Goal: Transaction & Acquisition: Purchase product/service

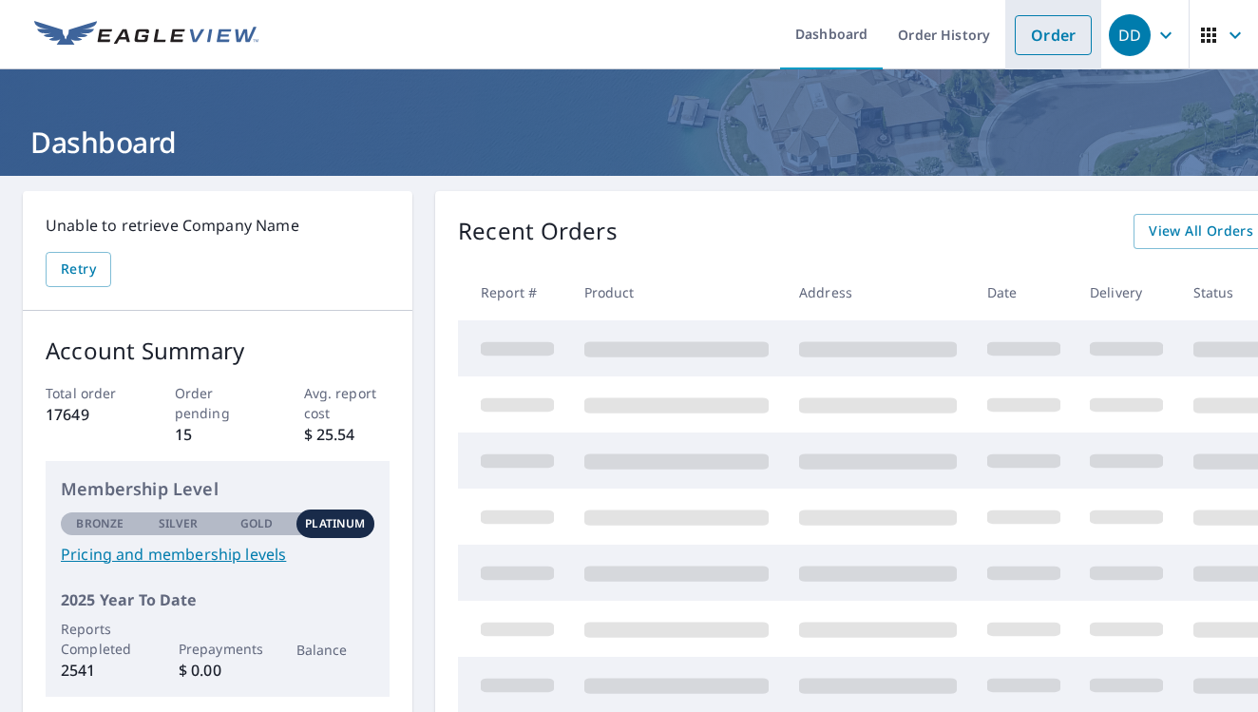
click at [1042, 46] on link "Order" at bounding box center [1053, 35] width 77 height 40
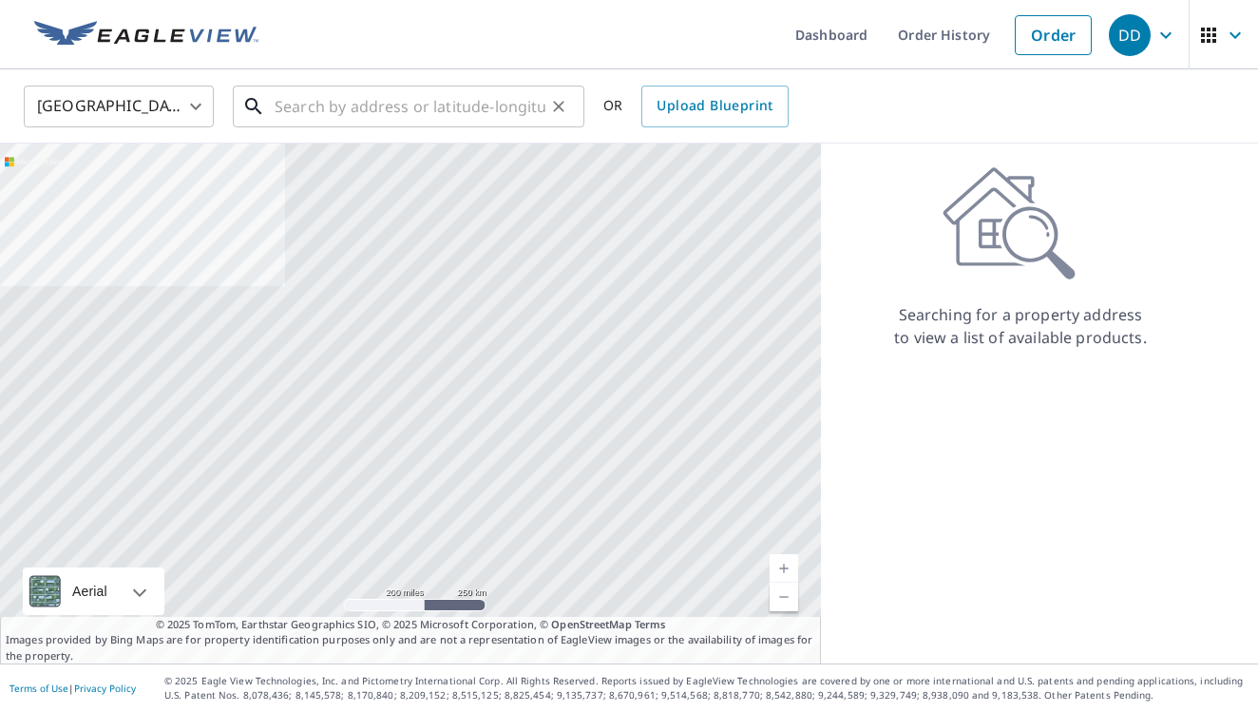
click at [485, 107] on input "text" at bounding box center [410, 106] width 271 height 53
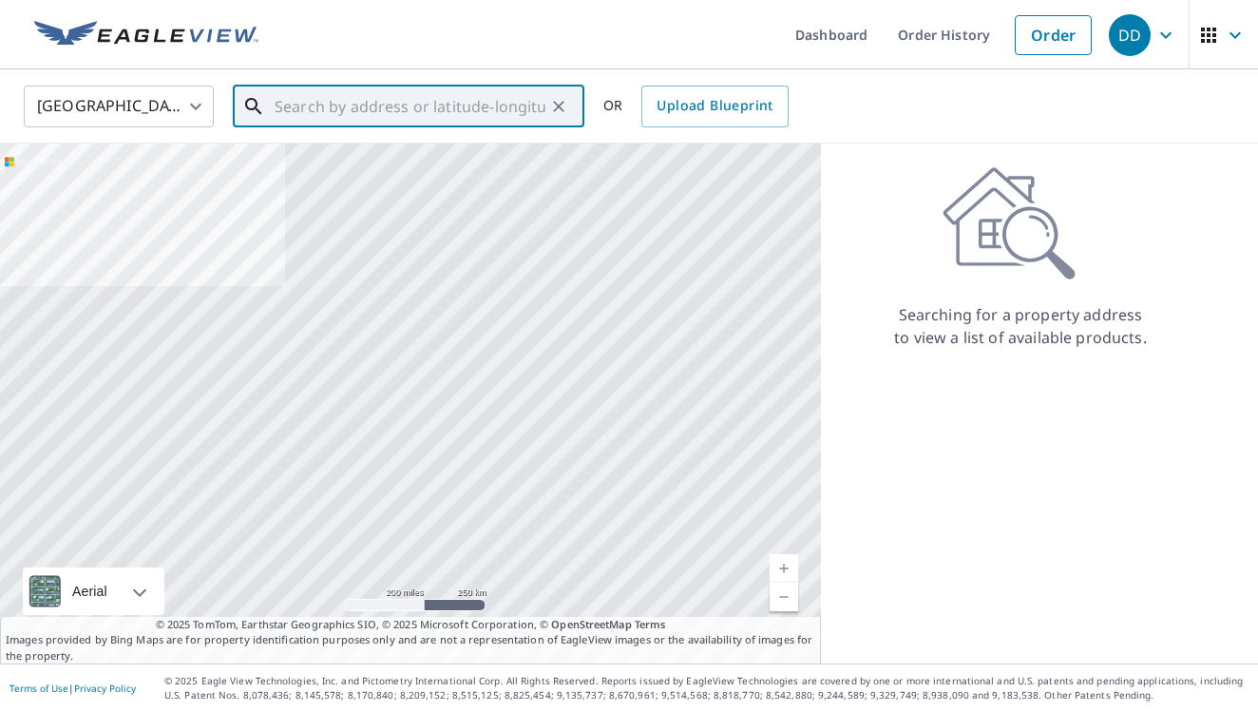
paste input "[STREET_ADDRESS]"
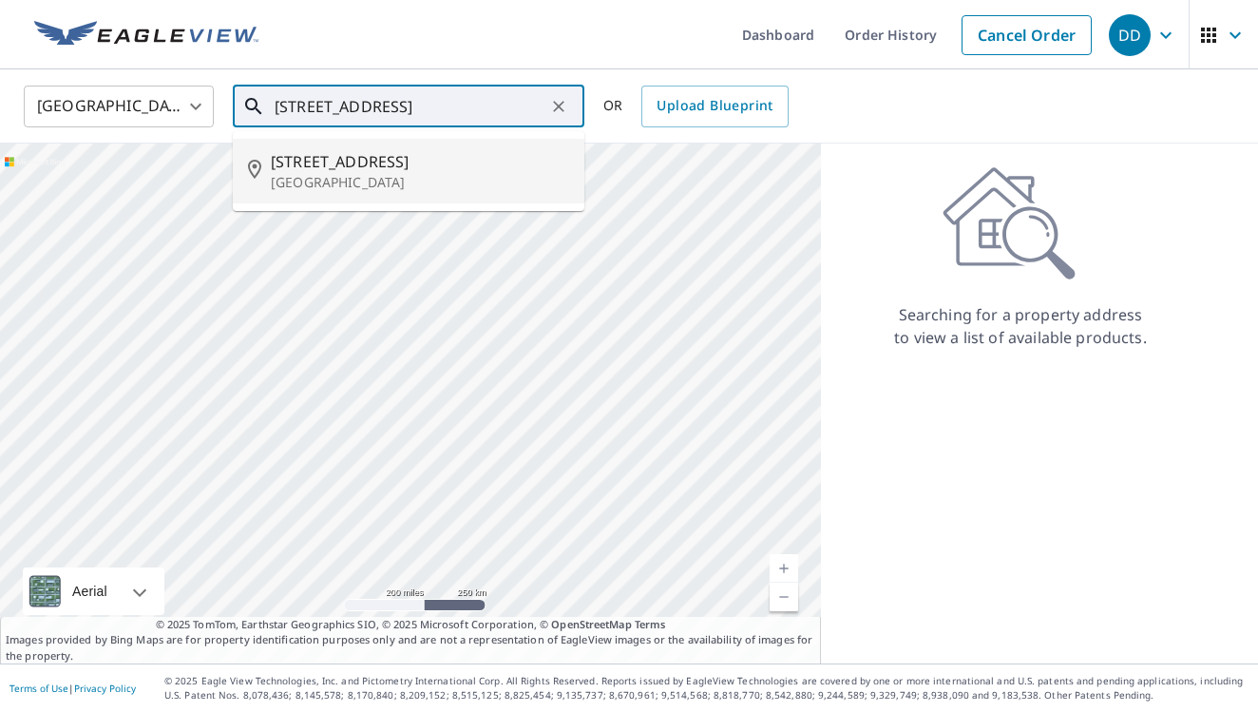
click at [447, 168] on span "[STREET_ADDRESS]" at bounding box center [420, 161] width 298 height 23
type input "[STREET_ADDRESS]"
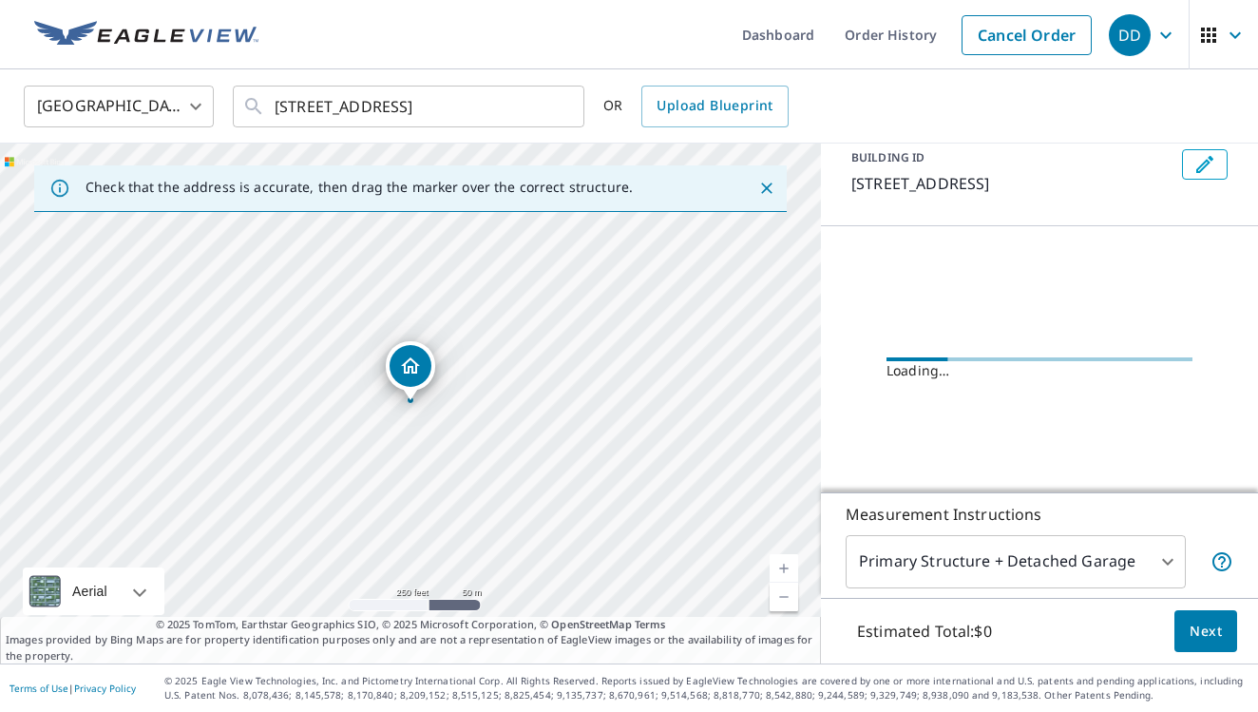
scroll to position [95, 0]
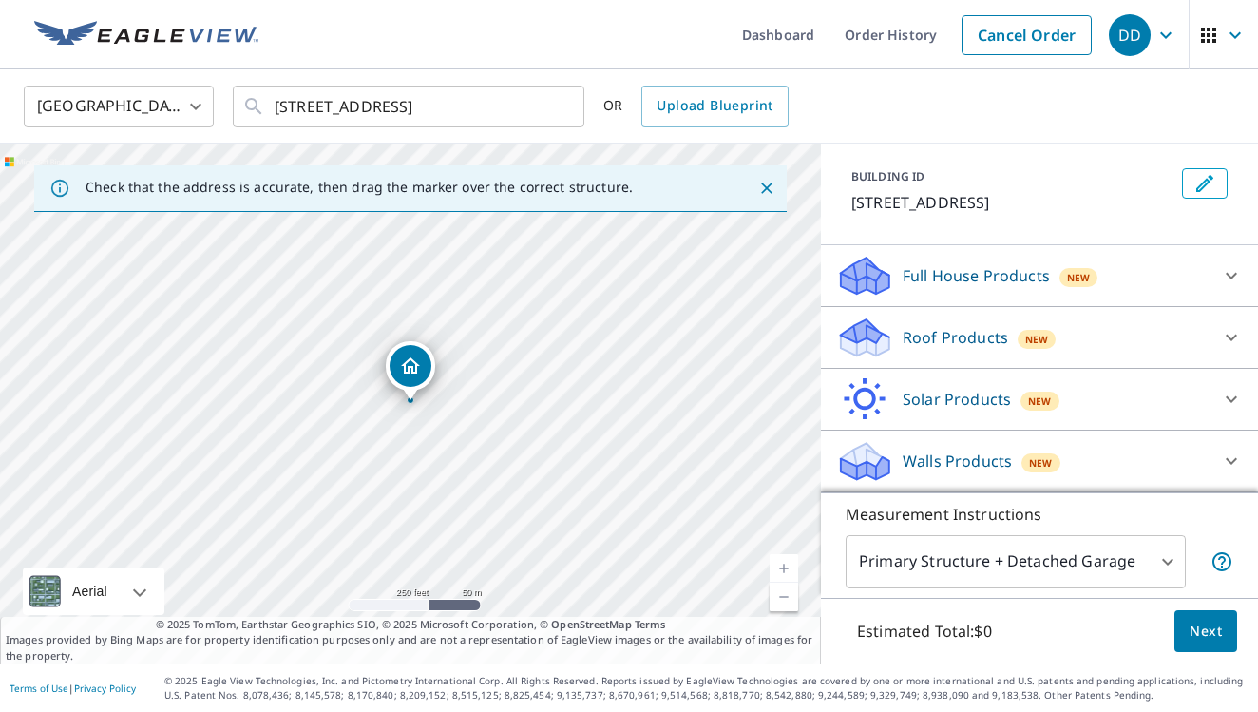
click at [938, 342] on p "Roof Products" at bounding box center [955, 337] width 105 height 23
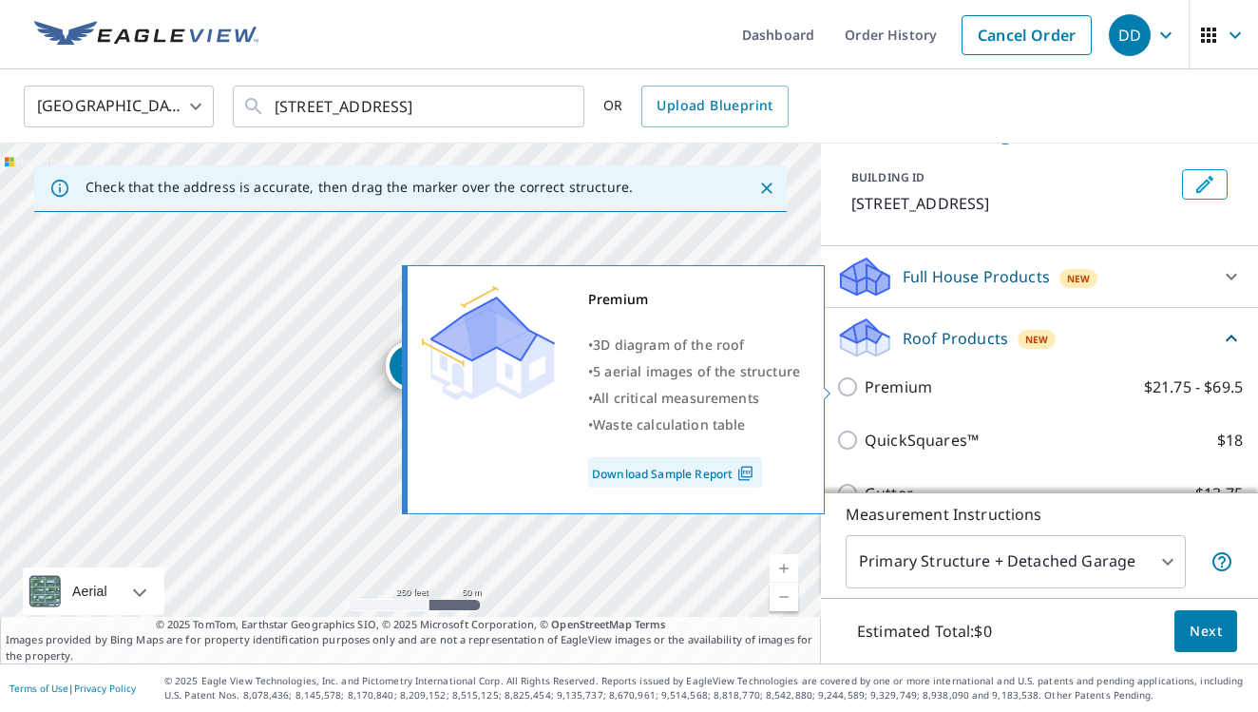
click at [892, 388] on p "Premium" at bounding box center [898, 386] width 67 height 23
click at [865, 388] on input "Premium $21.75 - $69.5" at bounding box center [850, 386] width 29 height 23
checkbox input "true"
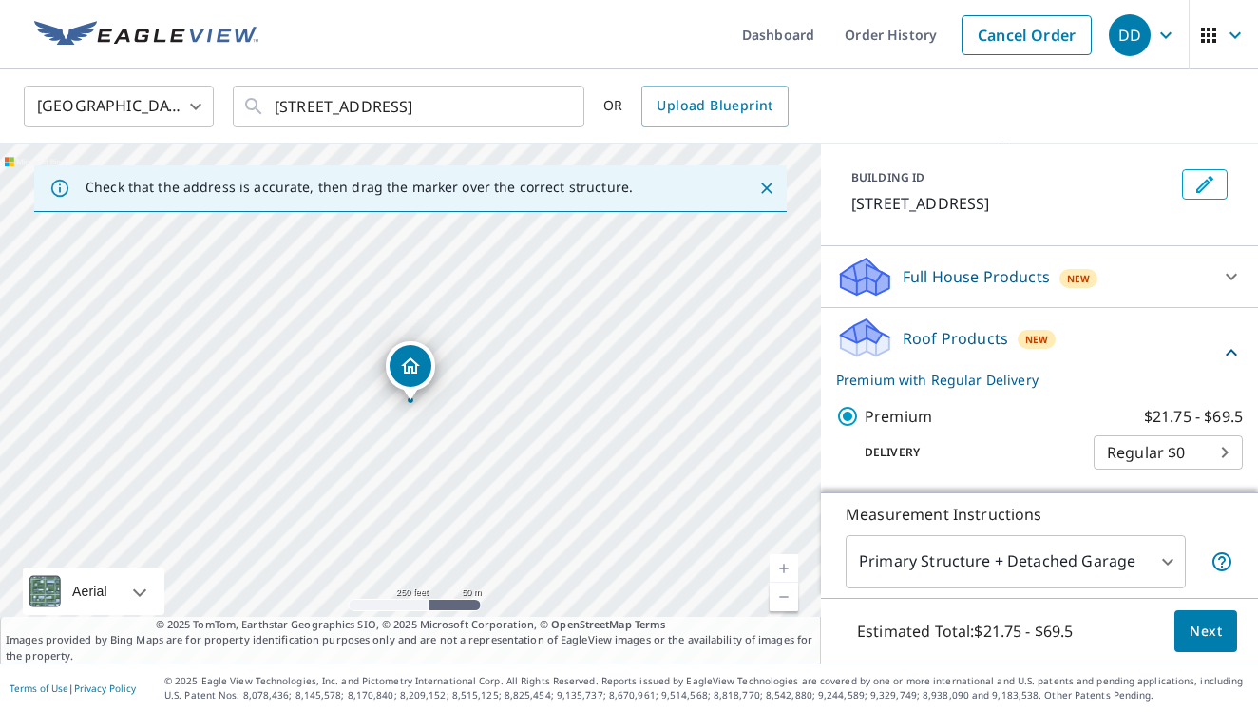
click at [1199, 637] on span "Next" at bounding box center [1206, 632] width 32 height 24
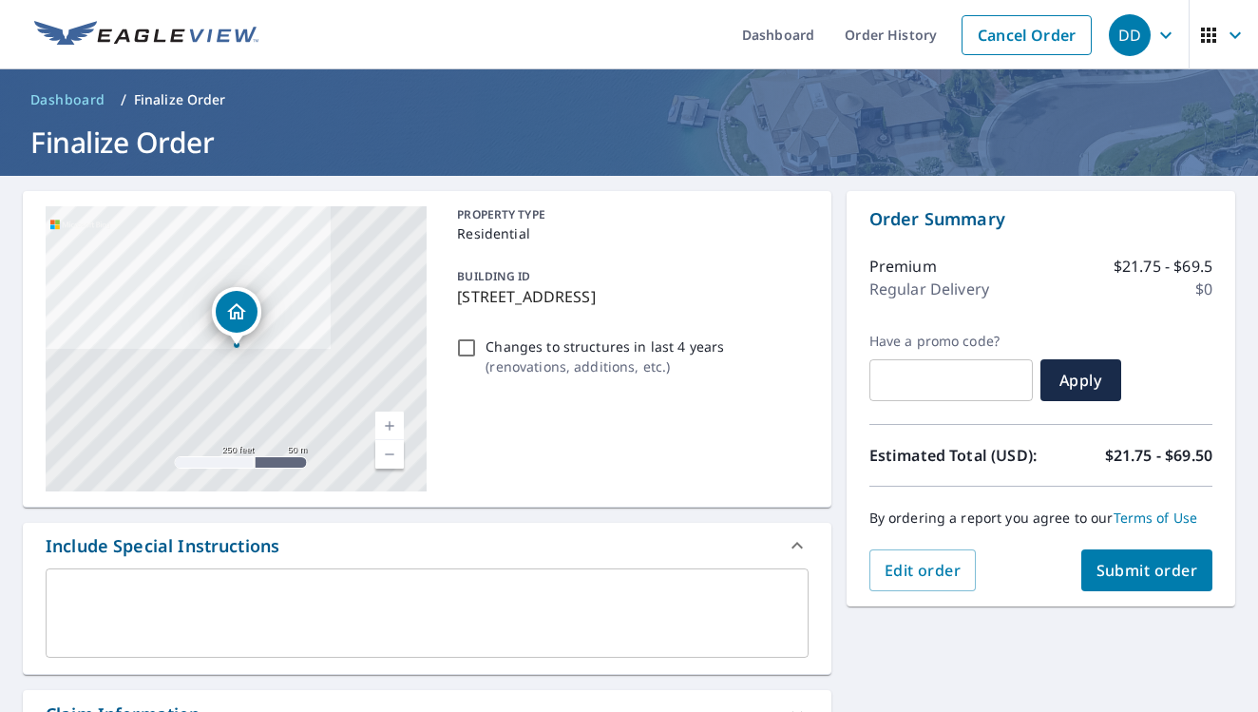
click at [1094, 564] on button "Submit order" at bounding box center [1147, 570] width 132 height 42
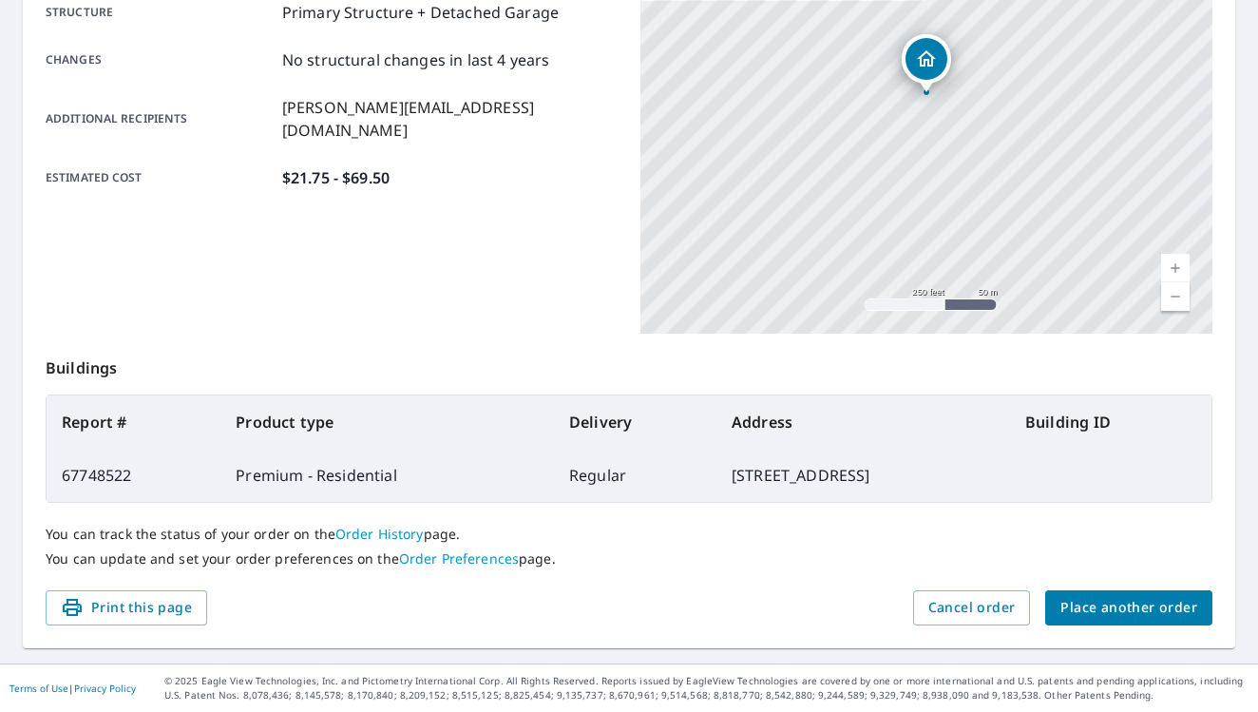
scroll to position [406, 0]
click at [1145, 598] on span "Place another order" at bounding box center [1129, 609] width 137 height 24
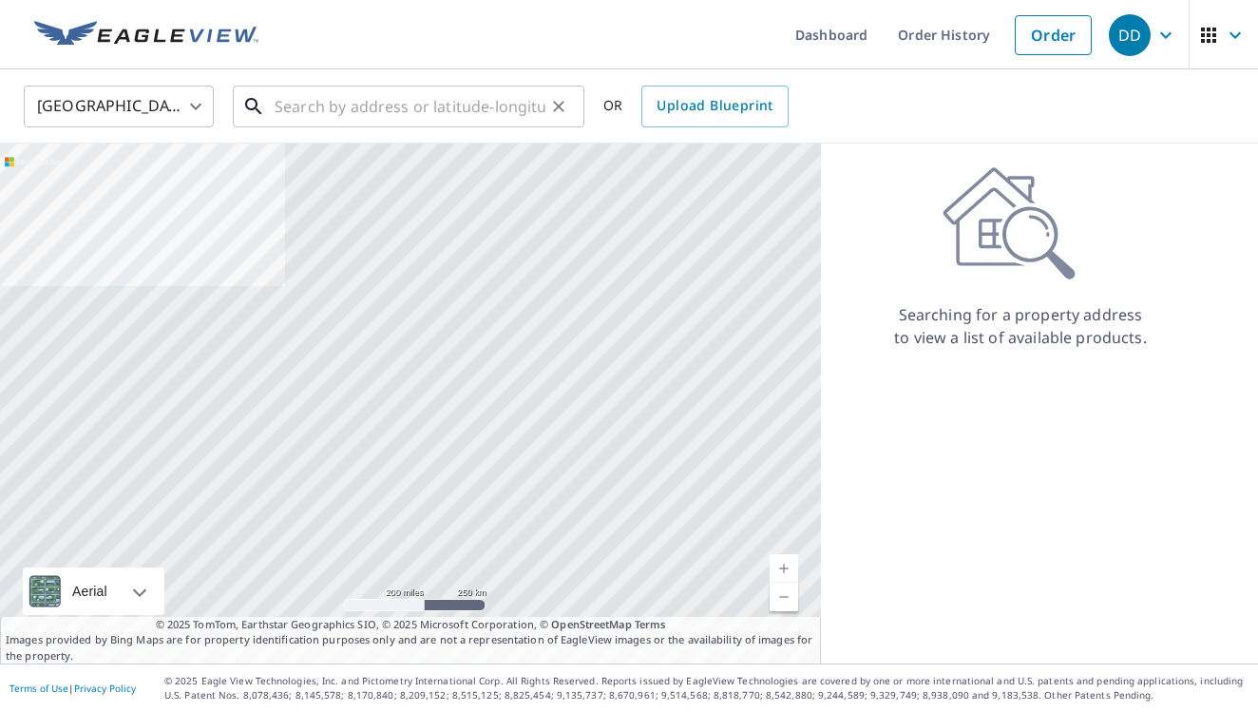
click at [423, 89] on input "text" at bounding box center [410, 106] width 271 height 53
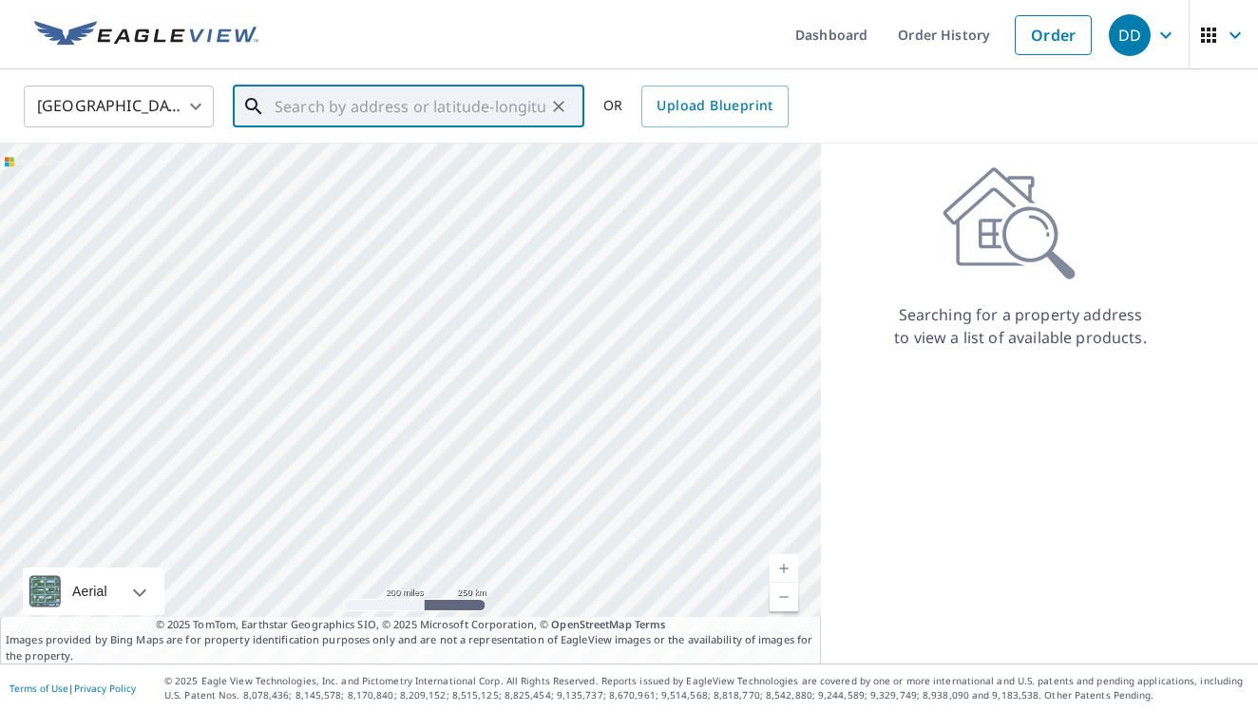
paste input "[STREET_ADDRESS]"
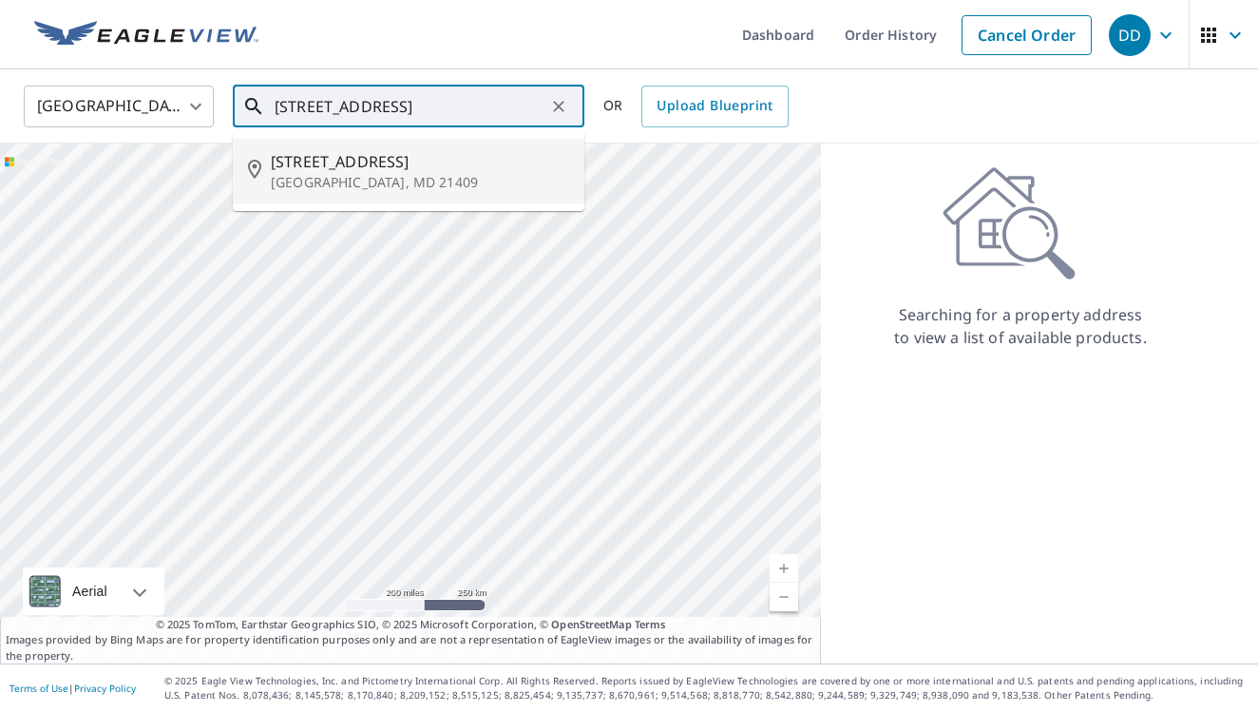
click at [486, 180] on p "[GEOGRAPHIC_DATA], MD 21409" at bounding box center [420, 182] width 298 height 19
type input "[STREET_ADDRESS]"
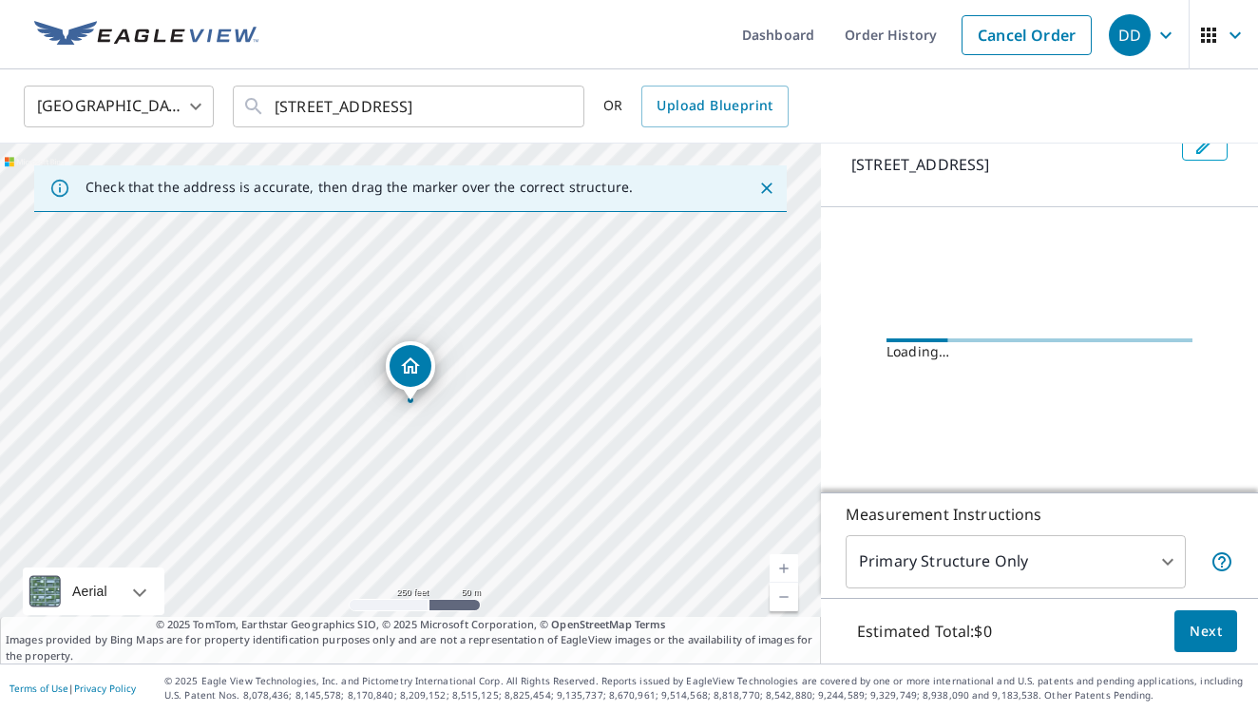
scroll to position [133, 0]
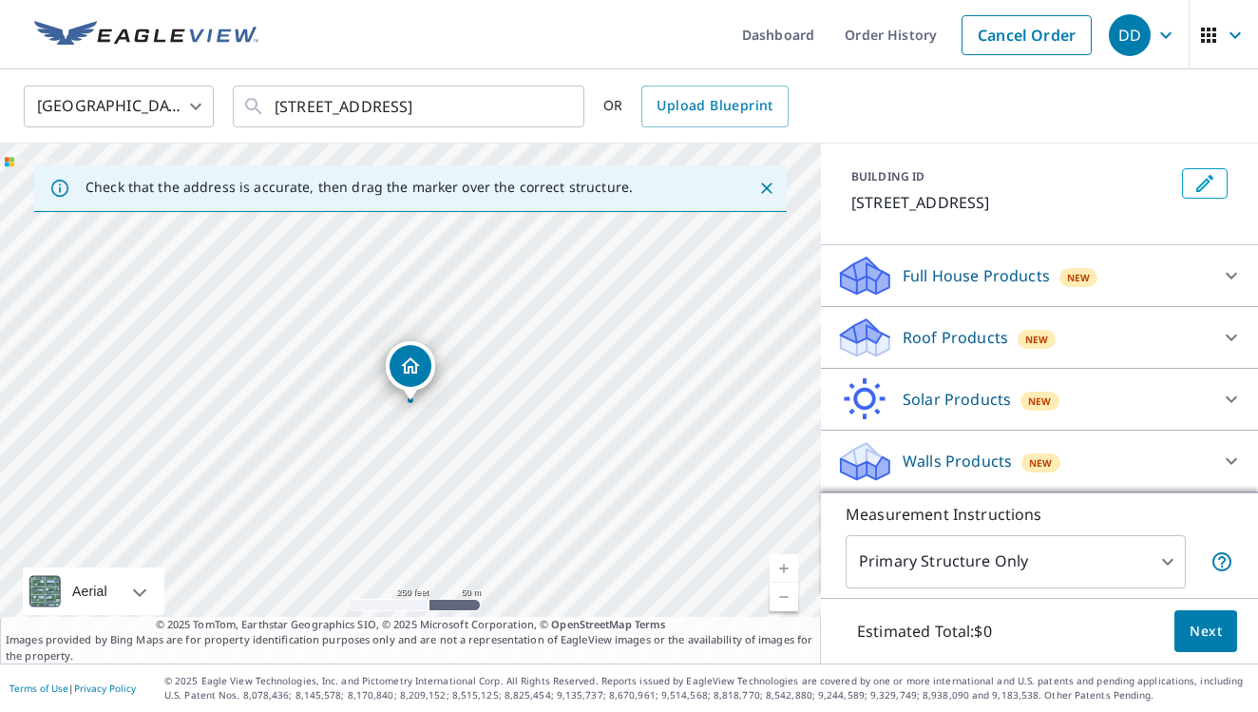
click at [1003, 355] on div "Roof Products New" at bounding box center [1022, 337] width 373 height 45
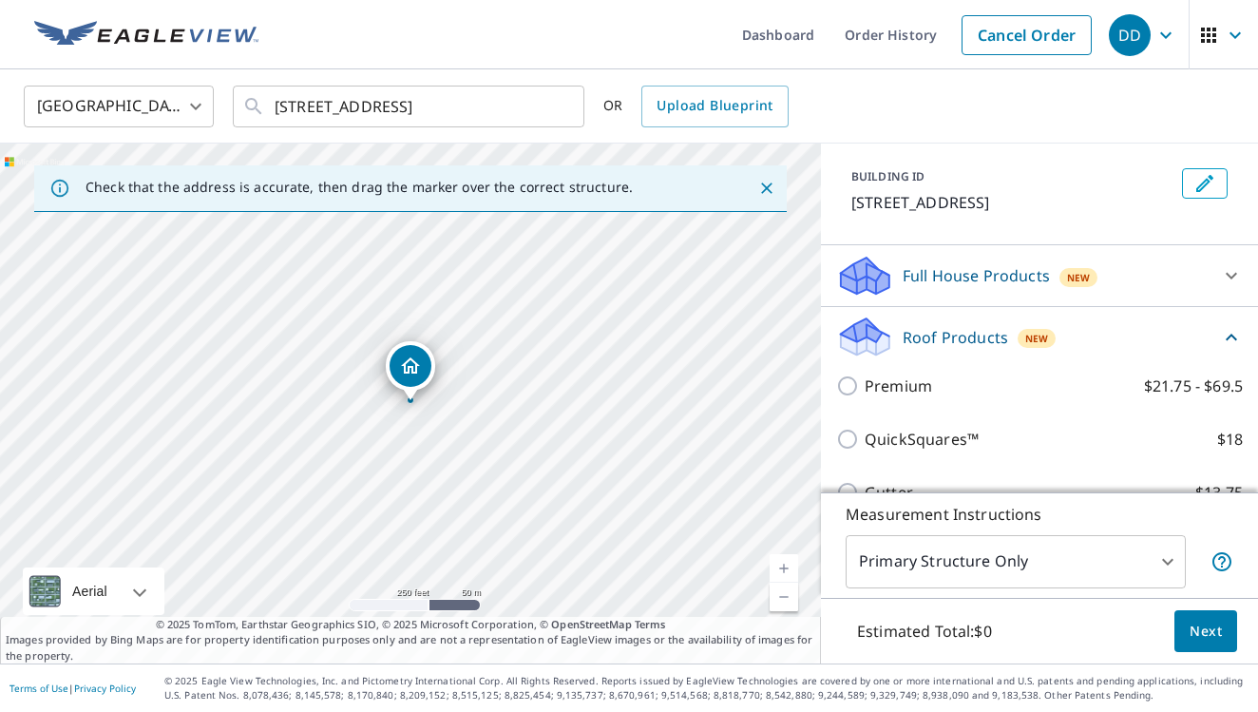
scroll to position [94, 0]
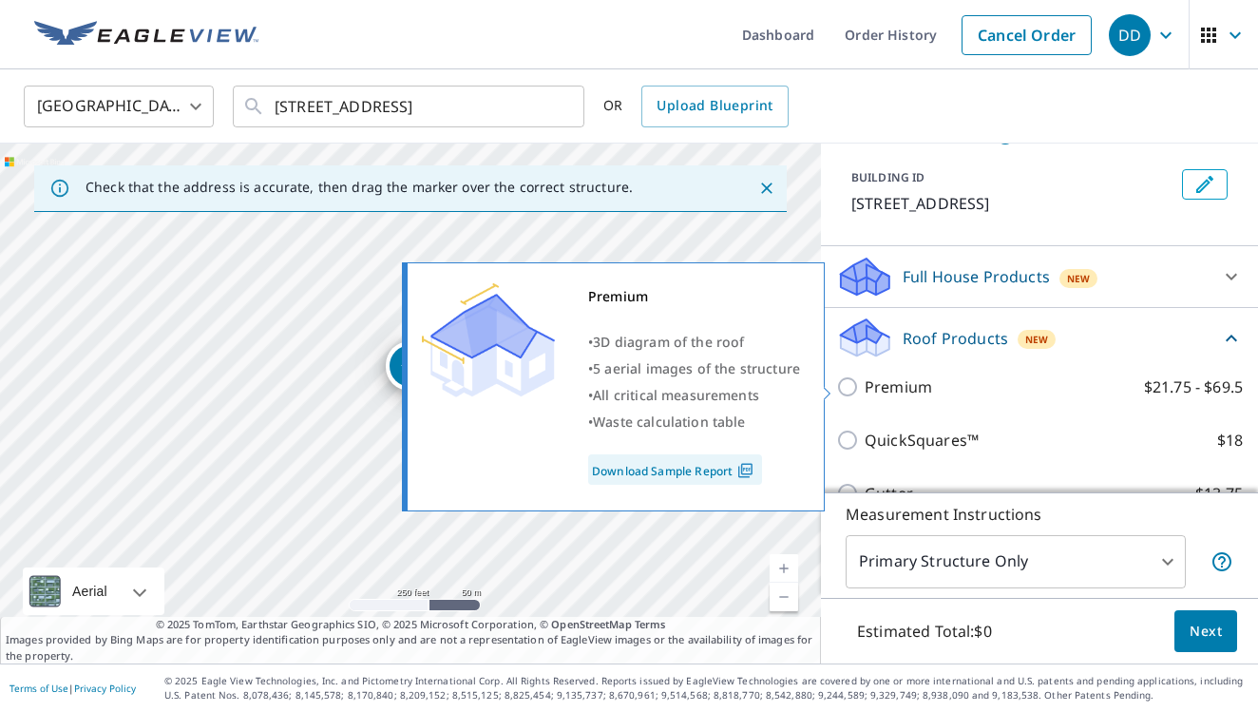
click at [905, 386] on p "Premium" at bounding box center [898, 386] width 67 height 23
click at [865, 386] on input "Premium $21.75 - $69.5" at bounding box center [850, 386] width 29 height 23
checkbox input "true"
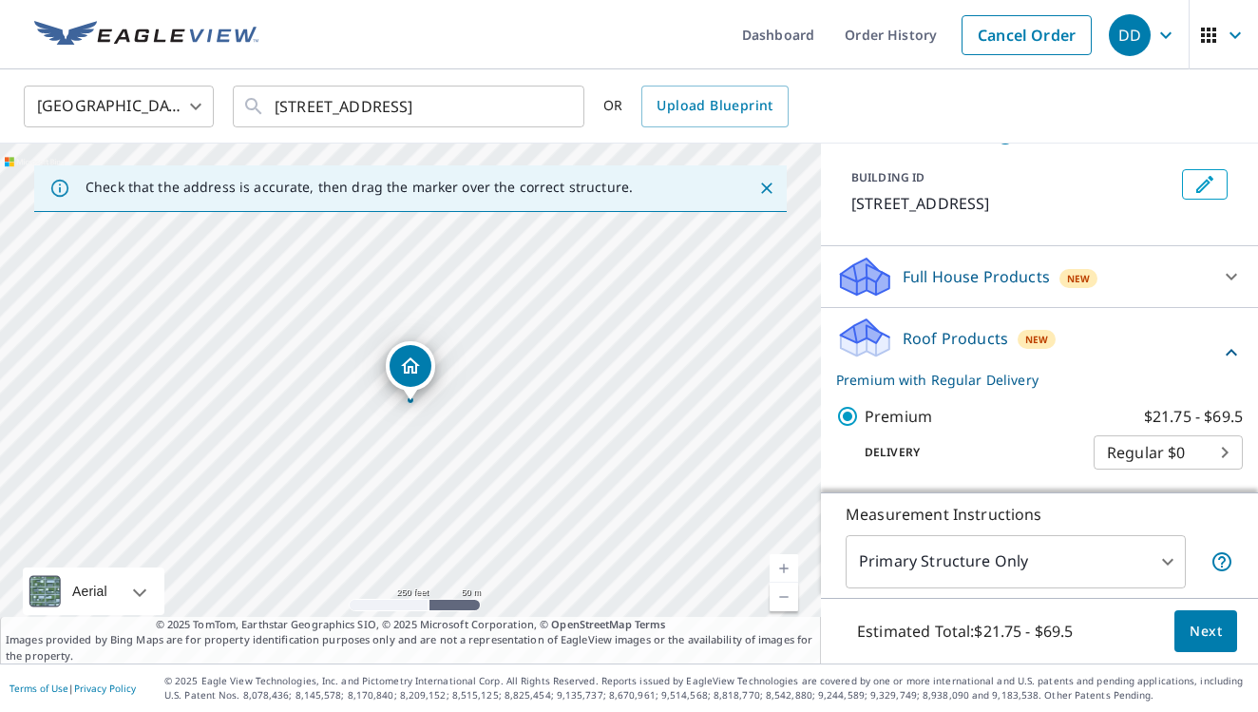
click at [1195, 620] on button "Next" at bounding box center [1206, 631] width 63 height 43
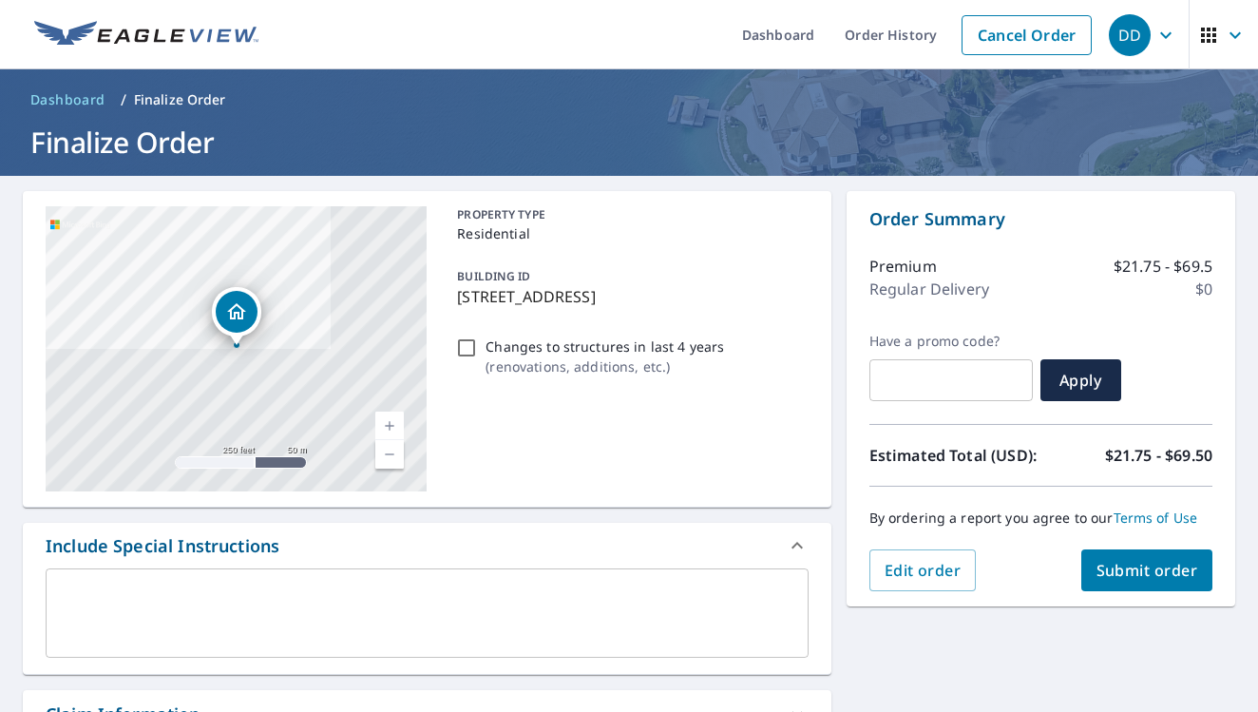
click at [1130, 580] on span "Submit order" at bounding box center [1148, 570] width 102 height 21
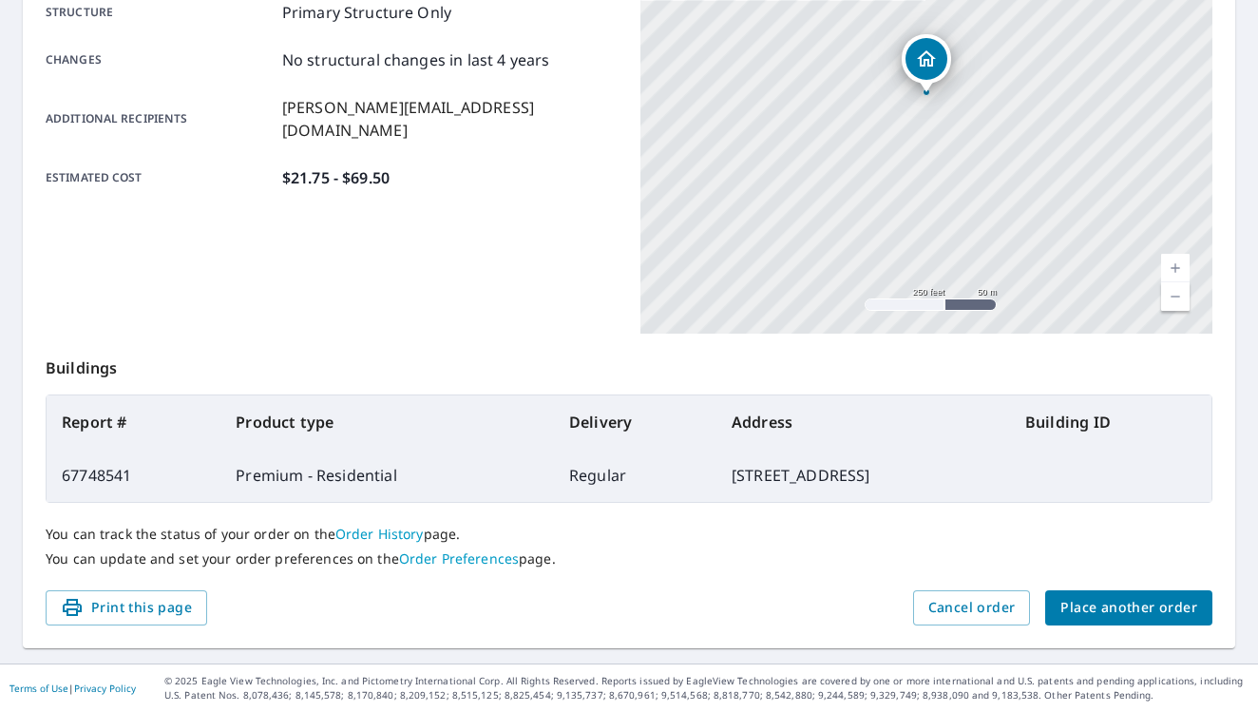
scroll to position [406, 0]
click at [1154, 616] on span "Place another order" at bounding box center [1129, 609] width 137 height 24
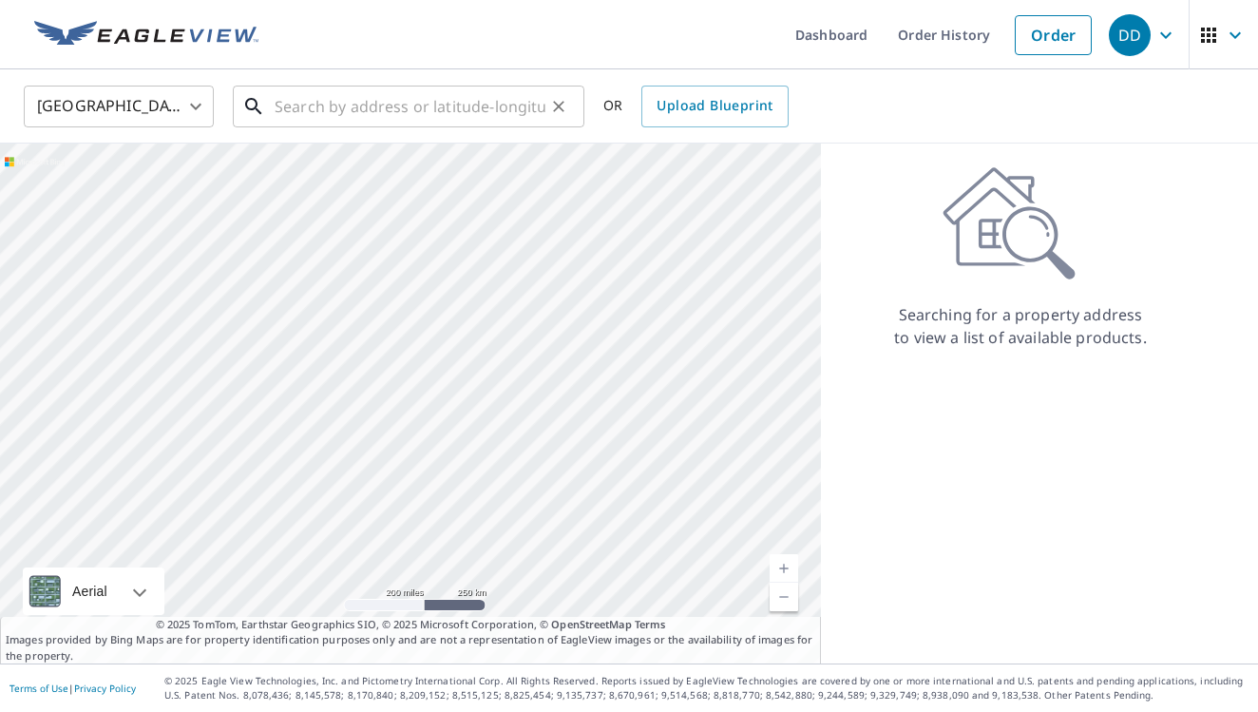
click at [451, 114] on input "text" at bounding box center [410, 106] width 271 height 53
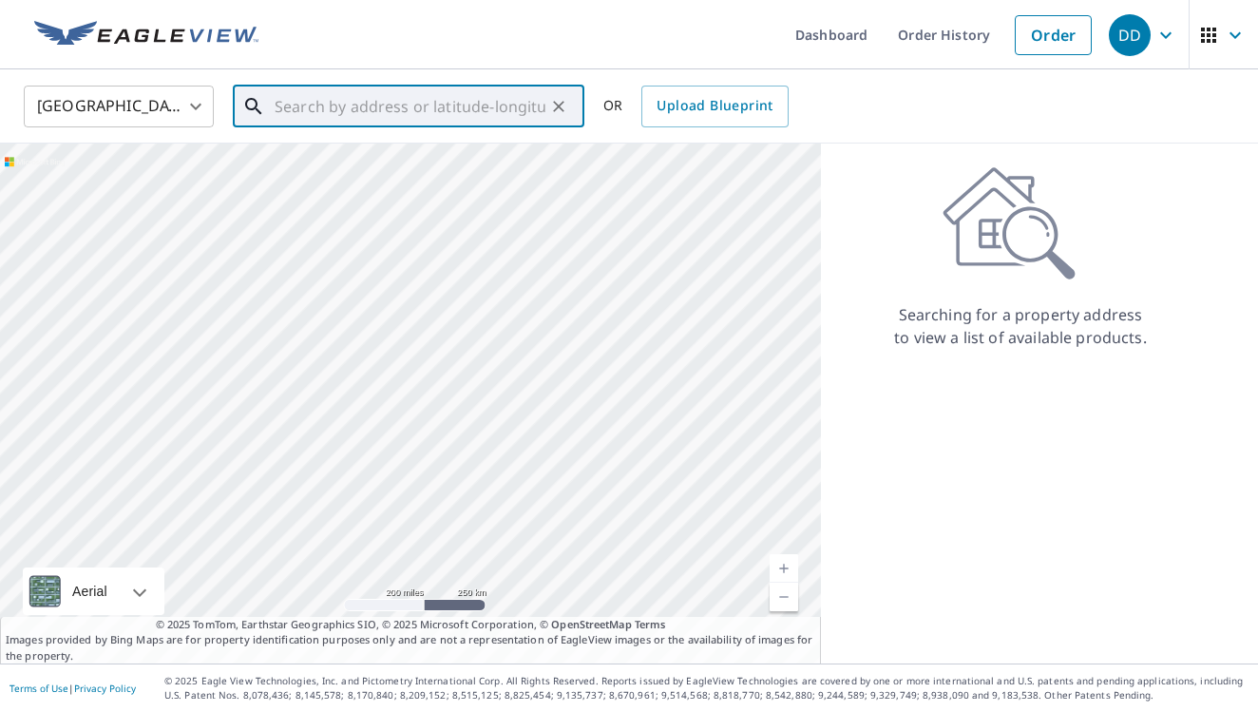
paste input "[STREET_ADDRESS][PERSON_NAME]"
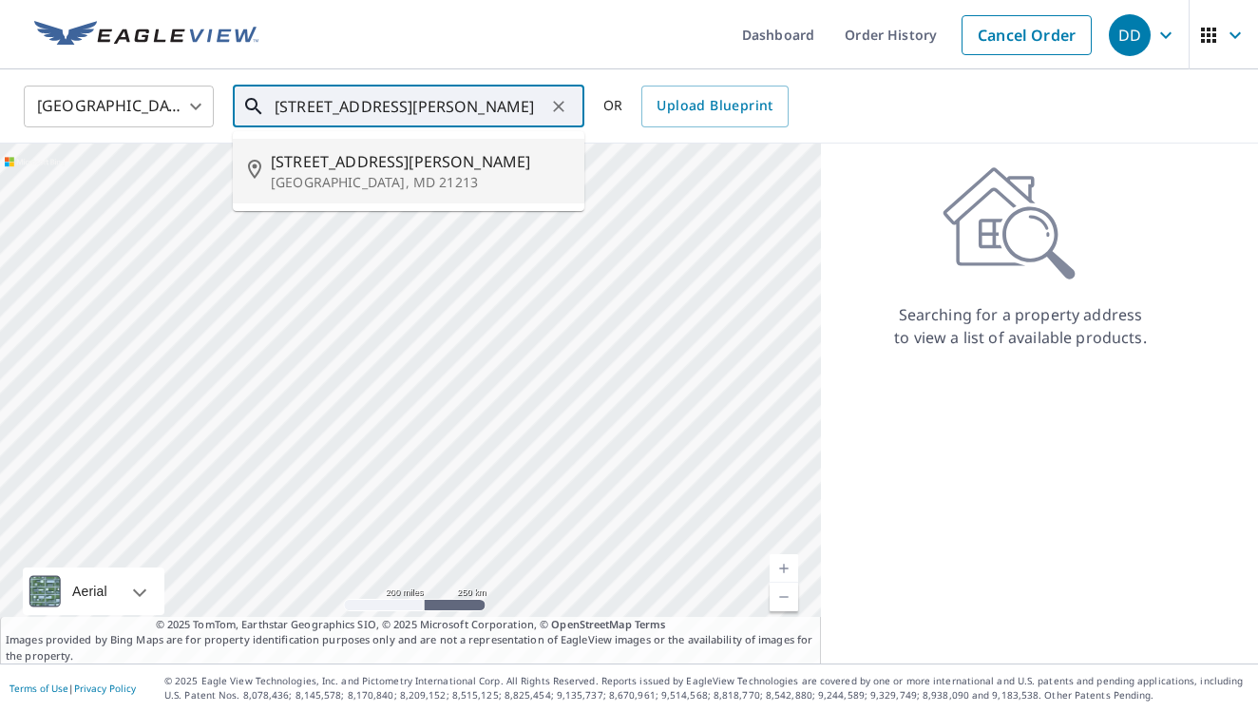
click at [455, 161] on span "[STREET_ADDRESS][PERSON_NAME]" at bounding box center [420, 161] width 298 height 23
type input "[STREET_ADDRESS][PERSON_NAME]"
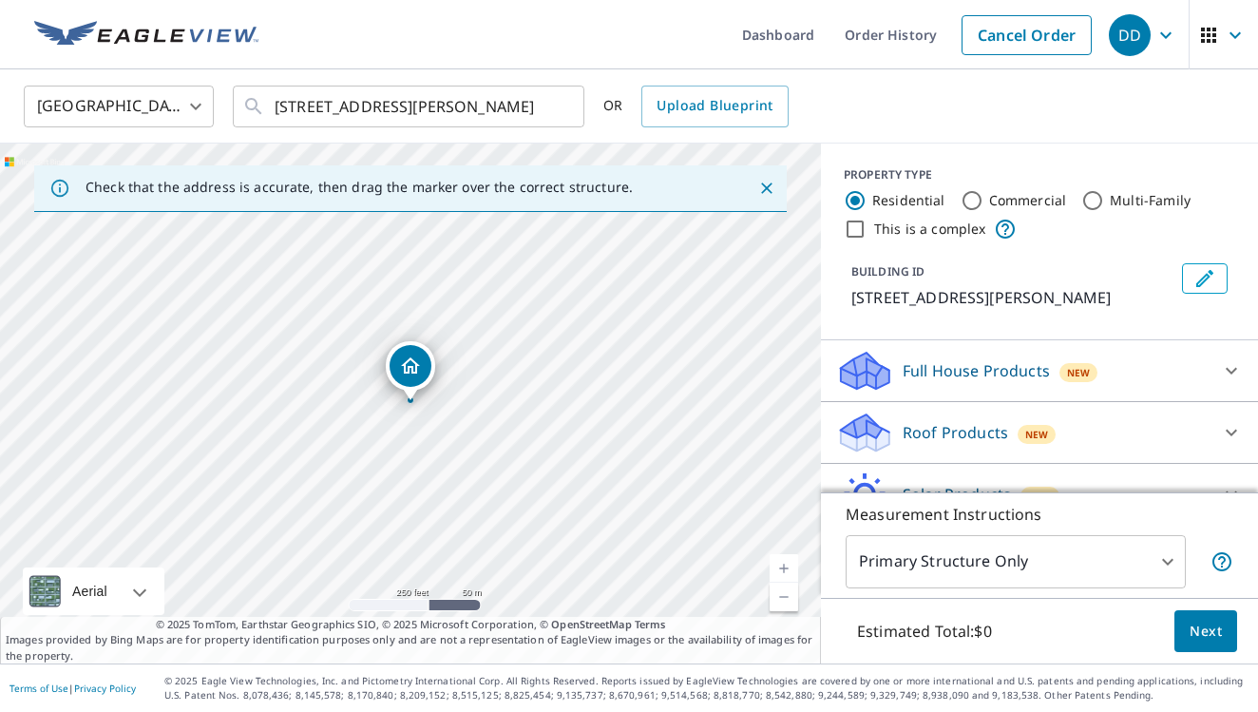
click at [993, 434] on p "Roof Products" at bounding box center [955, 432] width 105 height 23
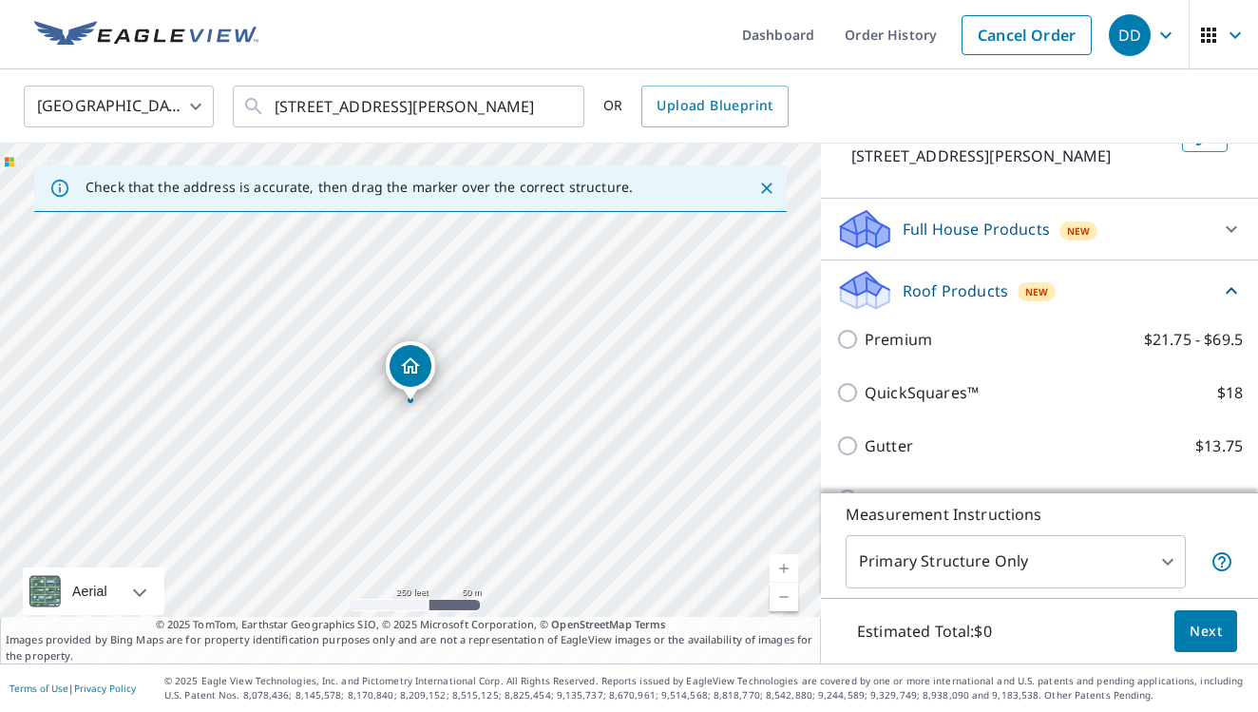
scroll to position [184, 0]
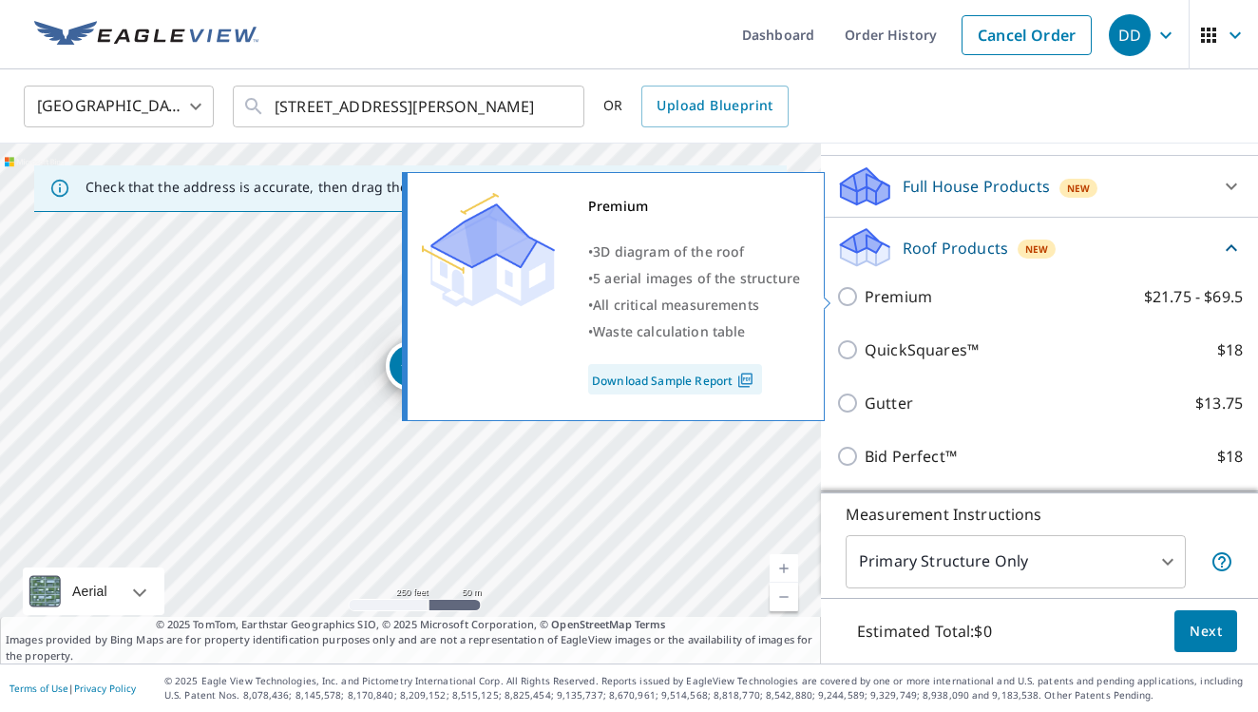
click at [894, 285] on p "Premium" at bounding box center [898, 296] width 67 height 23
click at [865, 285] on input "Premium $21.75 - $69.5" at bounding box center [850, 296] width 29 height 23
checkbox input "true"
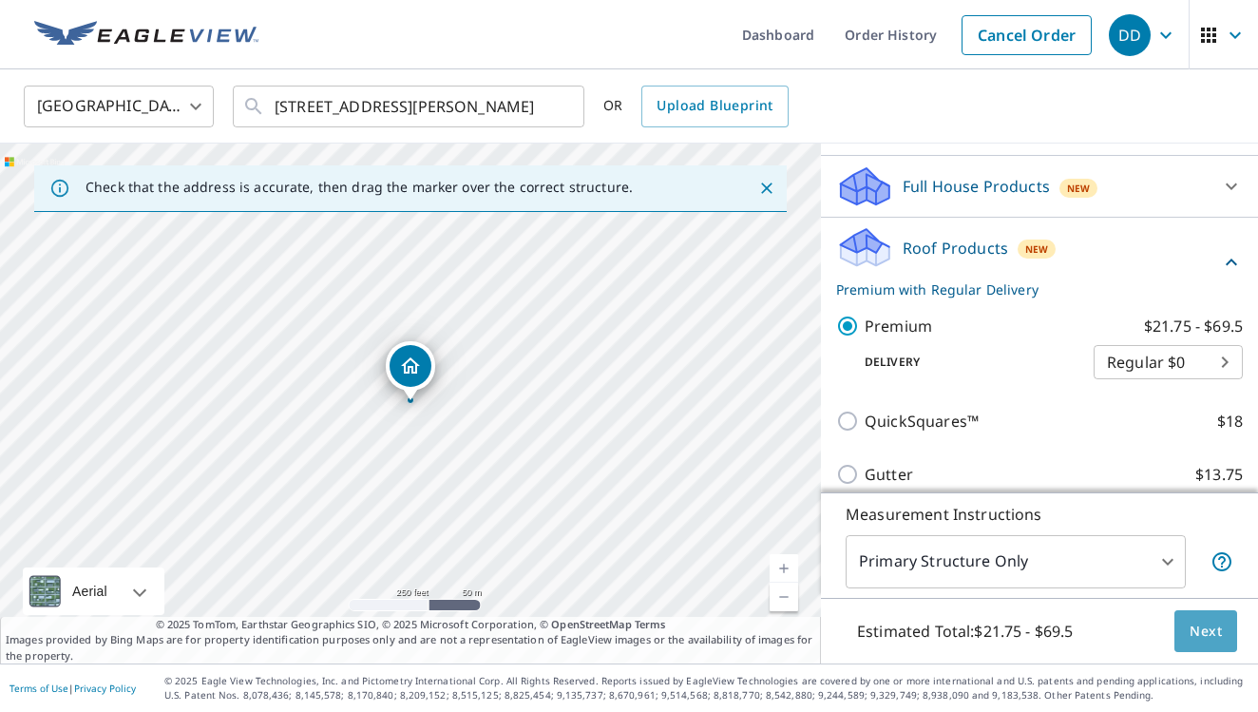
click at [1222, 637] on button "Next" at bounding box center [1206, 631] width 63 height 43
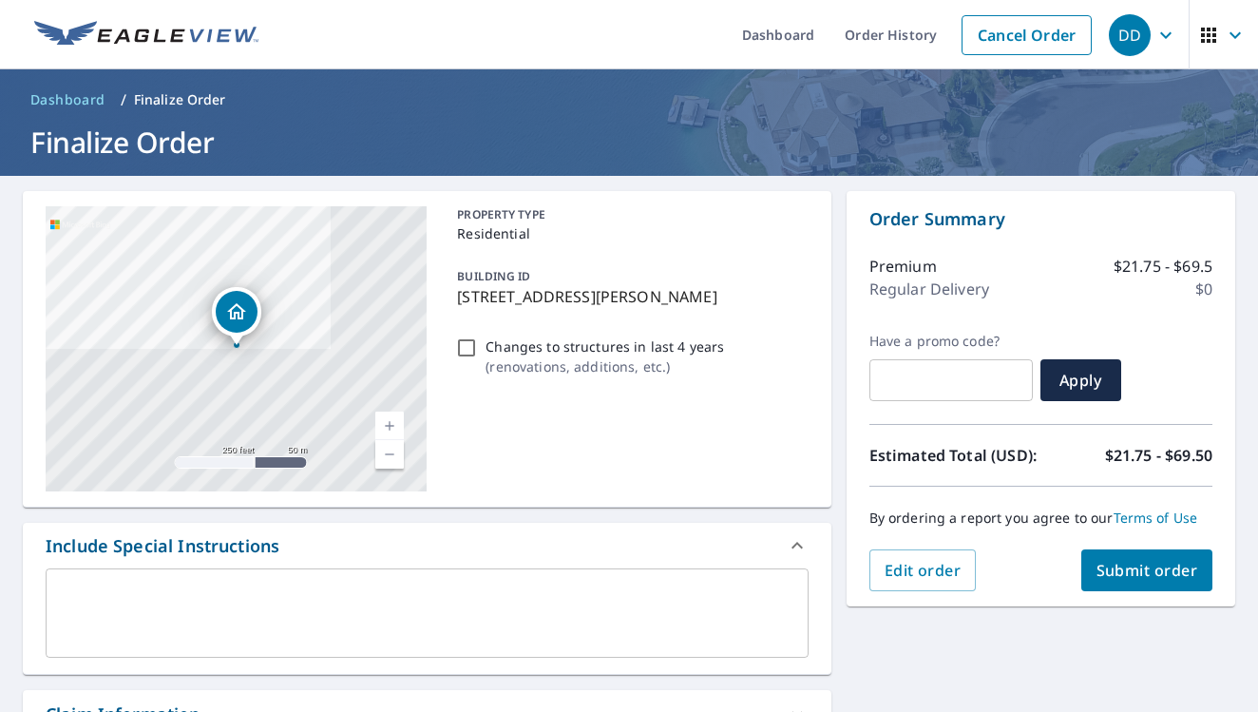
click at [1119, 574] on span "Submit order" at bounding box center [1148, 570] width 102 height 21
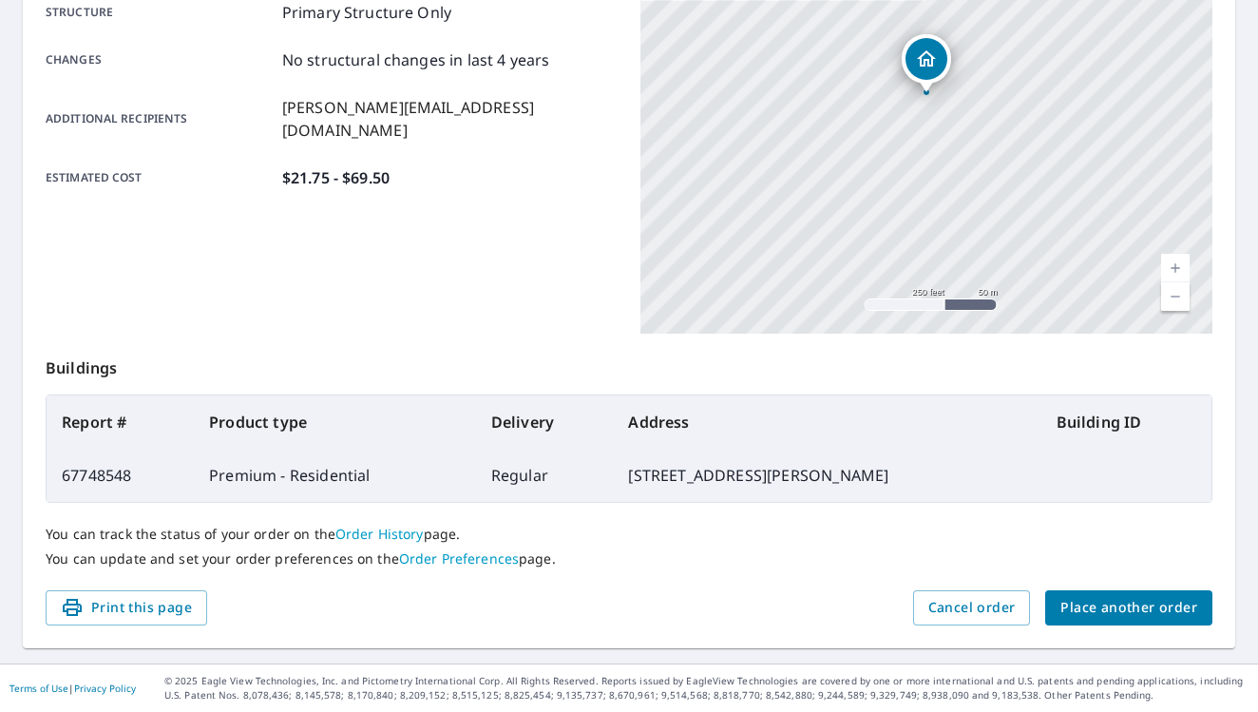
scroll to position [406, 0]
click at [1110, 614] on span "Place another order" at bounding box center [1129, 609] width 137 height 24
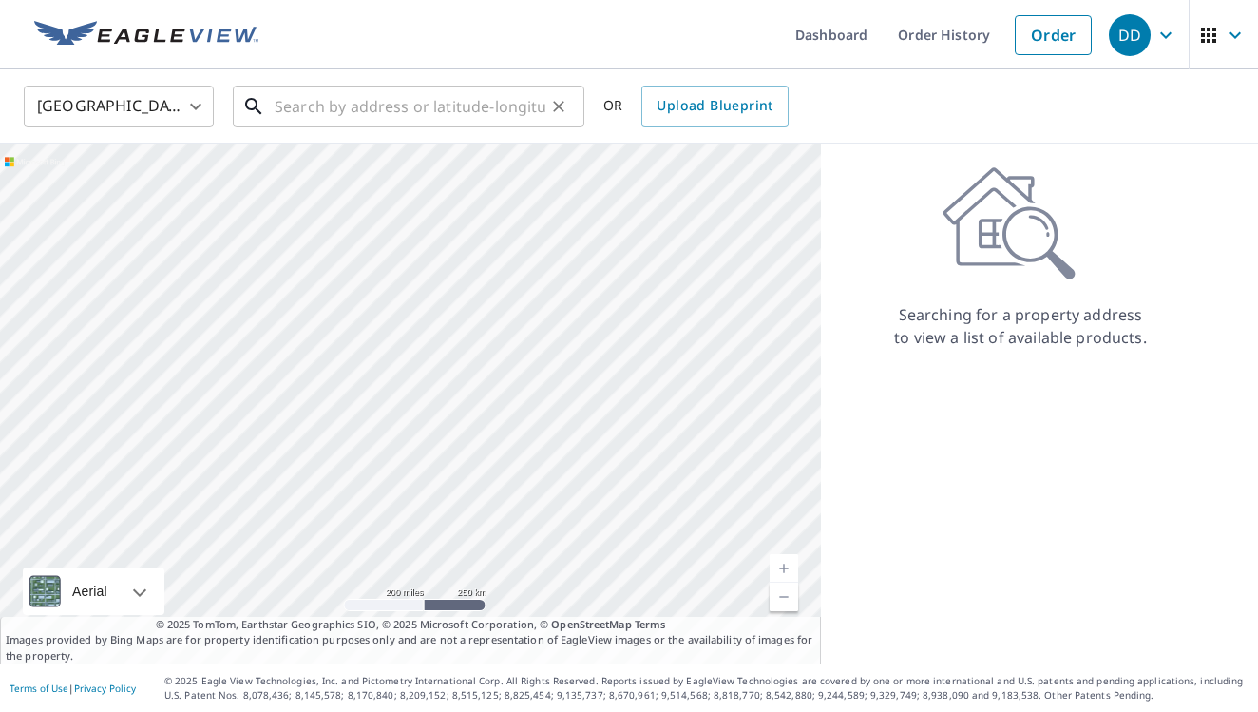
click at [497, 113] on input "text" at bounding box center [410, 106] width 271 height 53
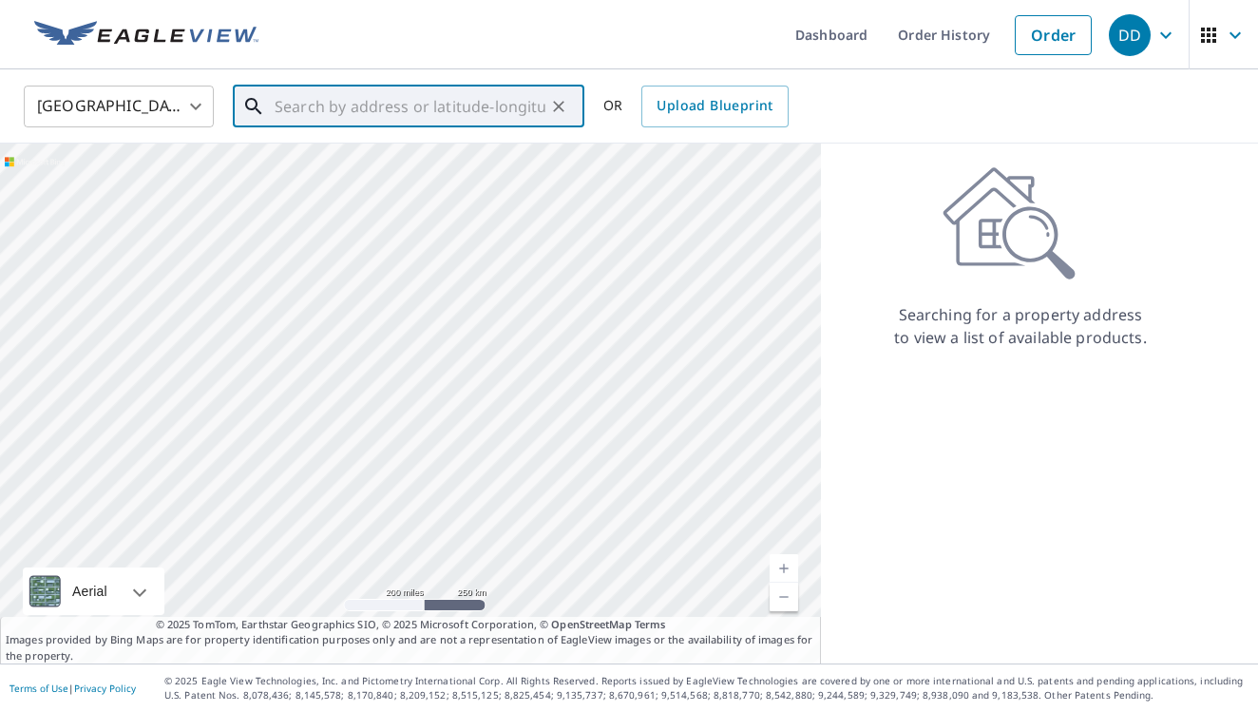
paste input "[STREET_ADDRESS][PERSON_NAME]"
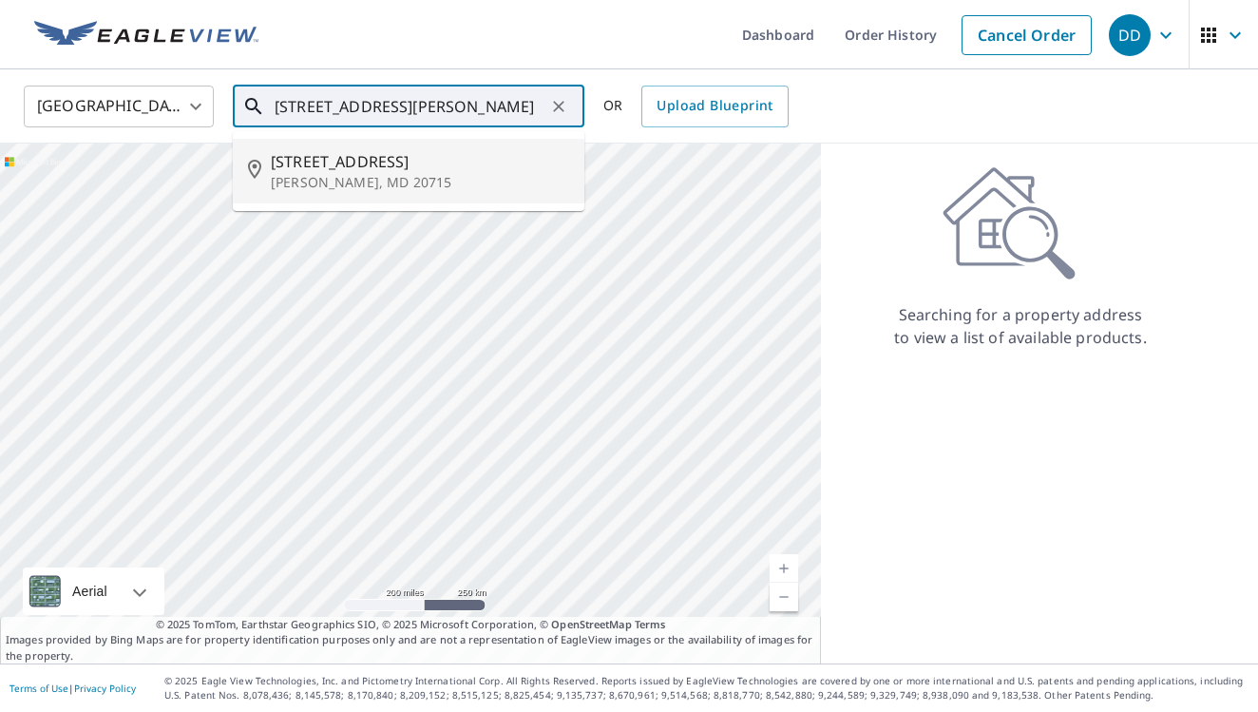
click at [507, 179] on p "[PERSON_NAME], MD 20715" at bounding box center [420, 182] width 298 height 19
type input "[STREET_ADDRESS][PERSON_NAME]"
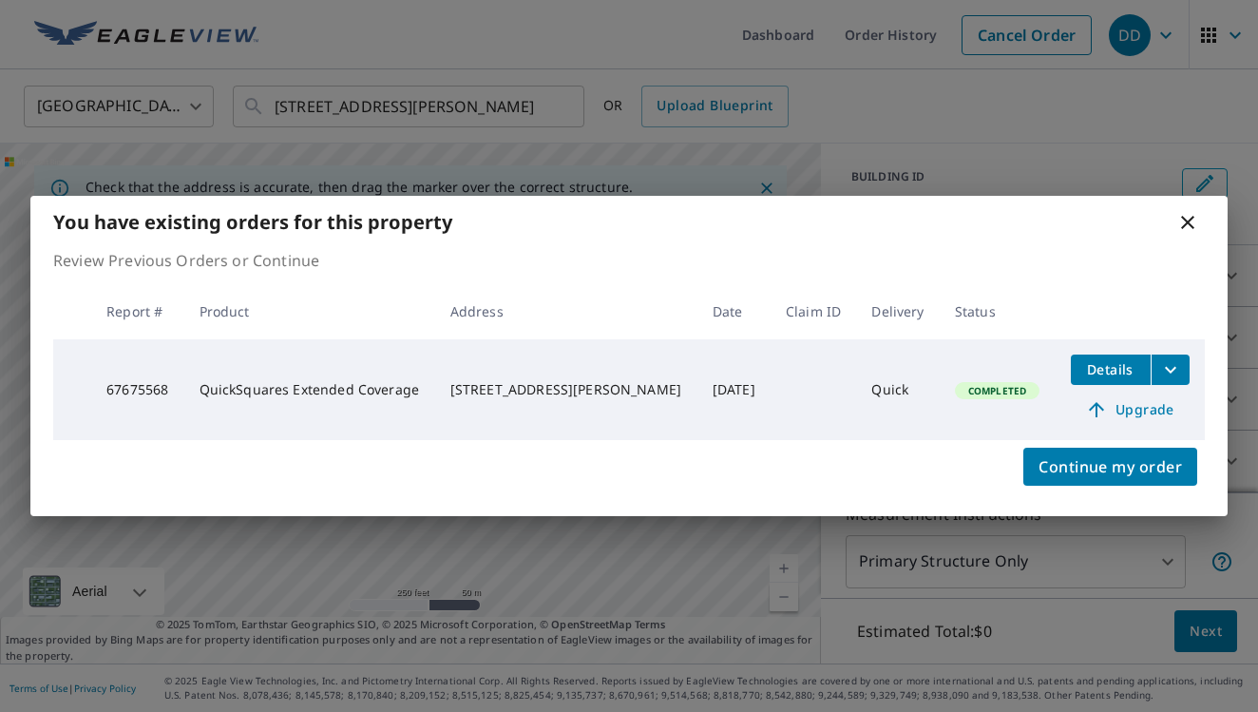
scroll to position [95, 0]
click at [1190, 219] on icon at bounding box center [1187, 222] width 23 height 23
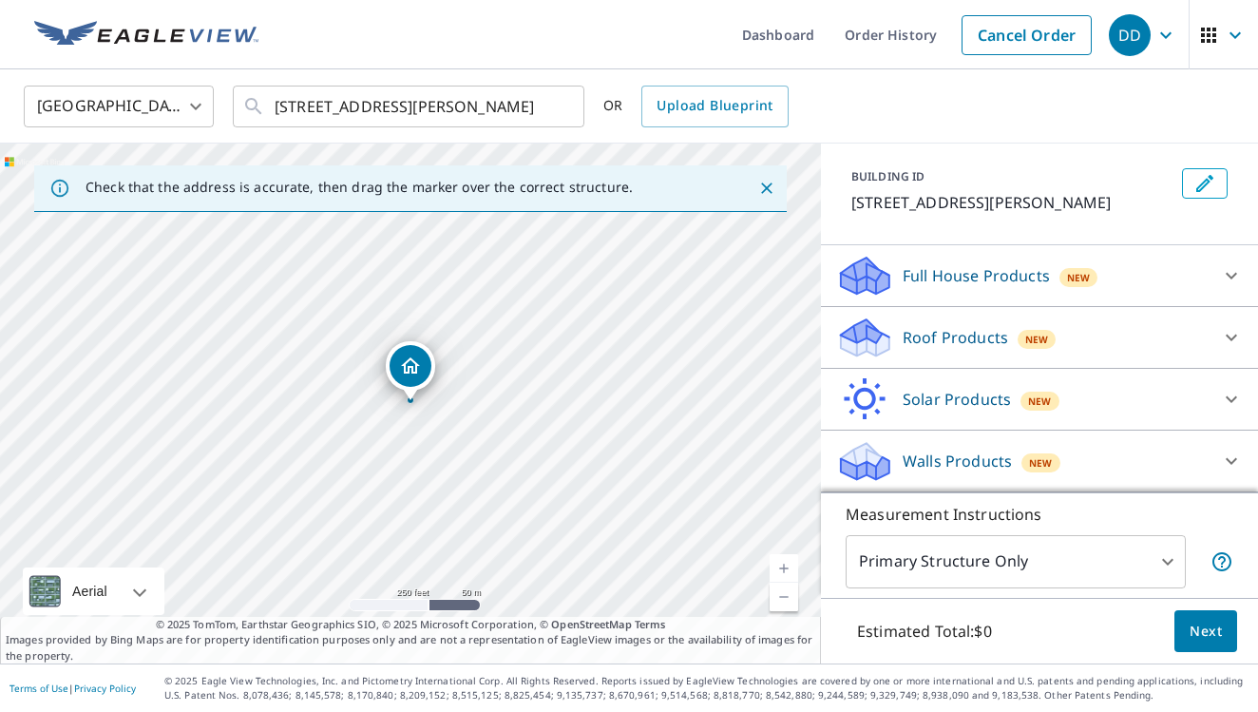
click at [929, 333] on p "Roof Products" at bounding box center [955, 337] width 105 height 23
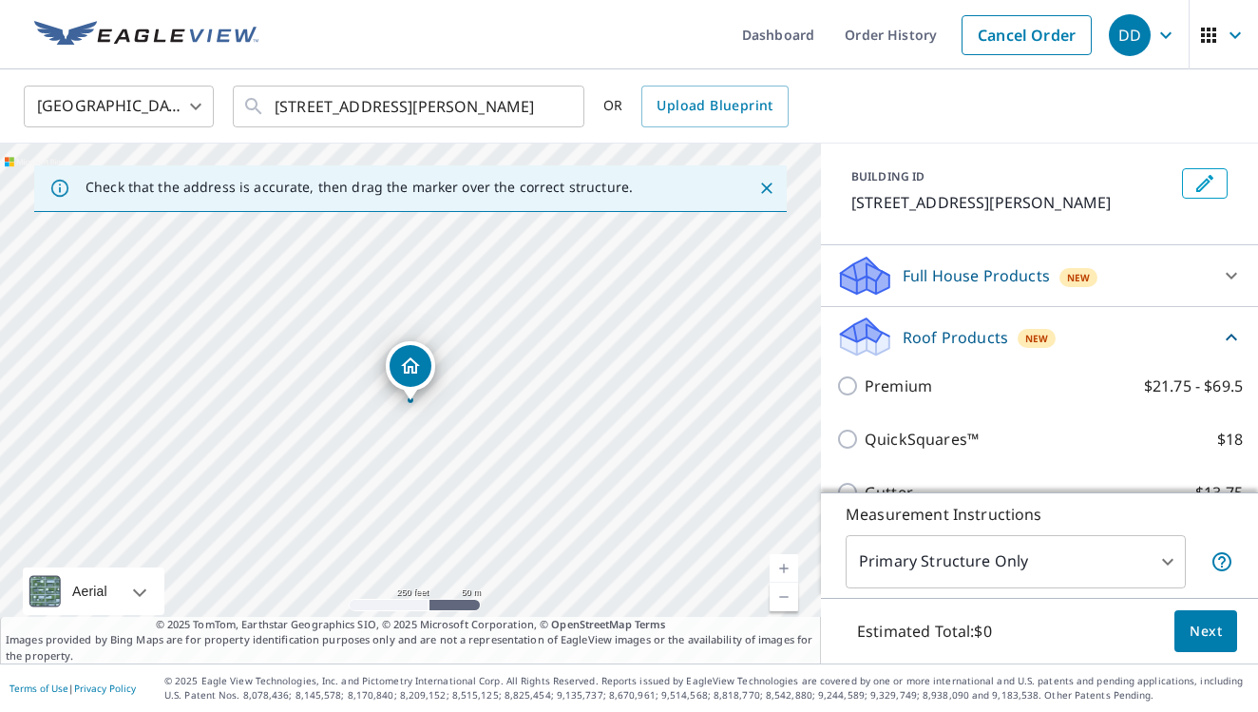
scroll to position [94, 0]
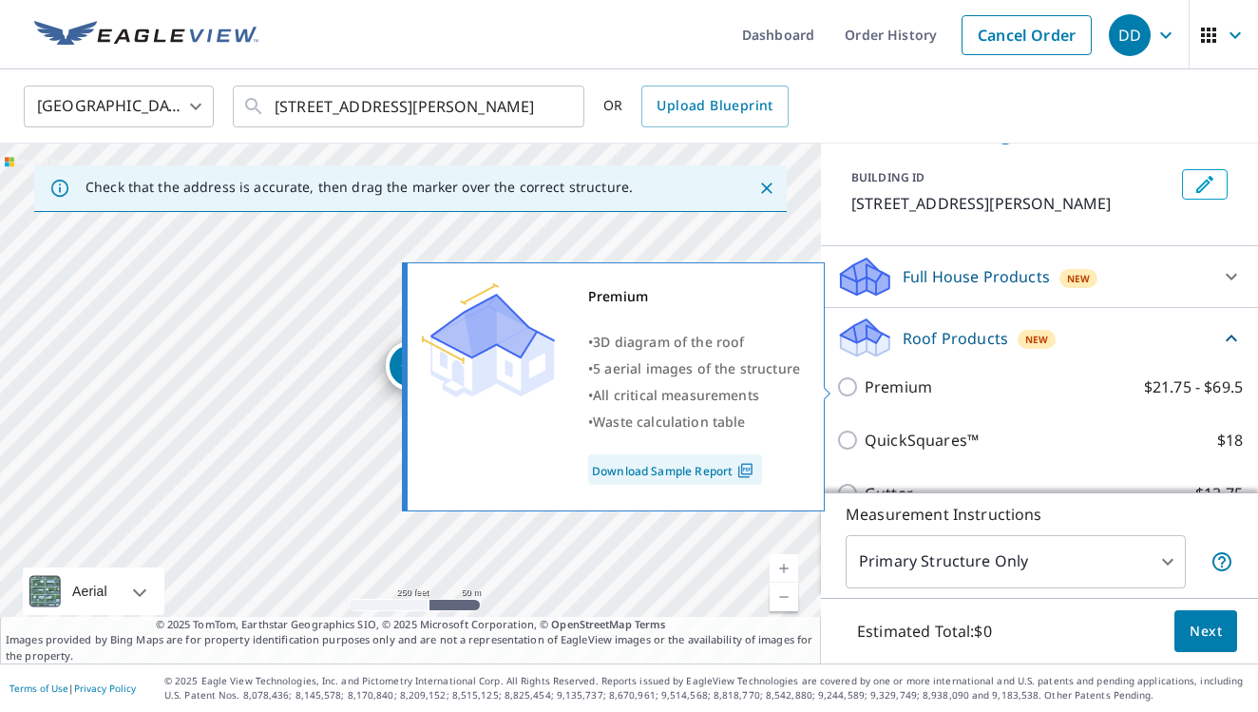
click at [897, 383] on p "Premium" at bounding box center [898, 386] width 67 height 23
click at [865, 383] on input "Premium $21.75 - $69.5" at bounding box center [850, 386] width 29 height 23
checkbox input "true"
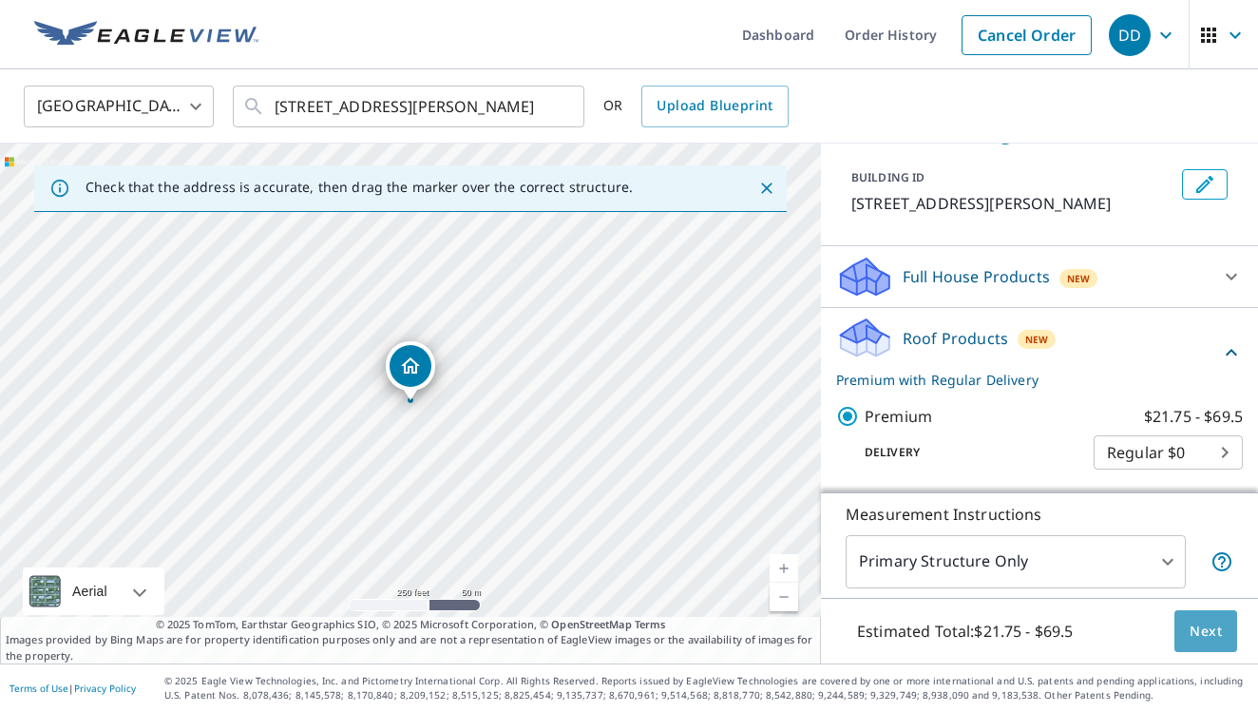
click at [1186, 637] on button "Next" at bounding box center [1206, 631] width 63 height 43
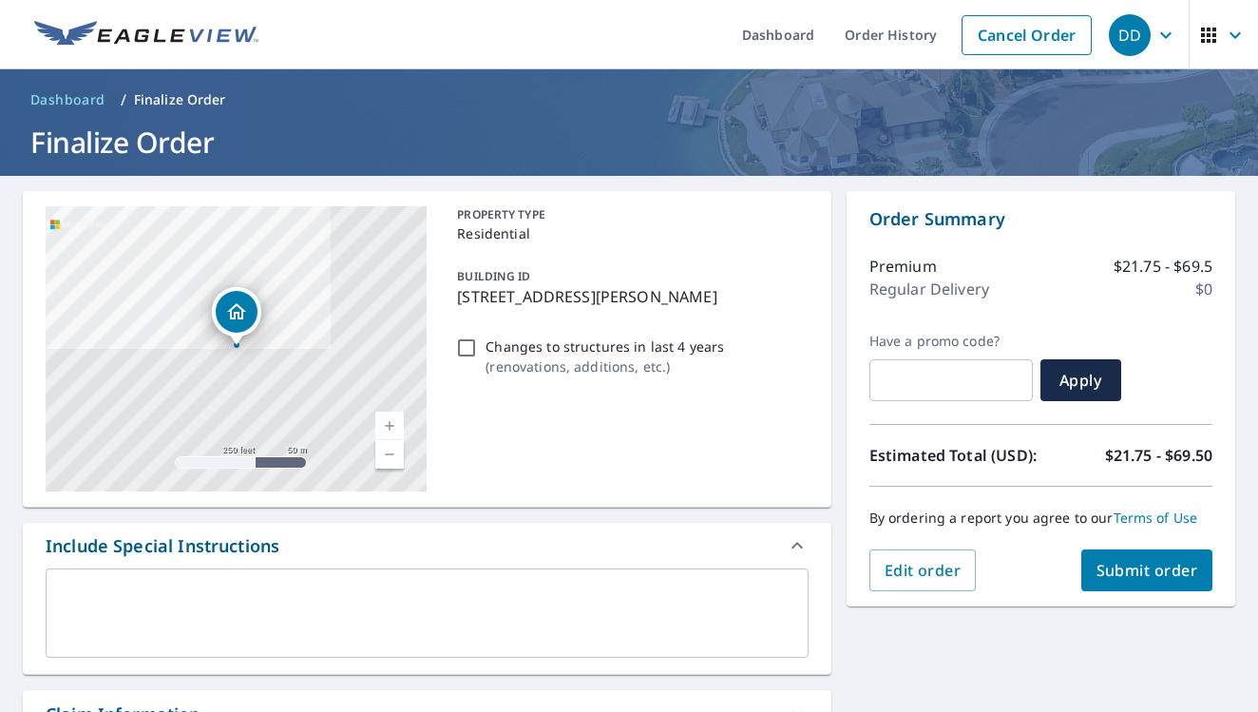
click at [1129, 564] on span "Submit order" at bounding box center [1148, 570] width 102 height 21
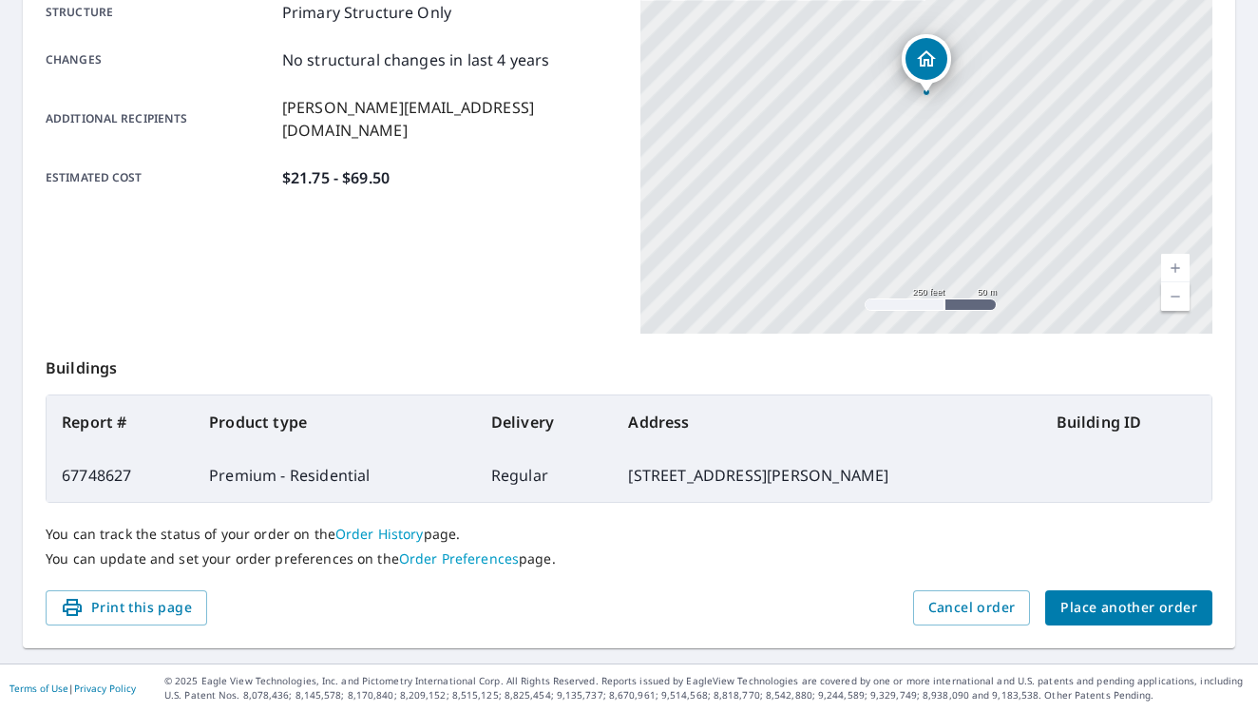
scroll to position [406, 0]
click at [1110, 601] on span "Place another order" at bounding box center [1129, 609] width 137 height 24
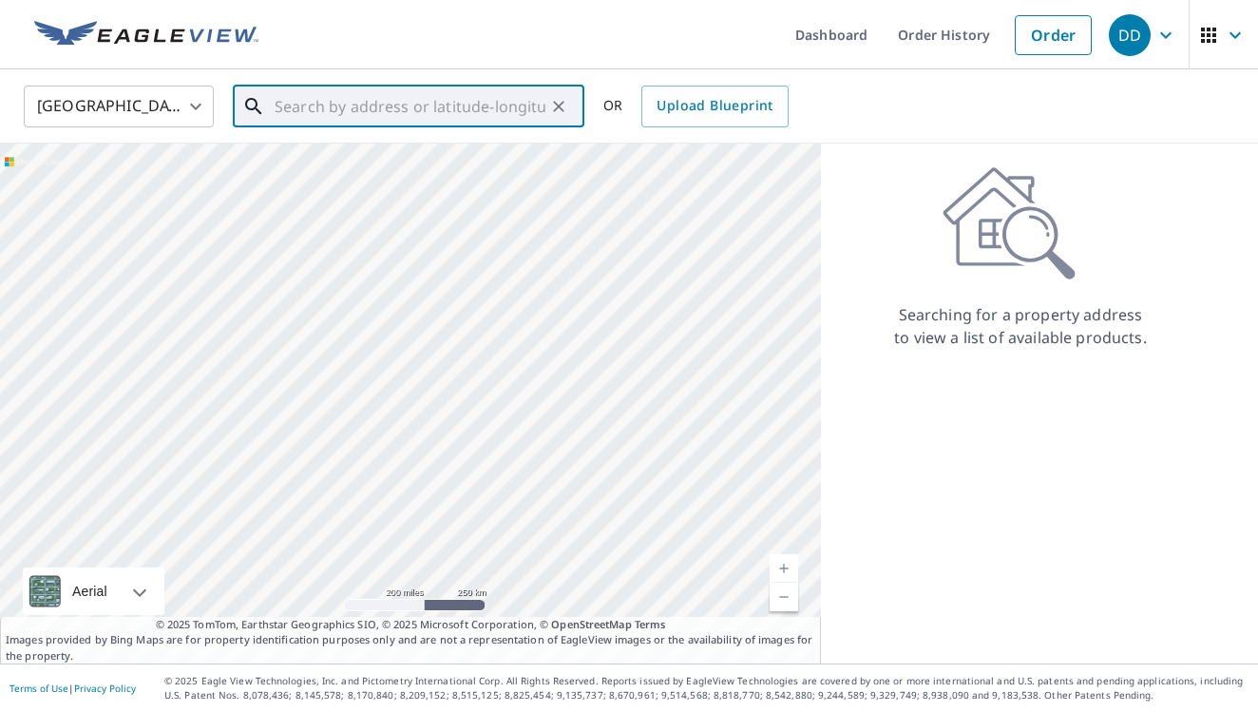
click at [442, 108] on input "text" at bounding box center [410, 106] width 271 height 53
paste input "[STREET_ADDRESS]"
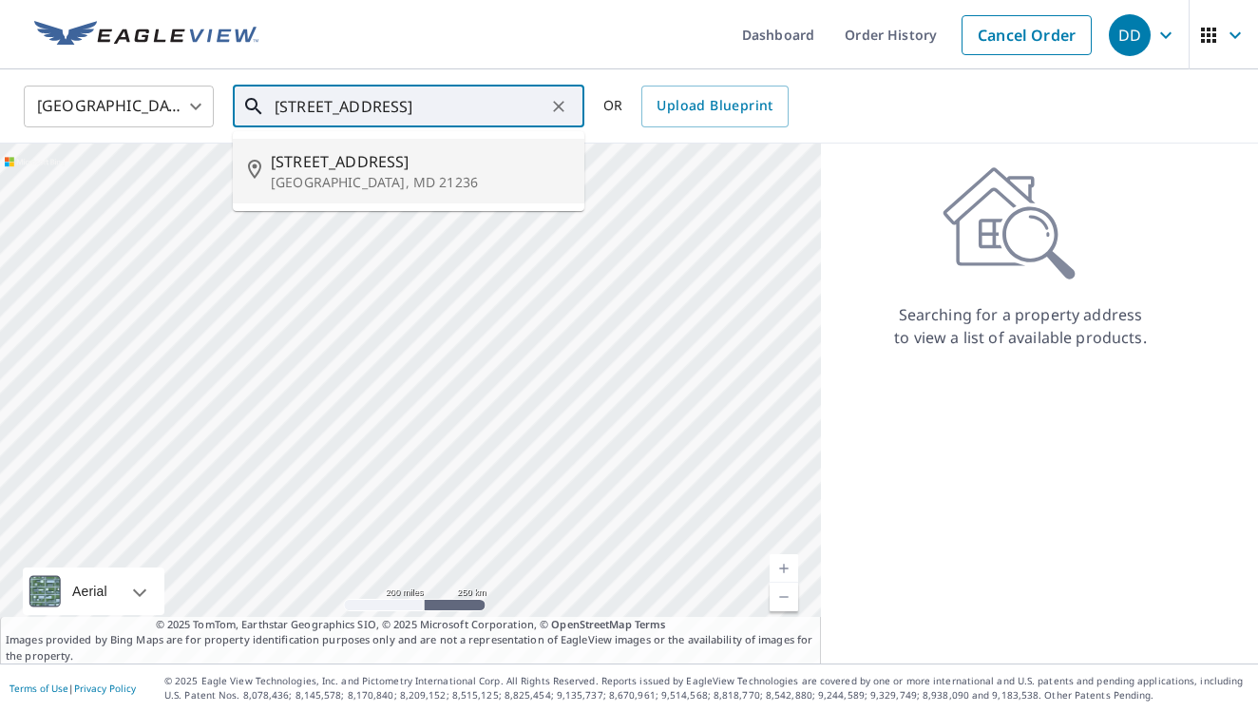
click at [443, 158] on span "[STREET_ADDRESS]" at bounding box center [420, 161] width 298 height 23
type input "[STREET_ADDRESS]"
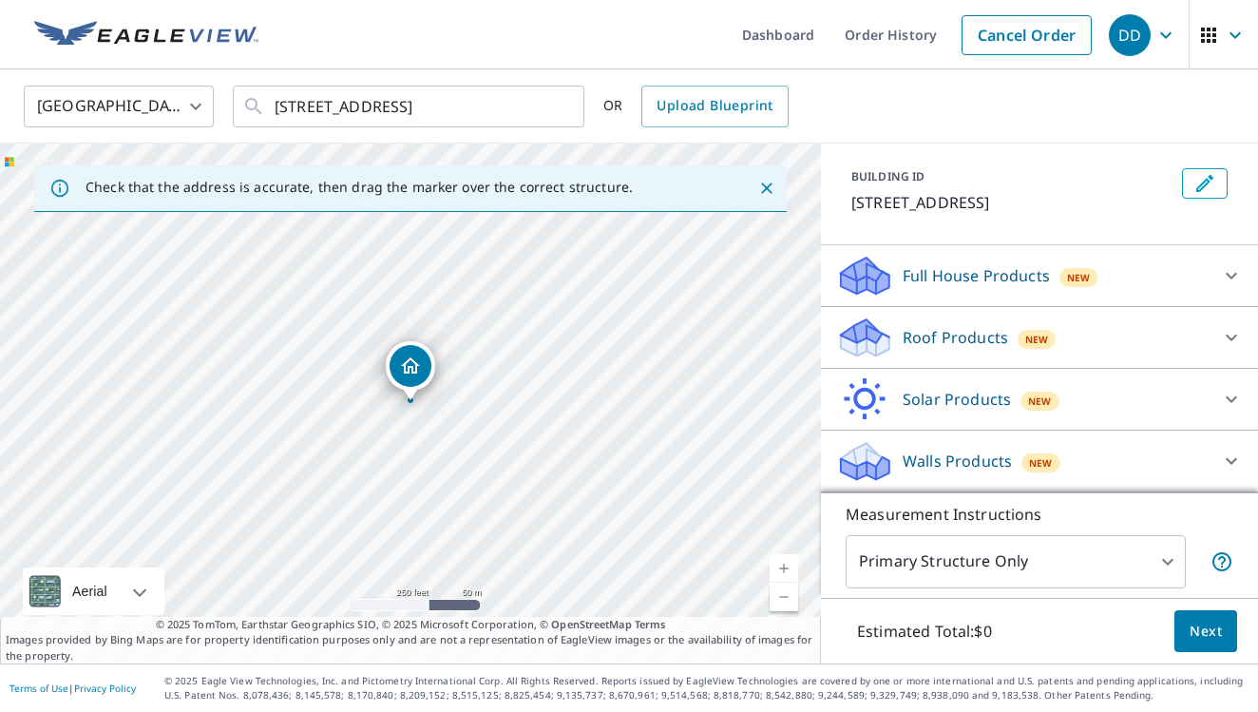
click at [946, 336] on p "Roof Products" at bounding box center [955, 337] width 105 height 23
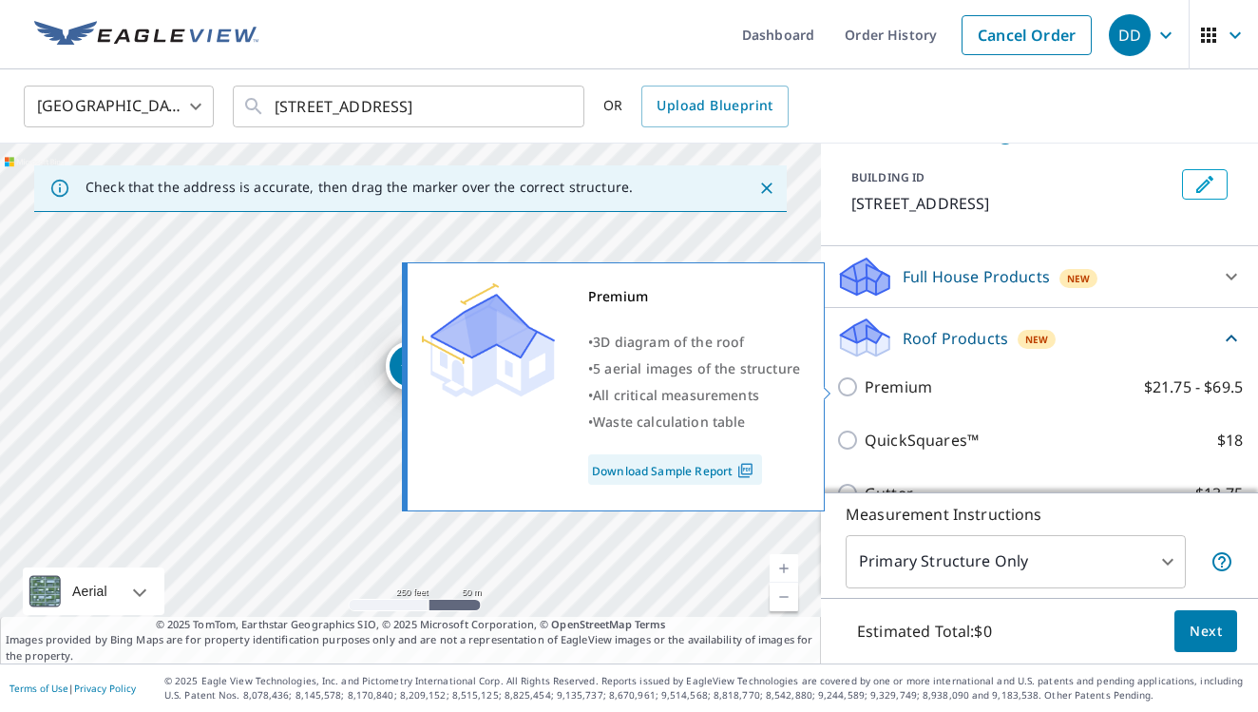
click at [881, 391] on p "Premium" at bounding box center [898, 386] width 67 height 23
click at [865, 391] on input "Premium $21.75 - $69.5" at bounding box center [850, 386] width 29 height 23
checkbox input "true"
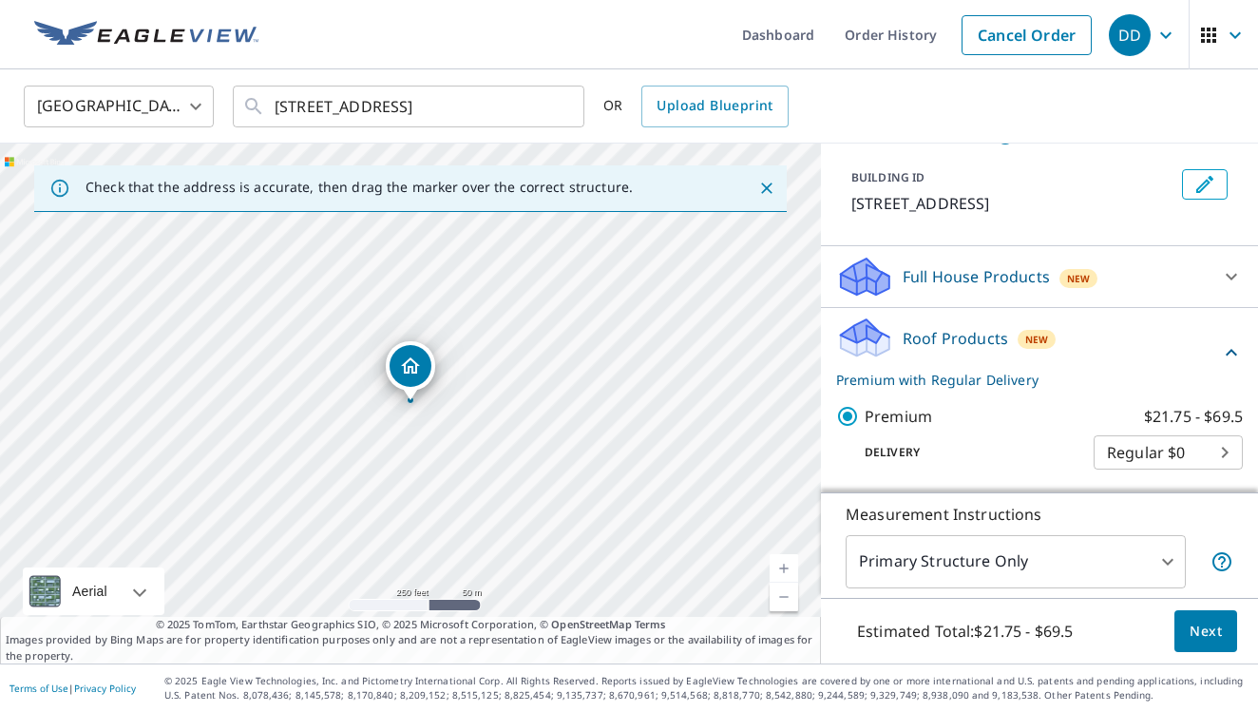
click at [1206, 634] on span "Next" at bounding box center [1206, 632] width 32 height 24
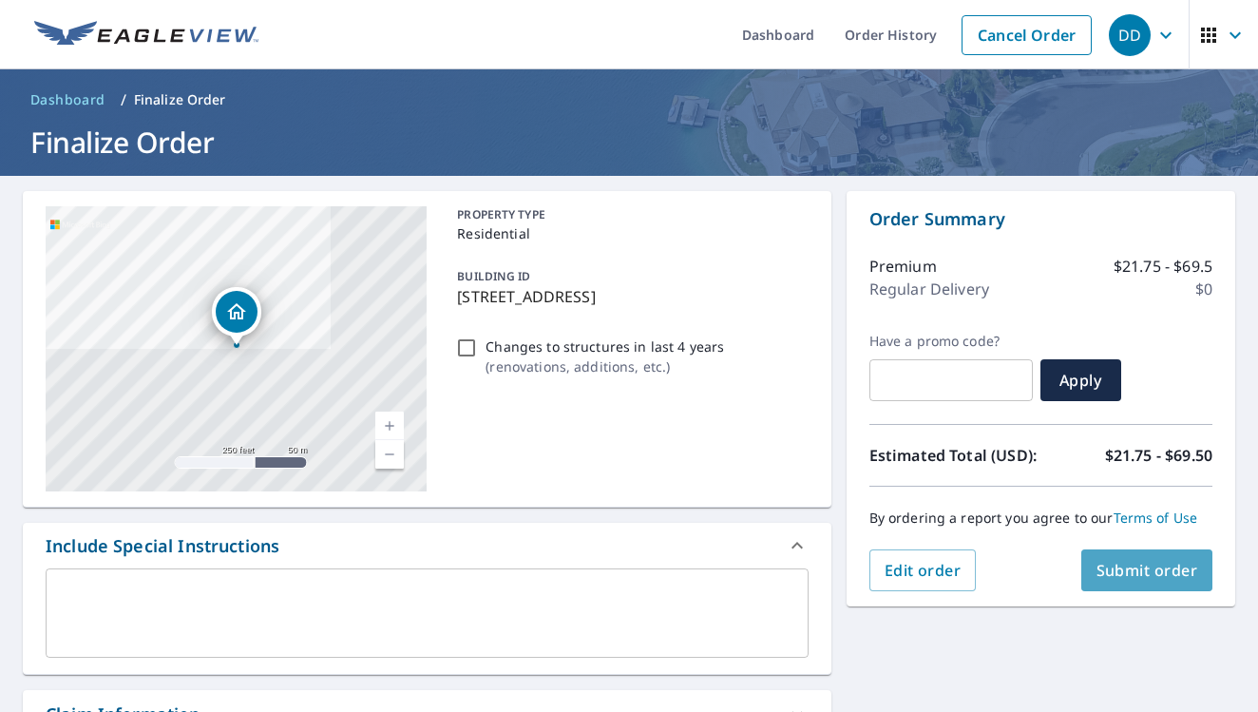
click at [1161, 588] on button "Submit order" at bounding box center [1147, 570] width 132 height 42
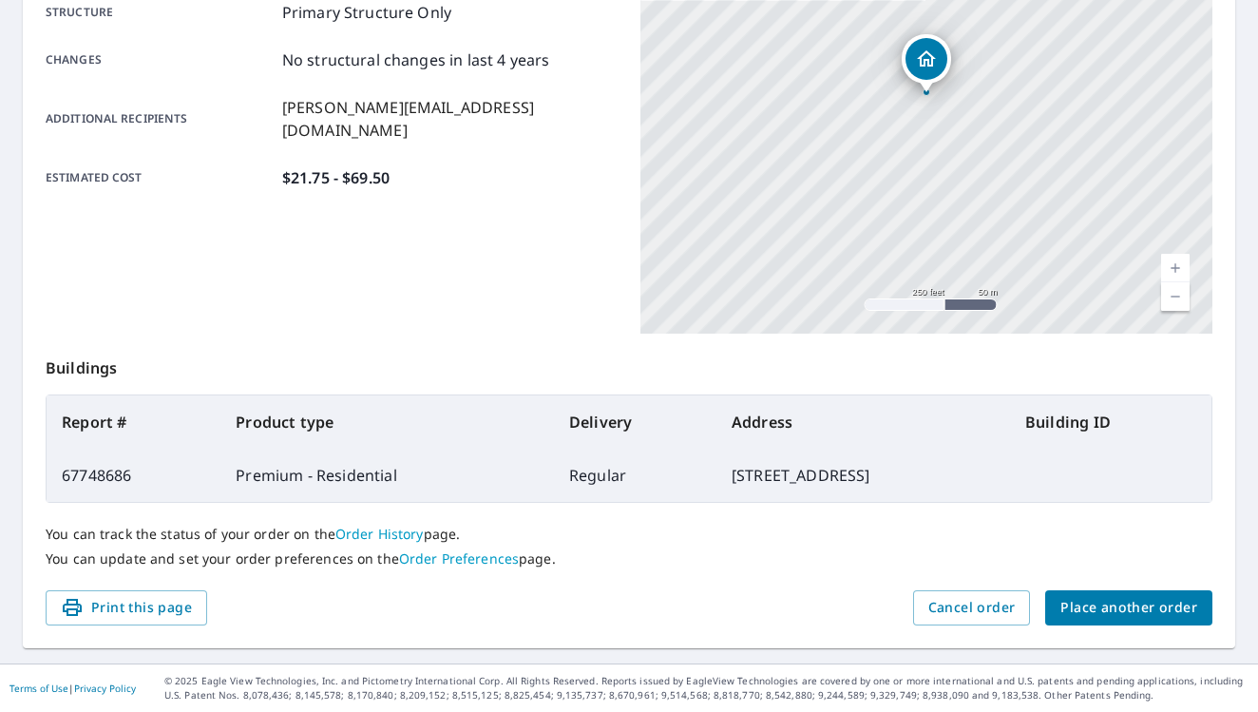
scroll to position [406, 0]
click at [1165, 616] on span "Place another order" at bounding box center [1129, 609] width 137 height 24
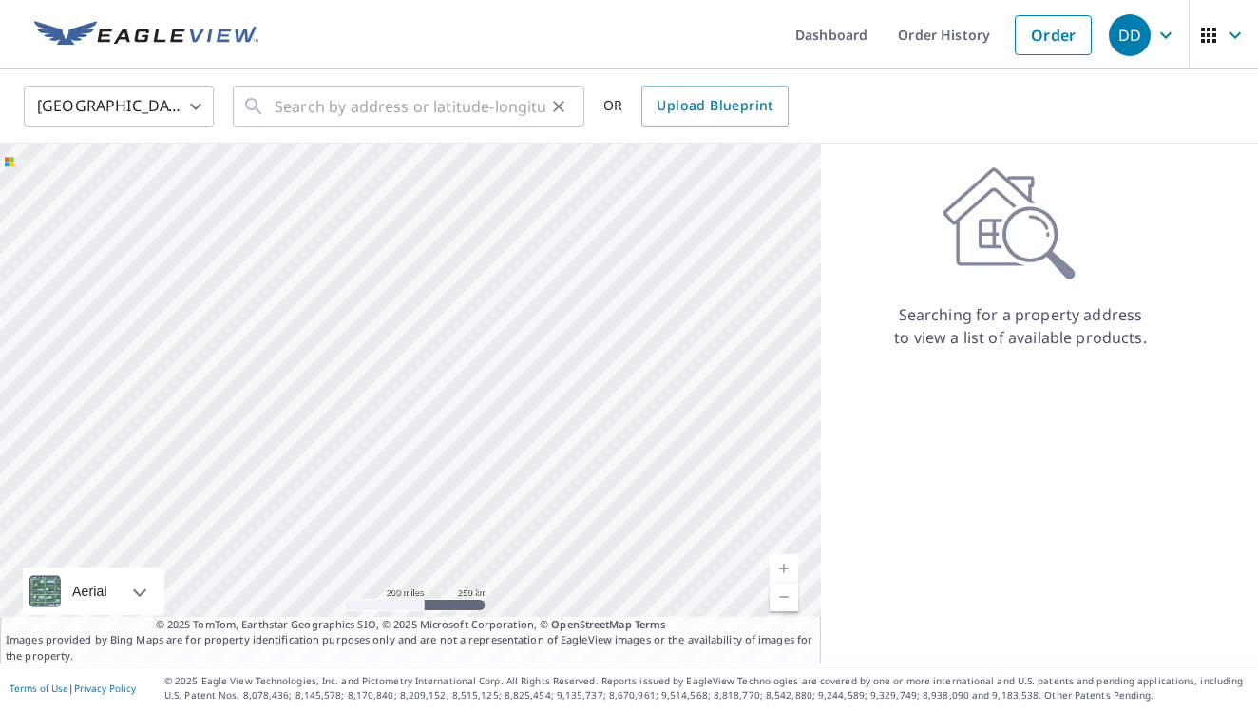
click at [560, 120] on div "​" at bounding box center [409, 107] width 352 height 42
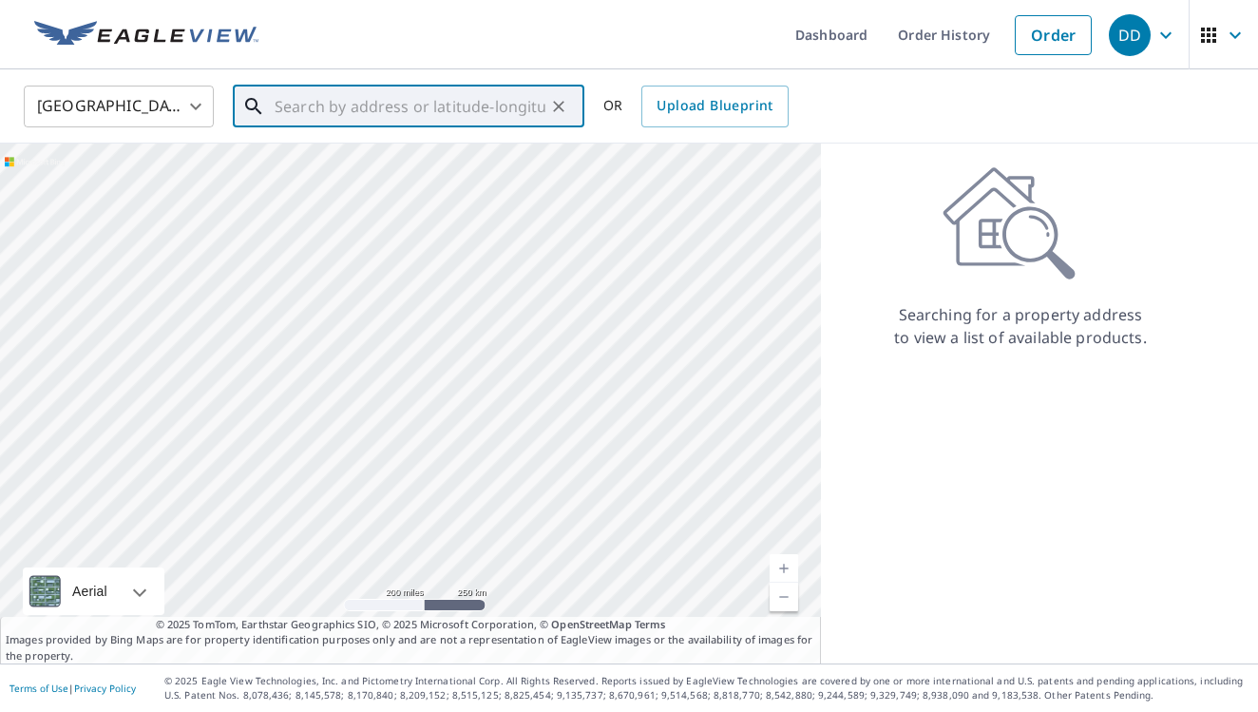
click at [560, 120] on div "​" at bounding box center [409, 107] width 352 height 42
click at [482, 114] on input "text" at bounding box center [410, 106] width 271 height 53
paste input "[STREET_ADDRESS]"
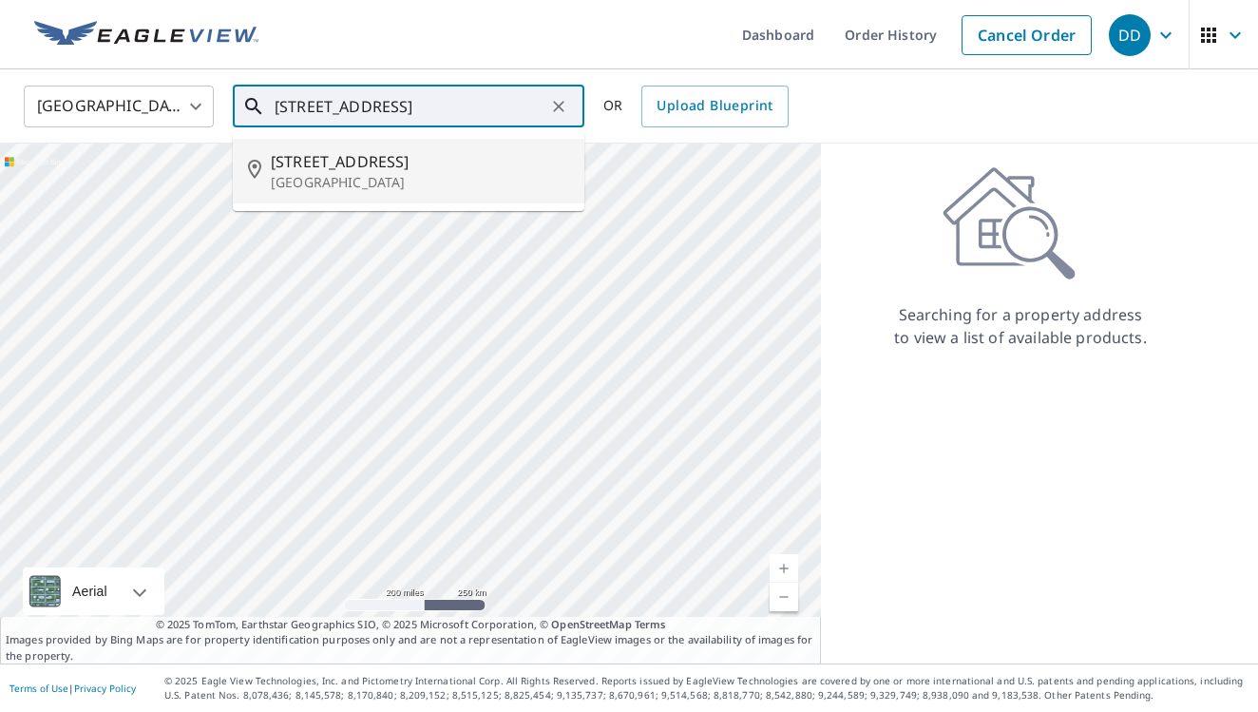
click at [497, 148] on li "[STREET_ADDRESS]" at bounding box center [409, 171] width 352 height 65
type input "[STREET_ADDRESS]"
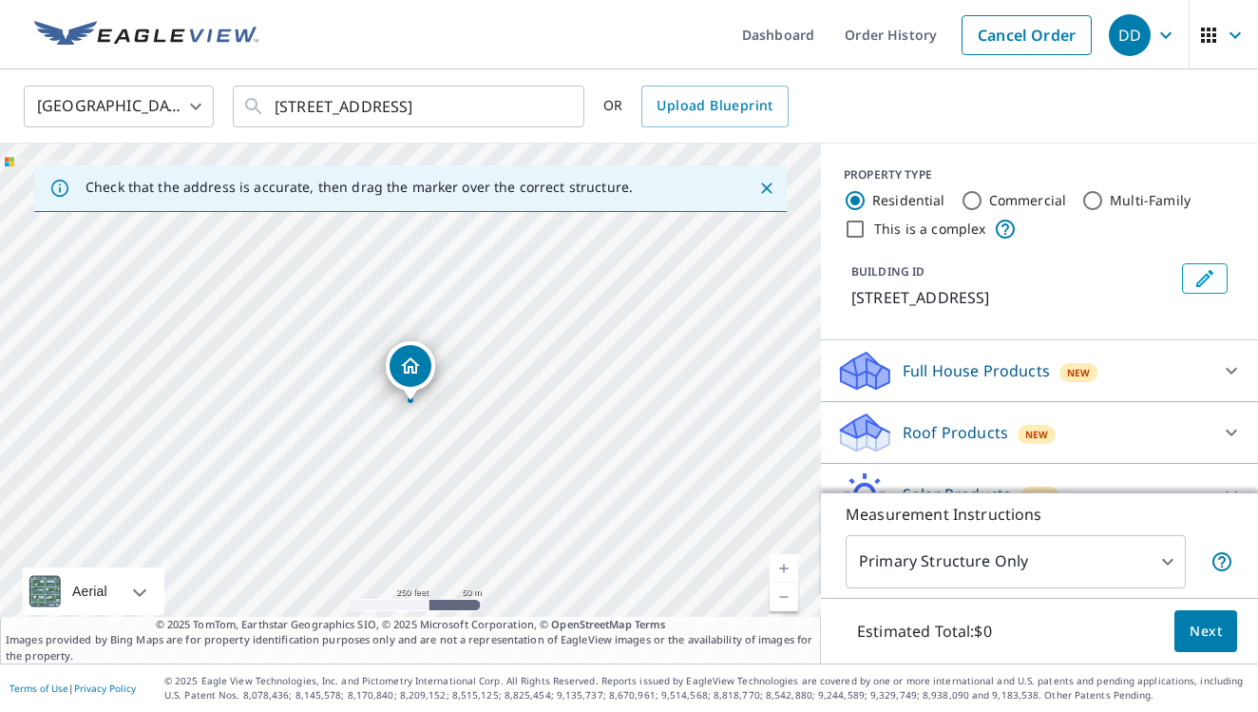
click at [922, 446] on div "Roof Products New" at bounding box center [1022, 433] width 373 height 45
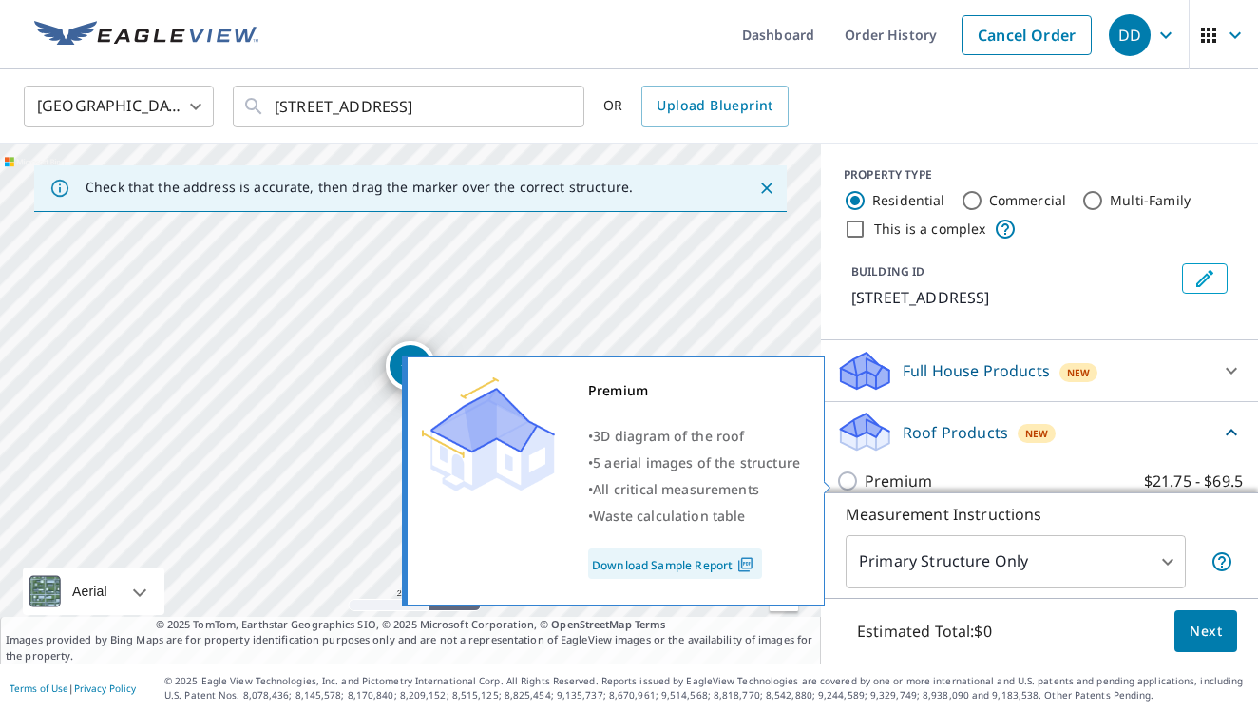
click at [892, 475] on p "Premium" at bounding box center [898, 480] width 67 height 23
click at [865, 475] on input "Premium $21.75 - $69.5" at bounding box center [850, 480] width 29 height 23
checkbox input "true"
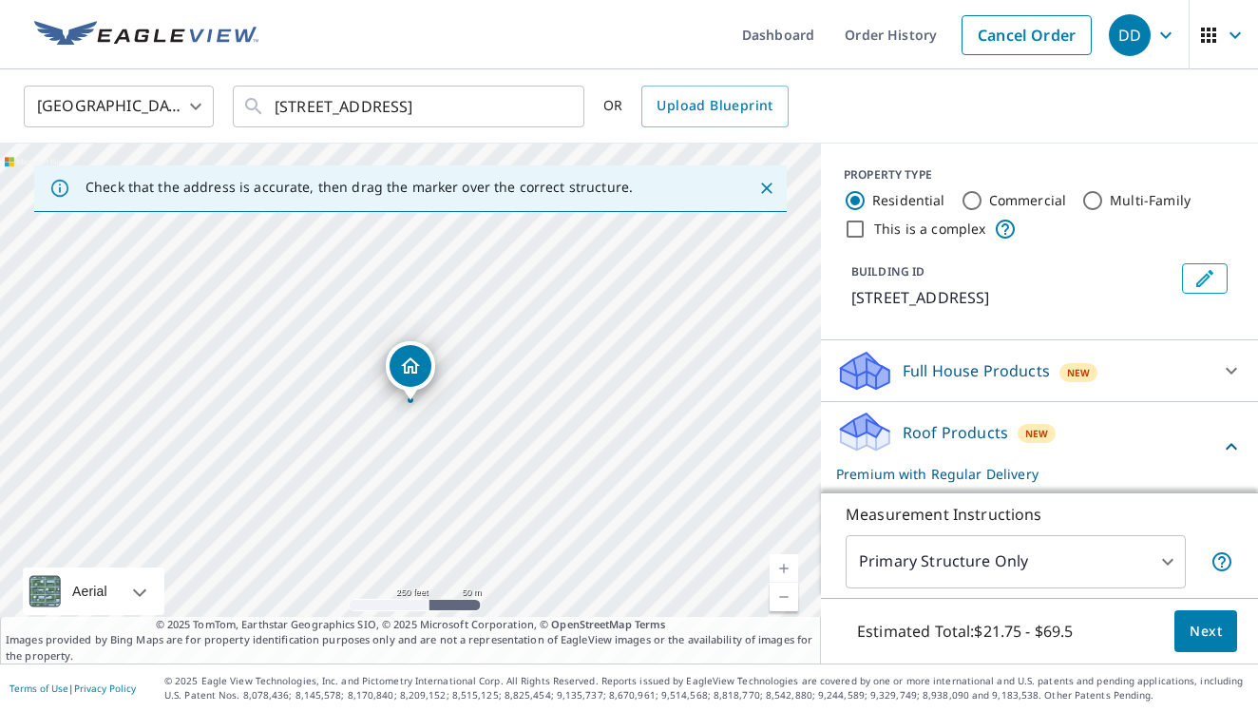
scroll to position [144, 0]
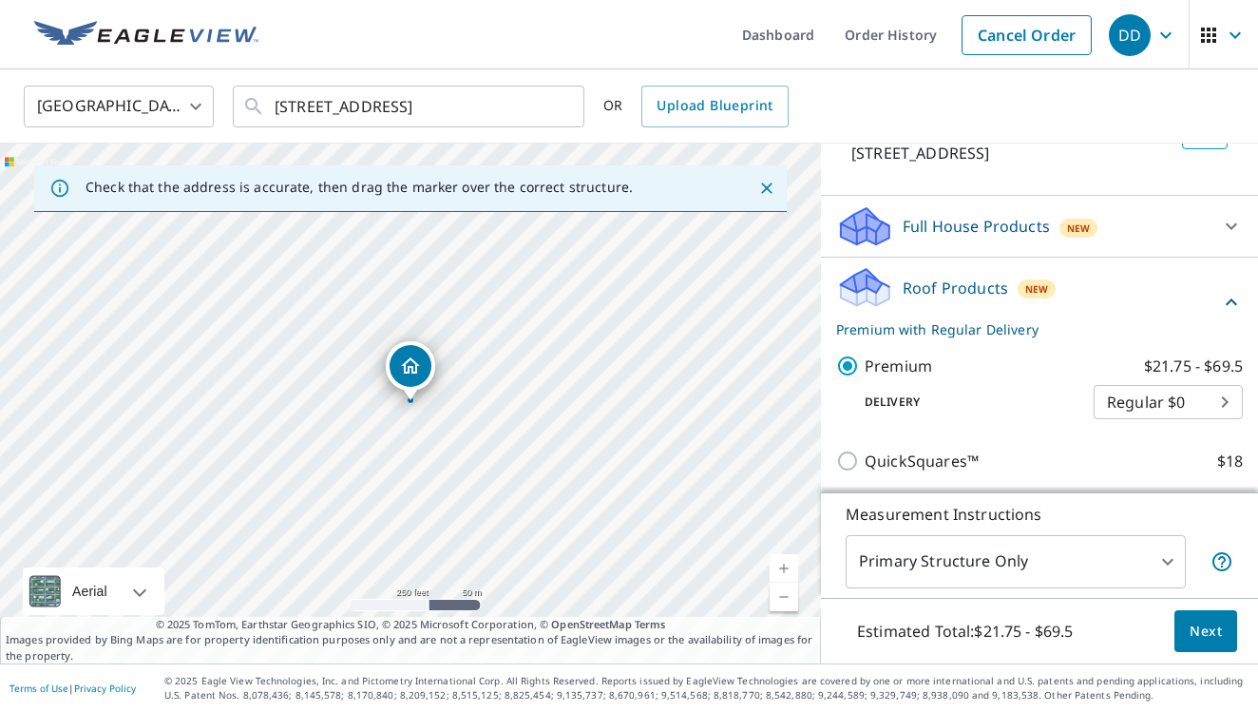
click at [1208, 621] on span "Next" at bounding box center [1206, 632] width 32 height 24
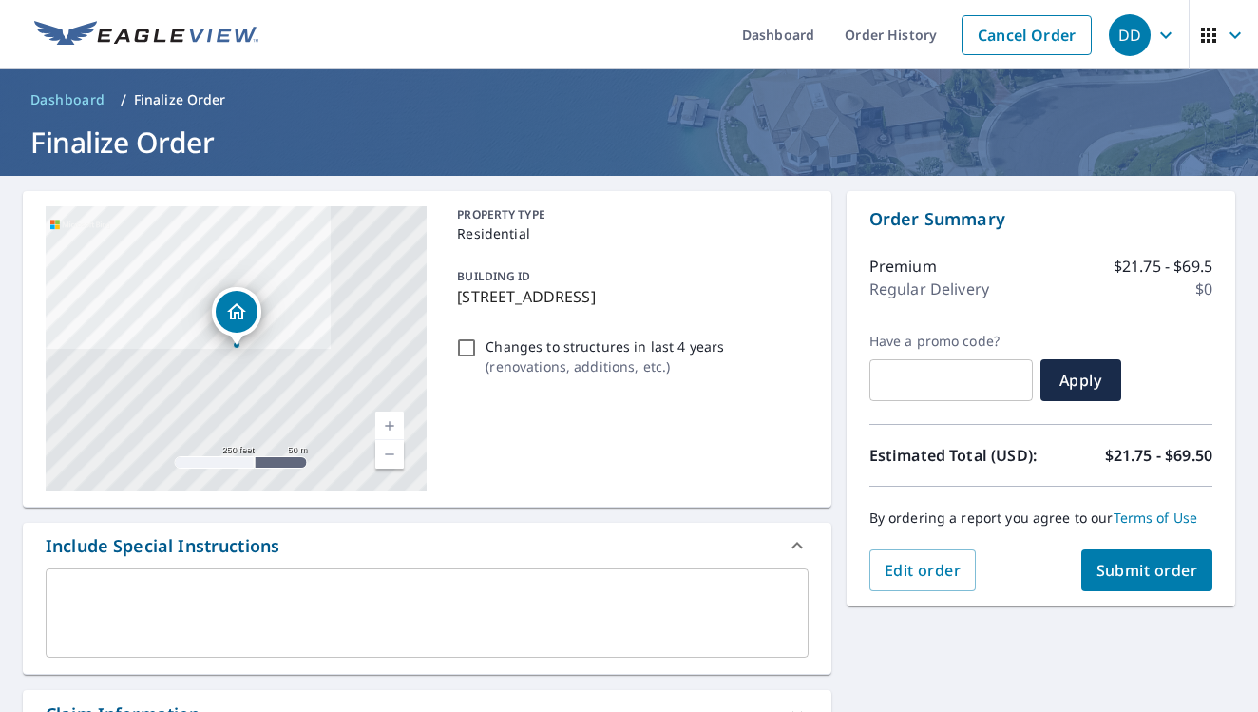
click at [1157, 564] on span "Submit order" at bounding box center [1148, 570] width 102 height 21
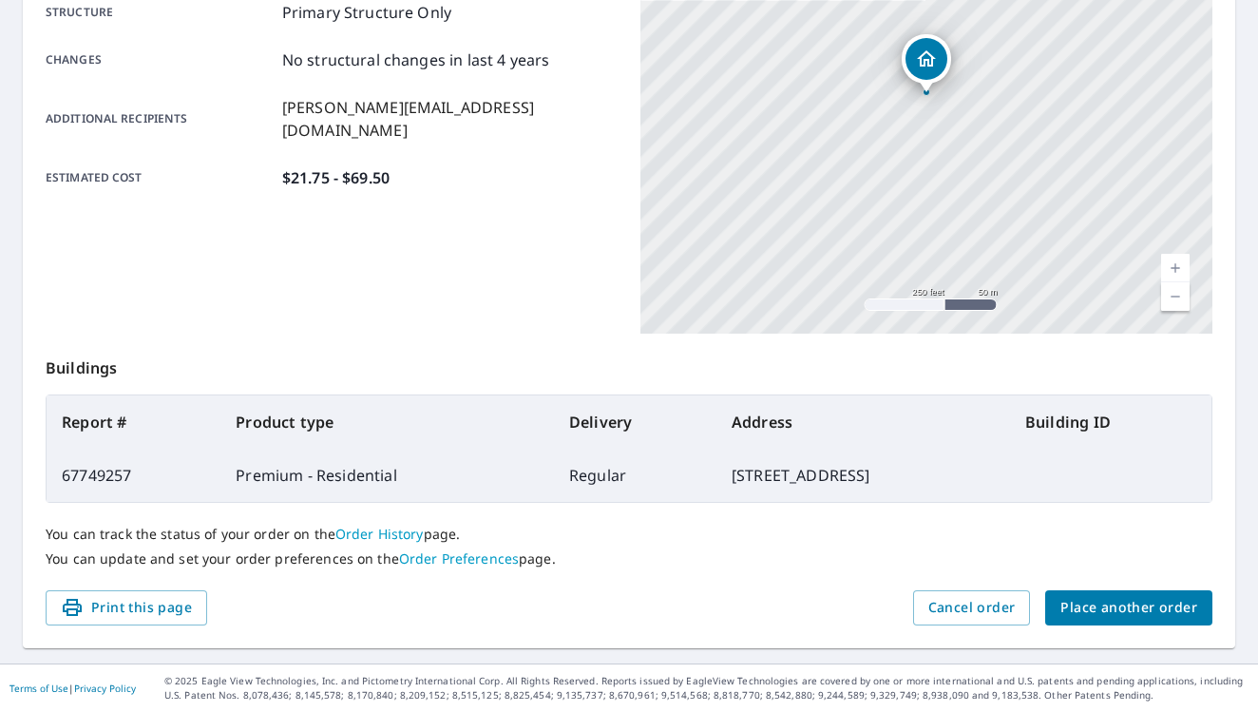
scroll to position [406, 0]
click at [1133, 608] on span "Place another order" at bounding box center [1129, 609] width 137 height 24
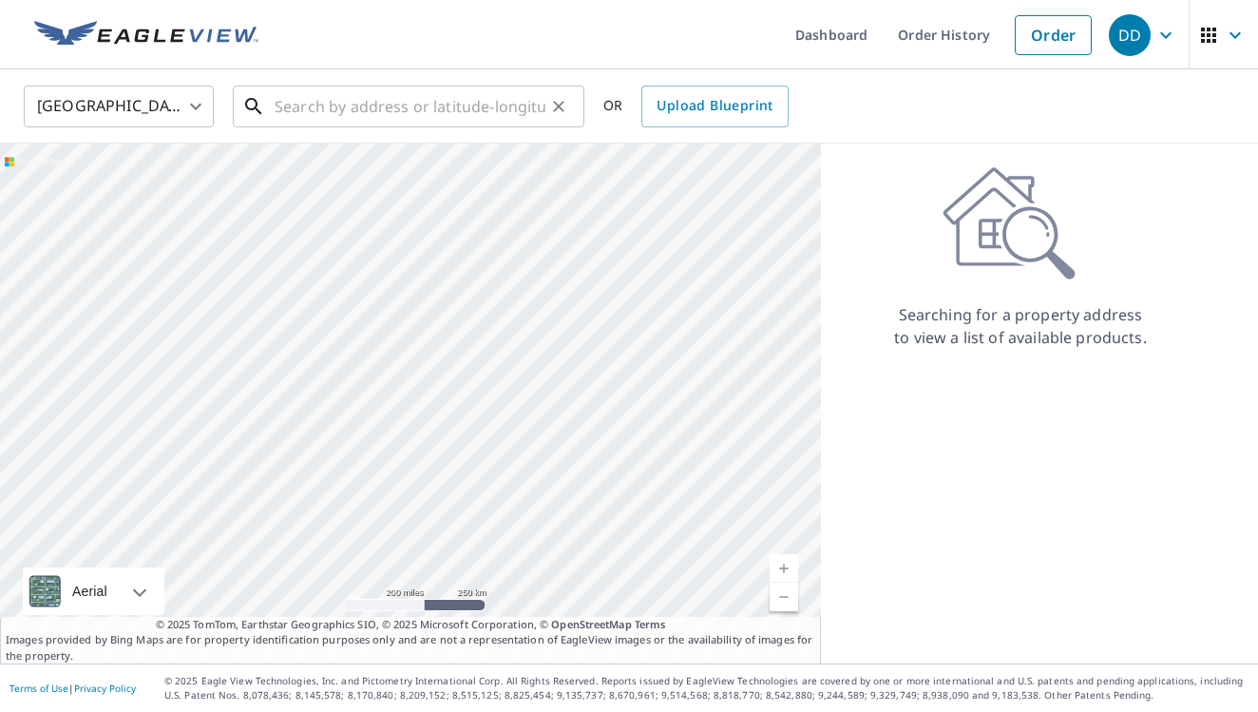
click at [444, 102] on input "text" at bounding box center [410, 106] width 271 height 53
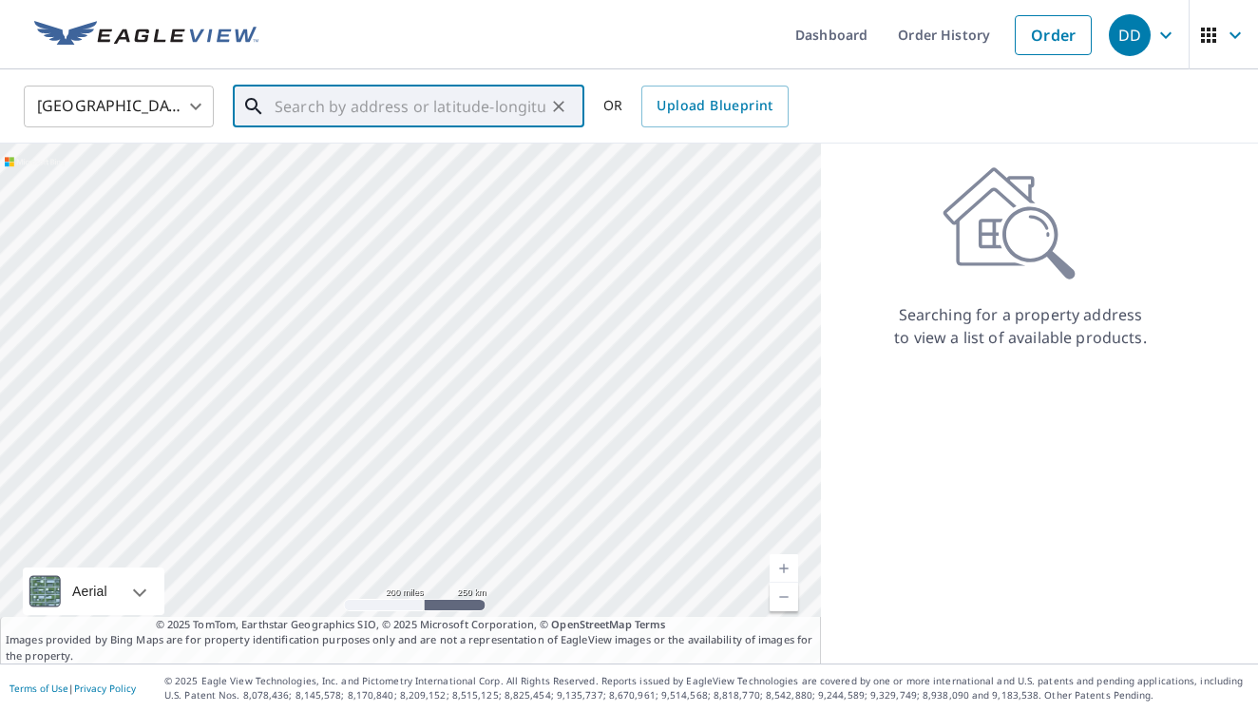
paste input "[STREET_ADDRESS]"
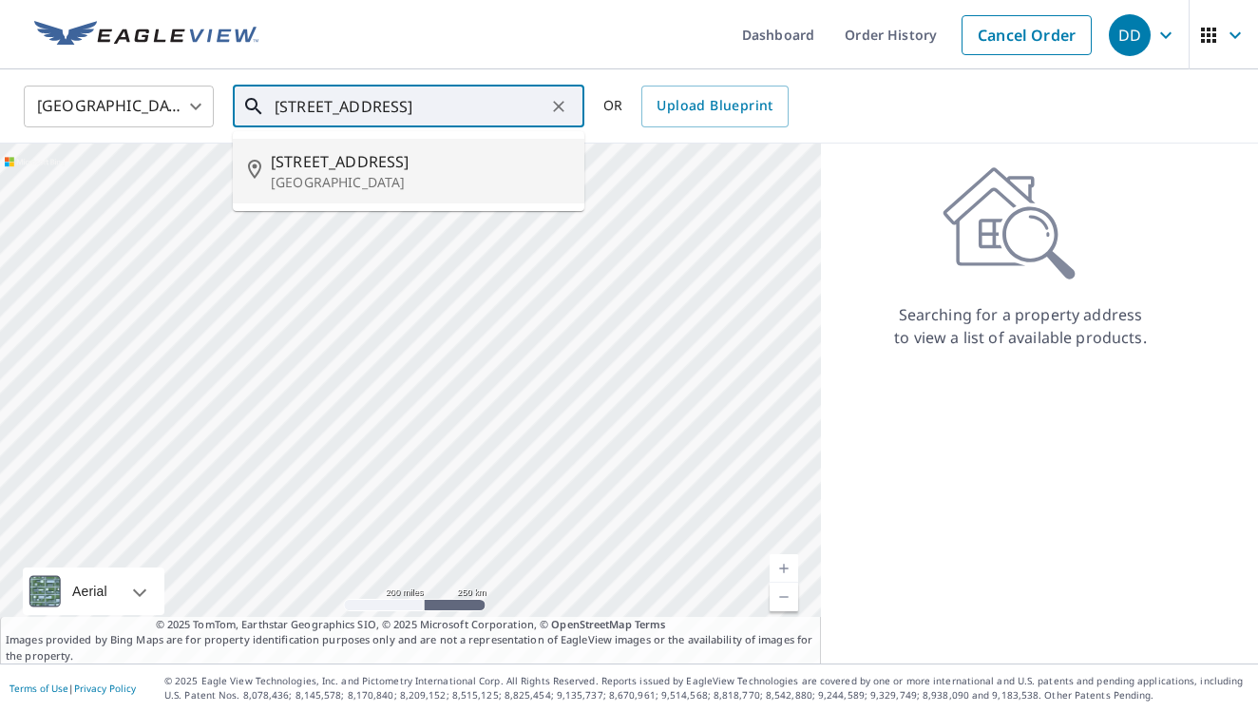
click at [397, 188] on p "[GEOGRAPHIC_DATA]" at bounding box center [420, 182] width 298 height 19
type input "[STREET_ADDRESS]"
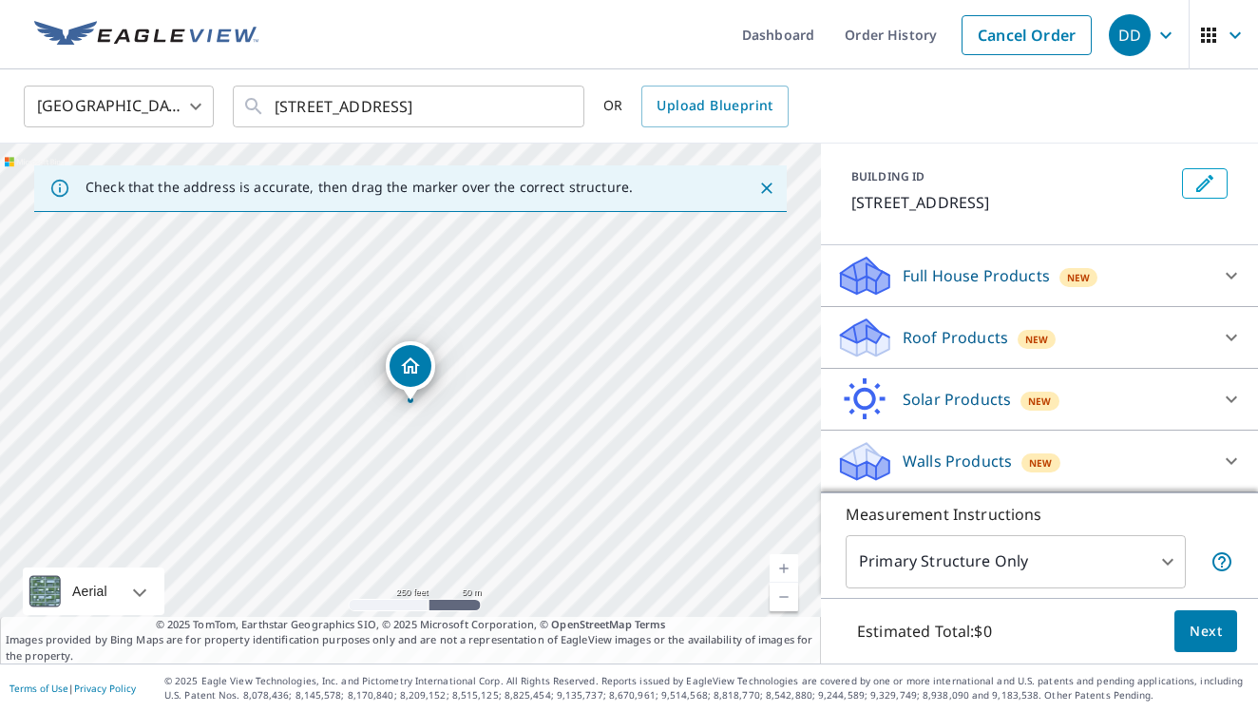
scroll to position [95, 0]
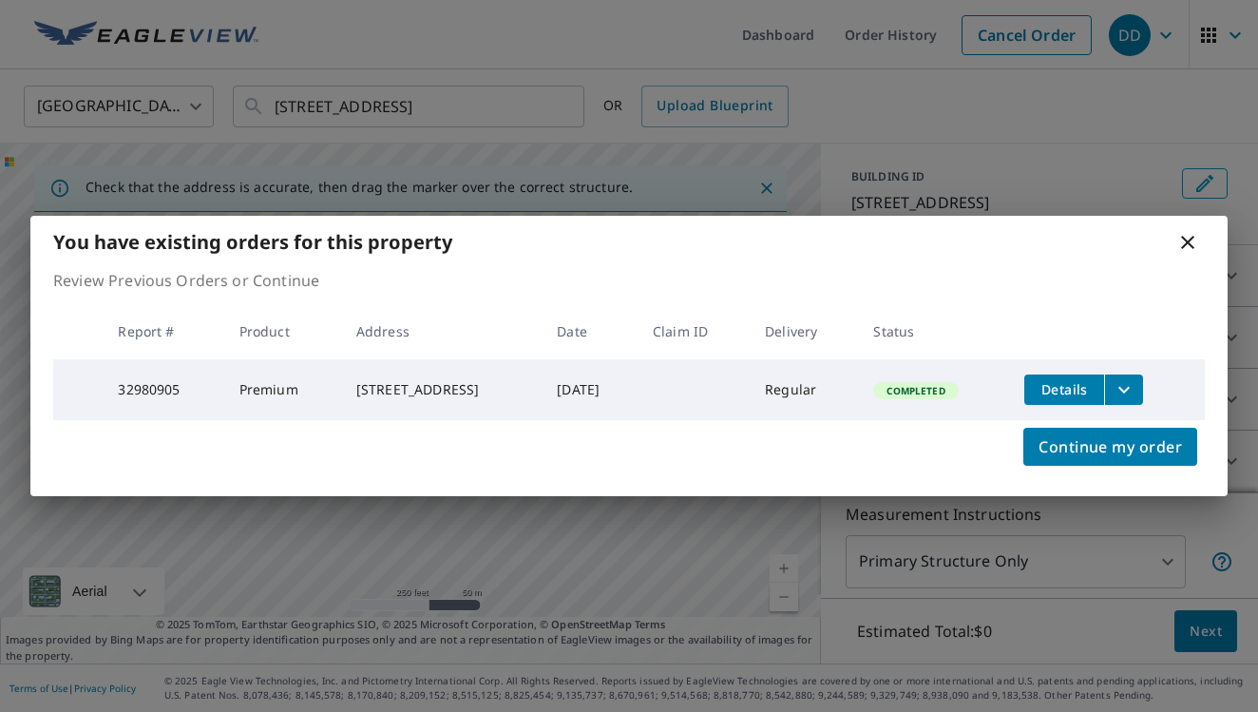
click at [965, 349] on th "Status" at bounding box center [933, 331] width 151 height 56
click at [1189, 247] on icon at bounding box center [1187, 242] width 23 height 23
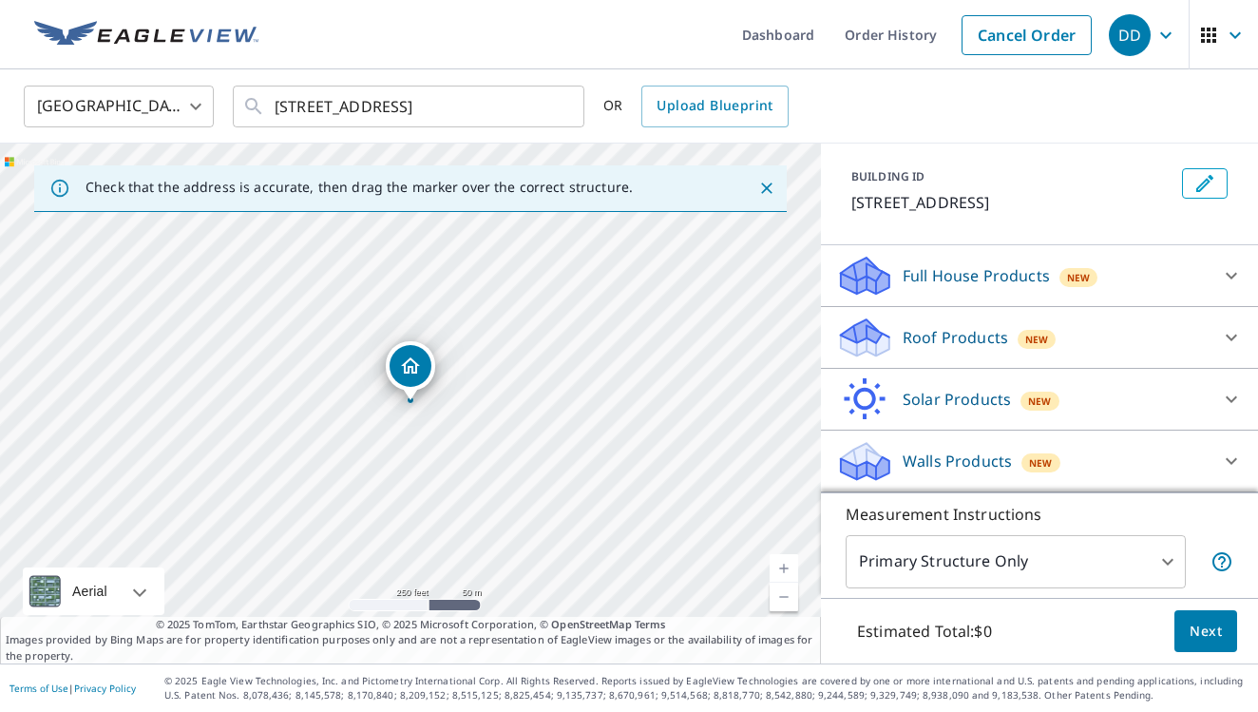
click at [890, 343] on icon at bounding box center [864, 337] width 57 height 45
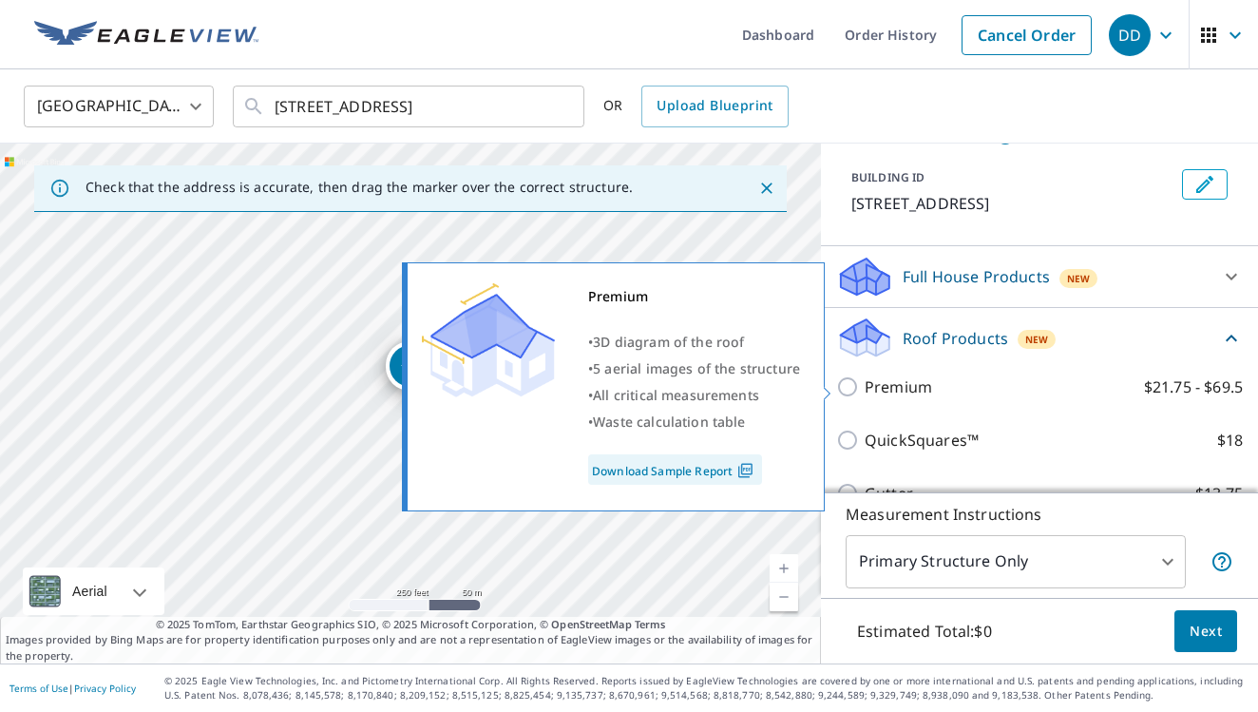
click at [860, 390] on input "Premium $21.75 - $69.5" at bounding box center [850, 386] width 29 height 23
checkbox input "true"
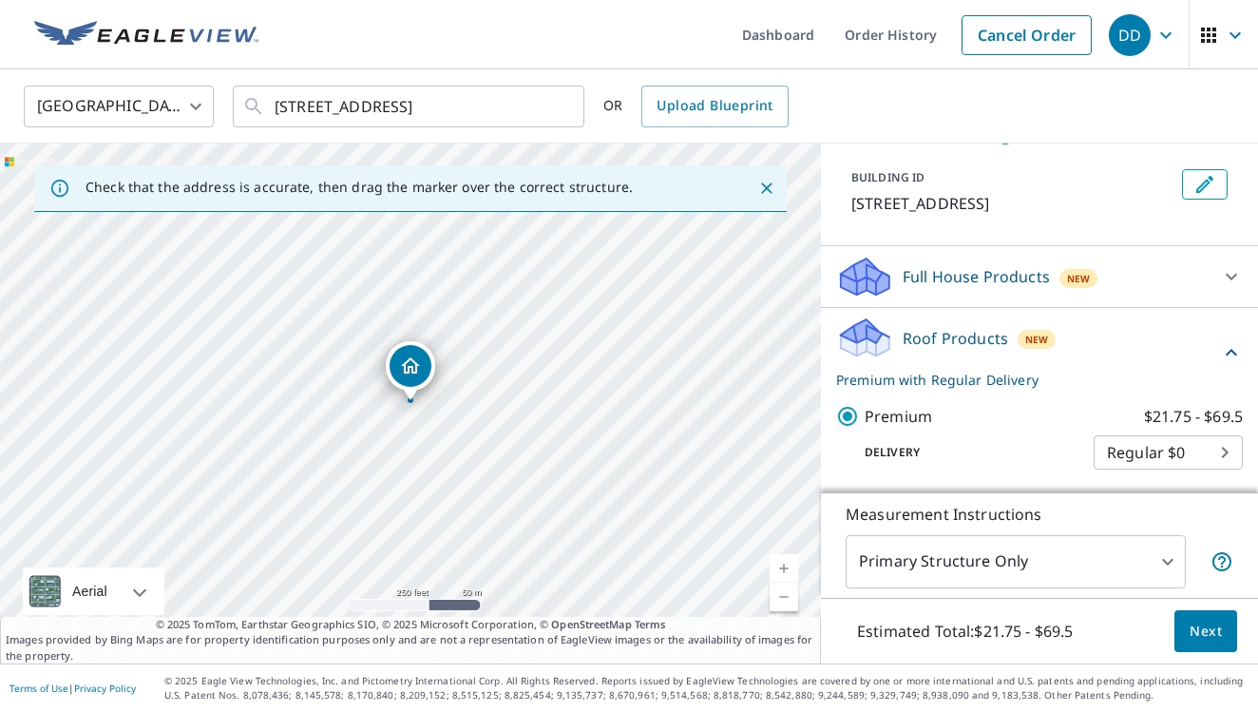
click at [1230, 641] on button "Next" at bounding box center [1206, 631] width 63 height 43
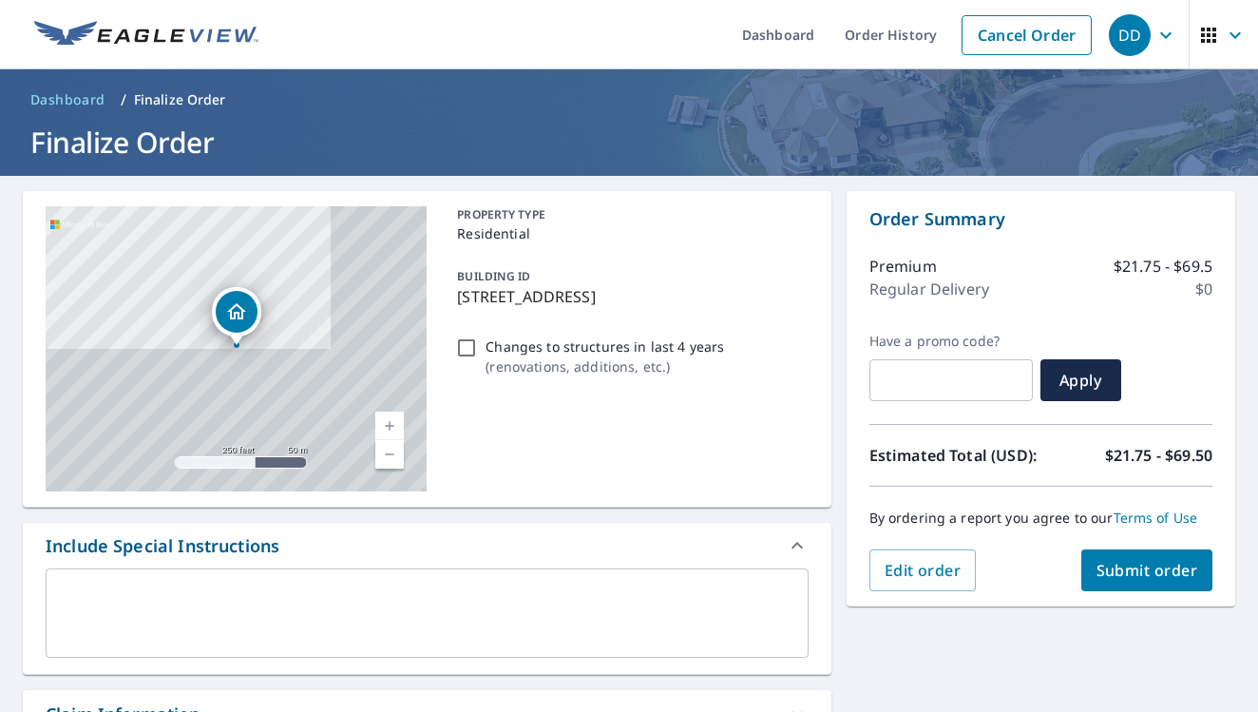
scroll to position [162, 0]
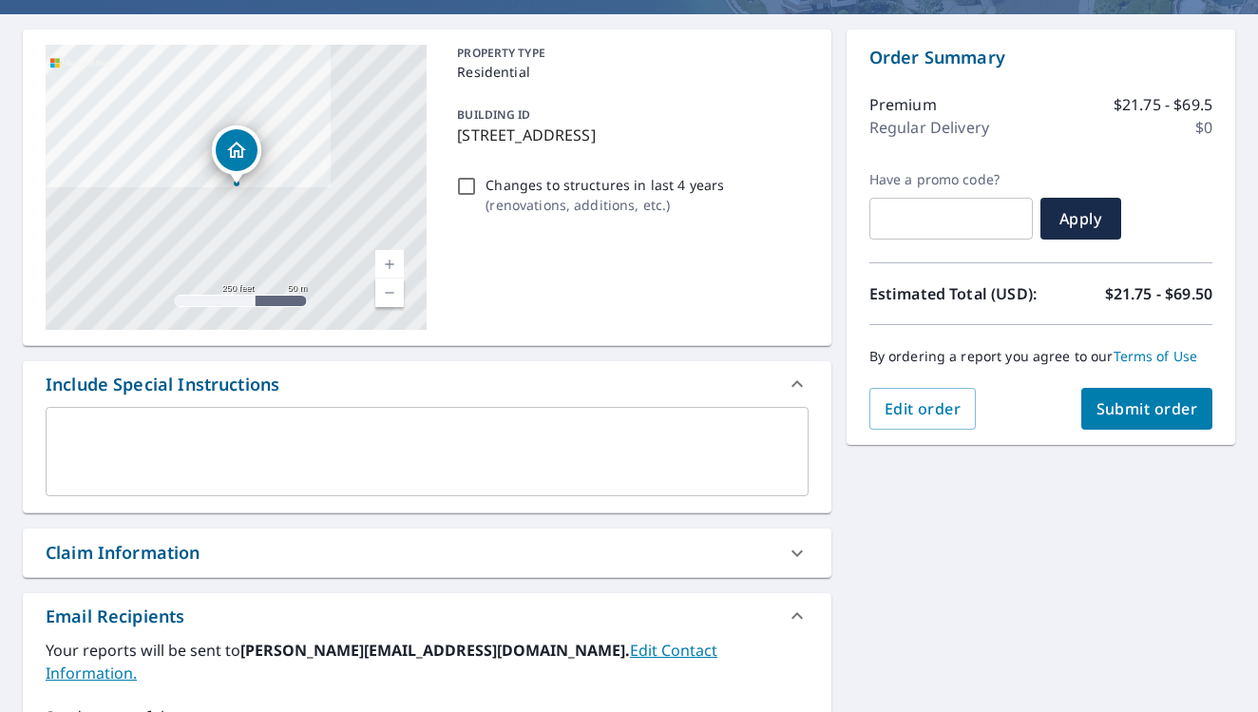
click at [1164, 417] on span "Submit order" at bounding box center [1148, 408] width 102 height 21
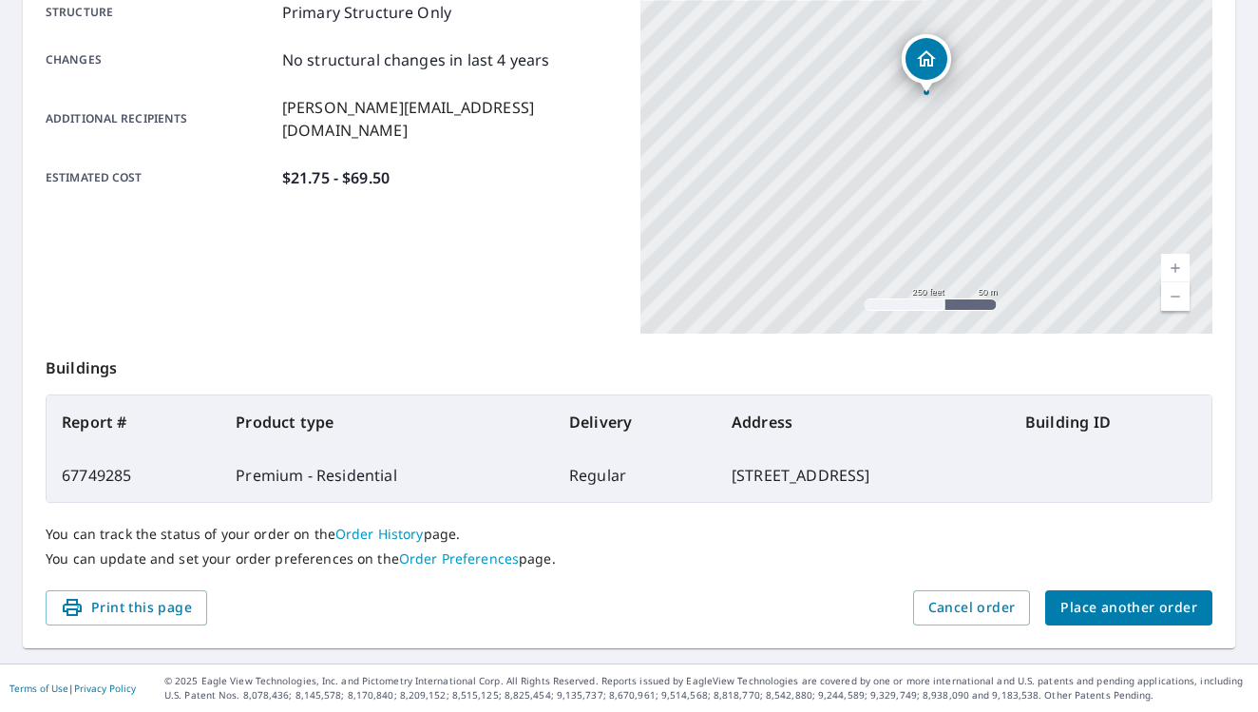
scroll to position [406, 0]
click at [1150, 612] on span "Place another order" at bounding box center [1129, 609] width 137 height 24
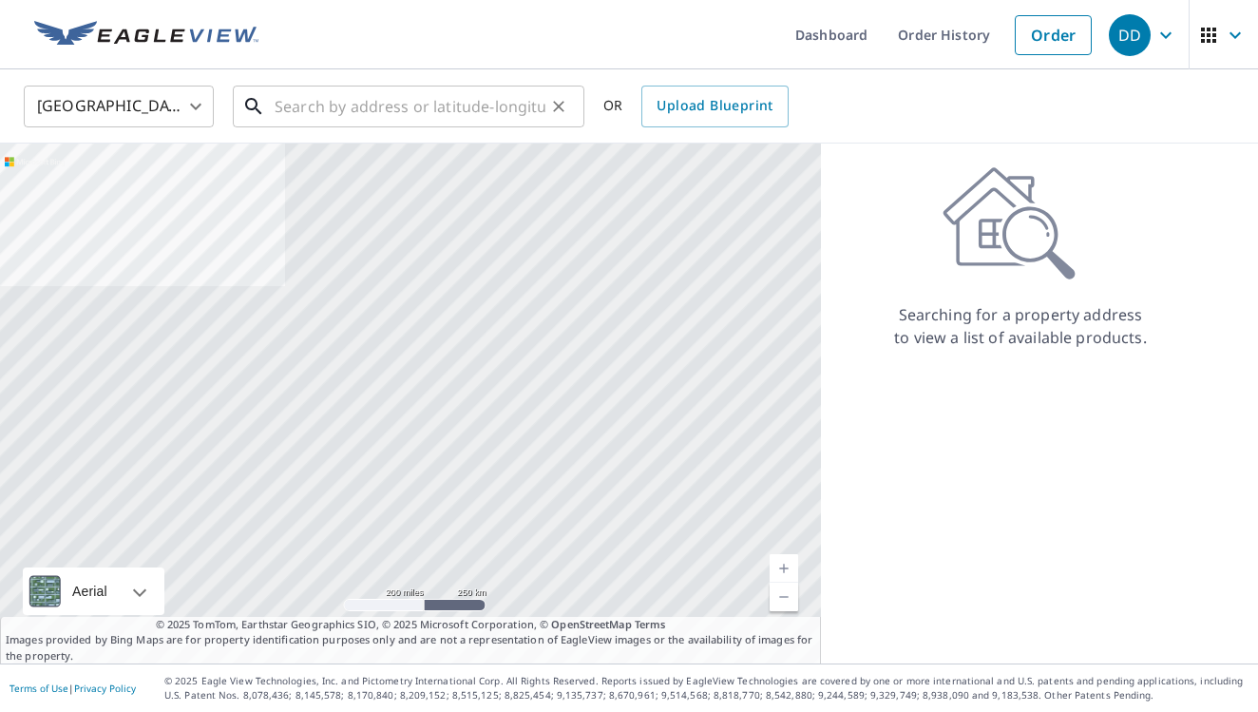
click at [394, 108] on input "text" at bounding box center [410, 106] width 271 height 53
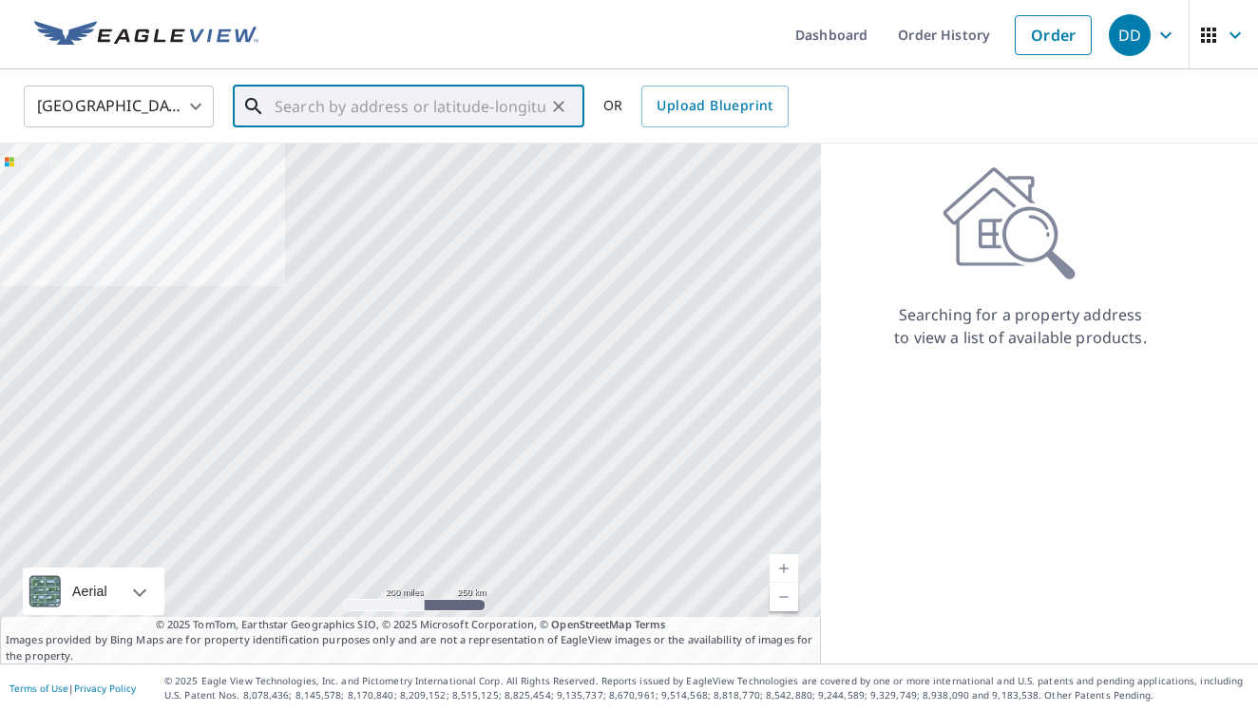
paste input "[STREET_ADDRESS]"
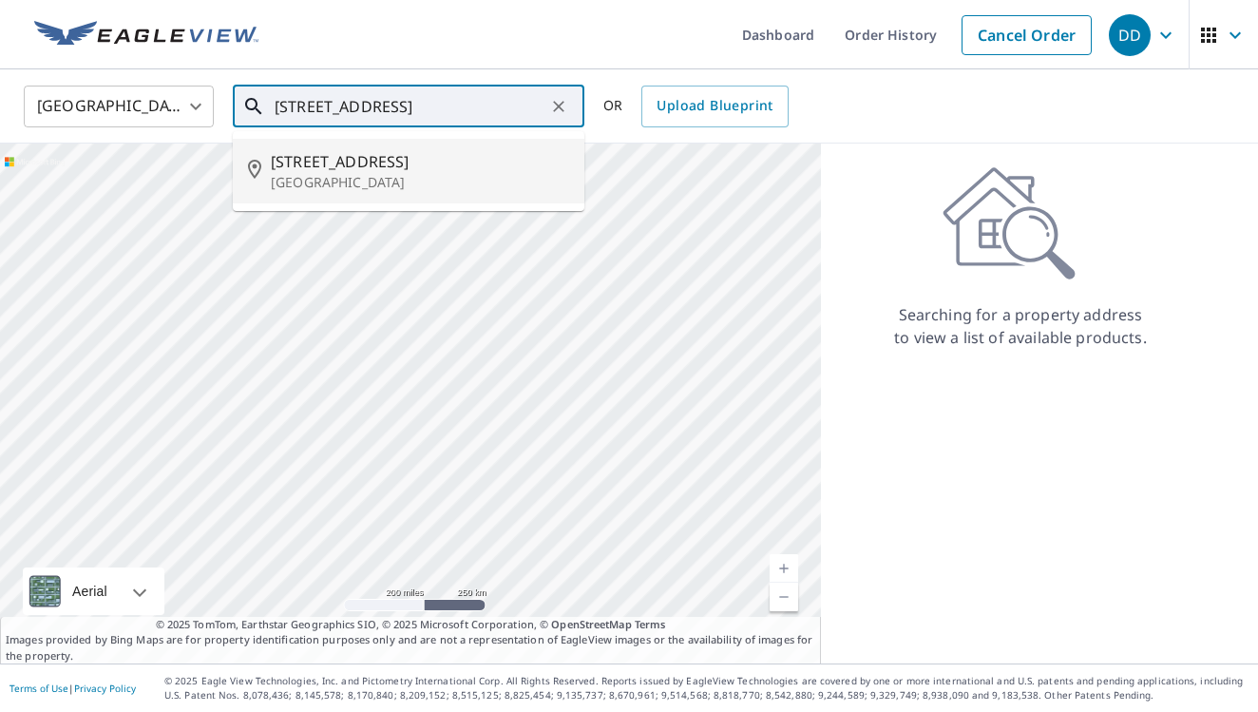
click at [424, 162] on span "[STREET_ADDRESS]" at bounding box center [420, 161] width 298 height 23
type input "[STREET_ADDRESS]"
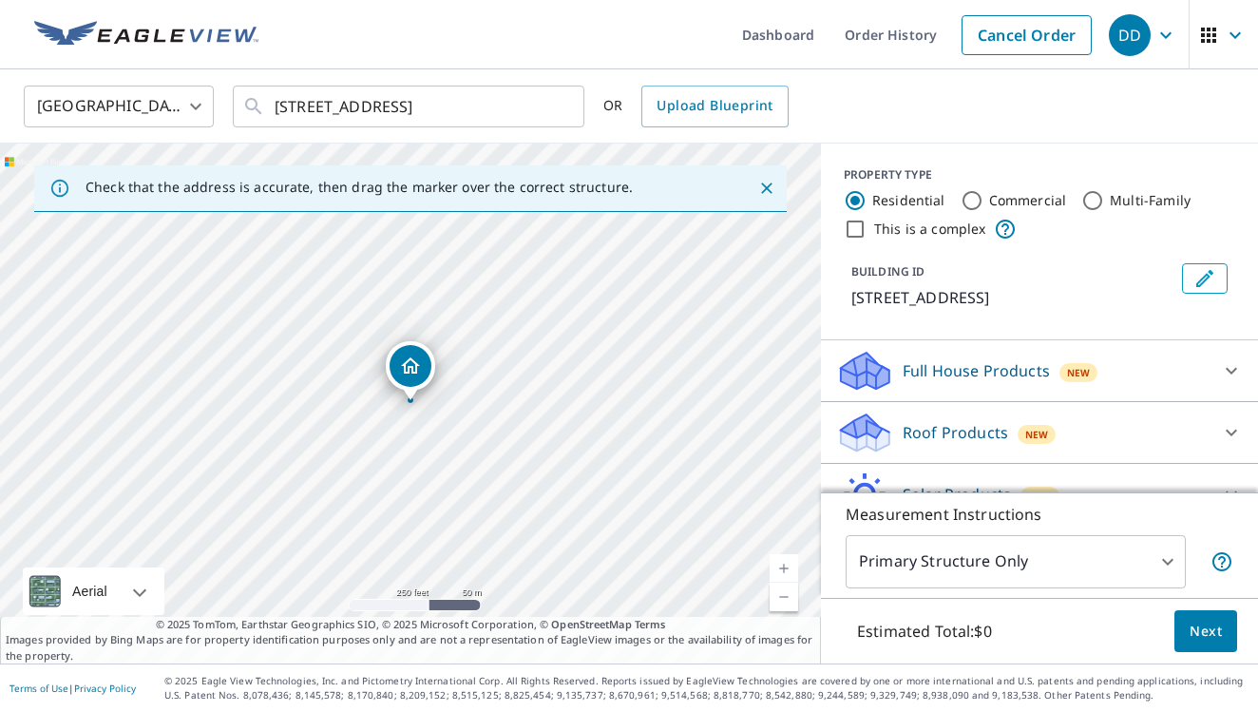
click at [984, 430] on p "Roof Products" at bounding box center [955, 432] width 105 height 23
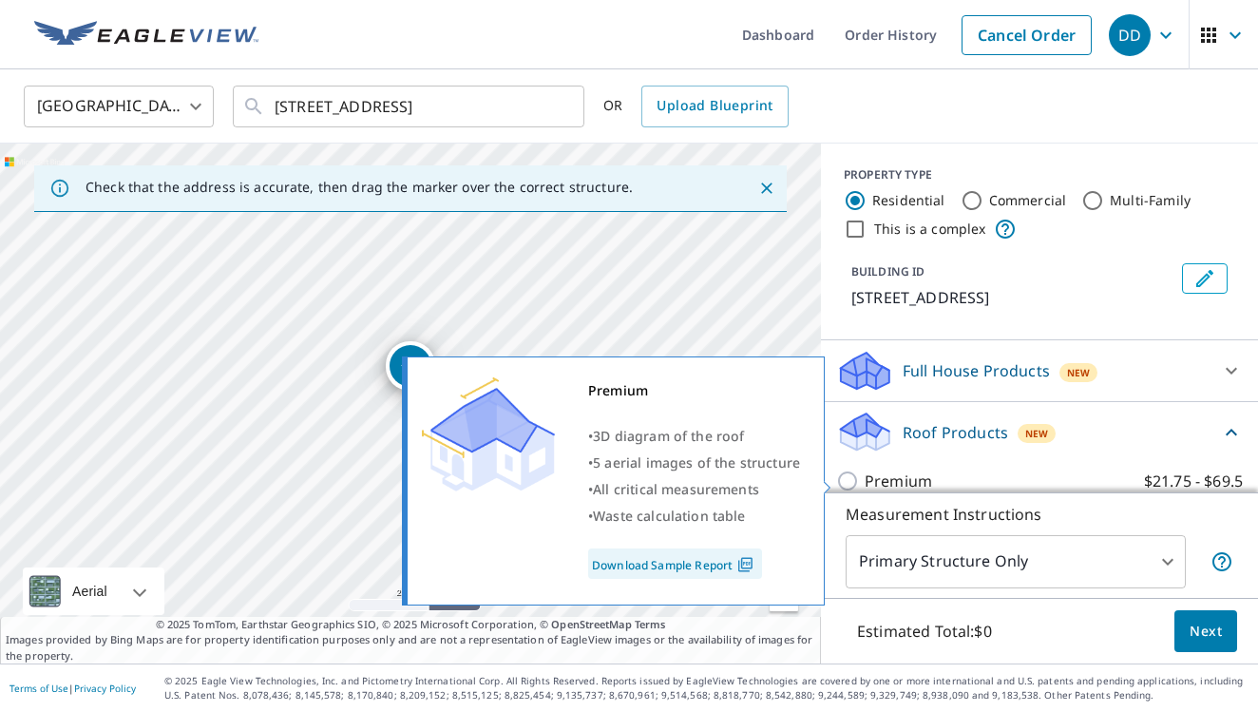
click at [896, 477] on p "Premium" at bounding box center [898, 480] width 67 height 23
click at [865, 477] on input "Premium $21.75 - $69.5" at bounding box center [850, 480] width 29 height 23
checkbox input "true"
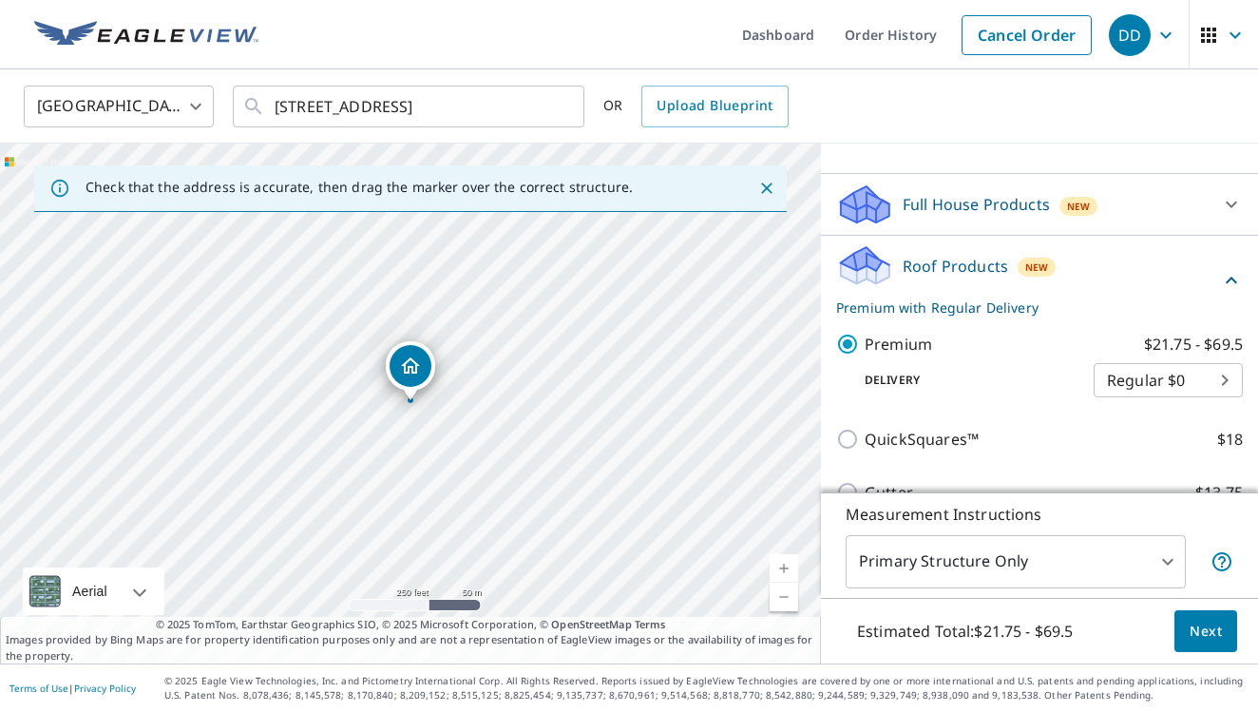
scroll to position [200, 0]
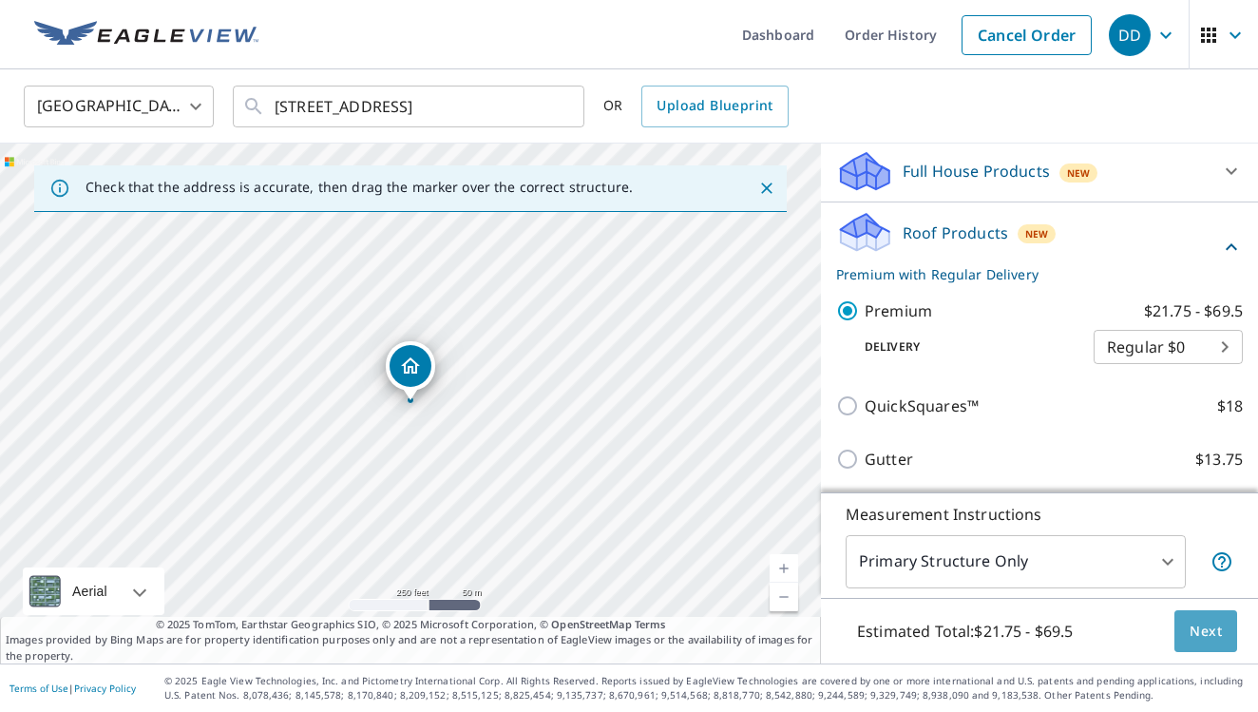
click at [1216, 617] on button "Next" at bounding box center [1206, 631] width 63 height 43
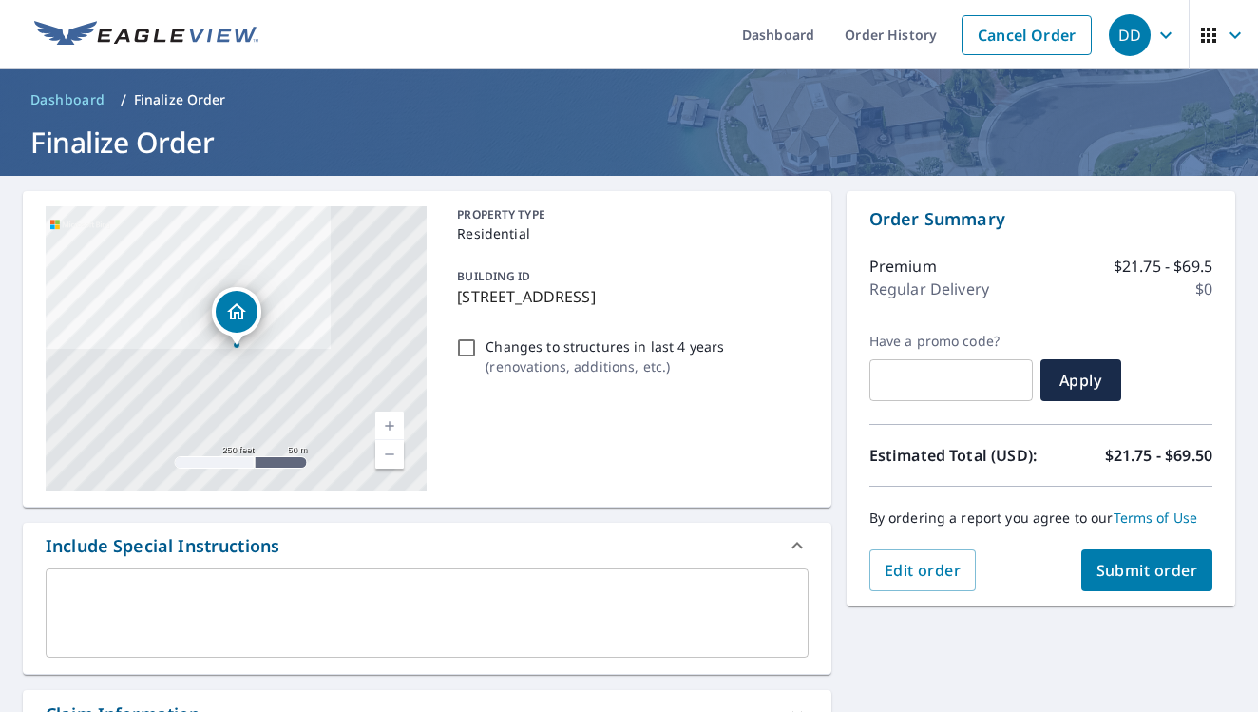
click at [1127, 540] on div "By ordering a report you agree to our Terms of Use" at bounding box center [1041, 518] width 343 height 63
click at [1127, 548] on div "By ordering a report you agree to our Terms of Use" at bounding box center [1041, 518] width 343 height 63
click at [1126, 567] on span "Submit order" at bounding box center [1148, 570] width 102 height 21
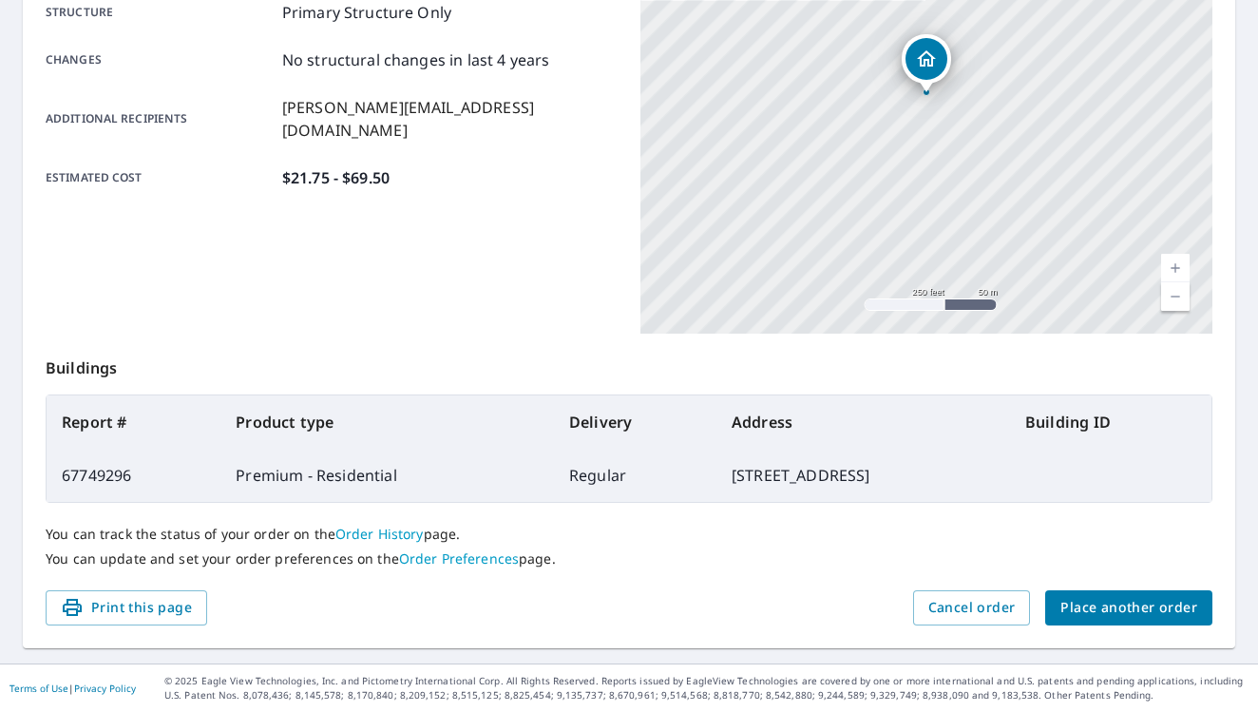
scroll to position [406, 0]
click at [1081, 591] on button "Place another order" at bounding box center [1128, 608] width 167 height 35
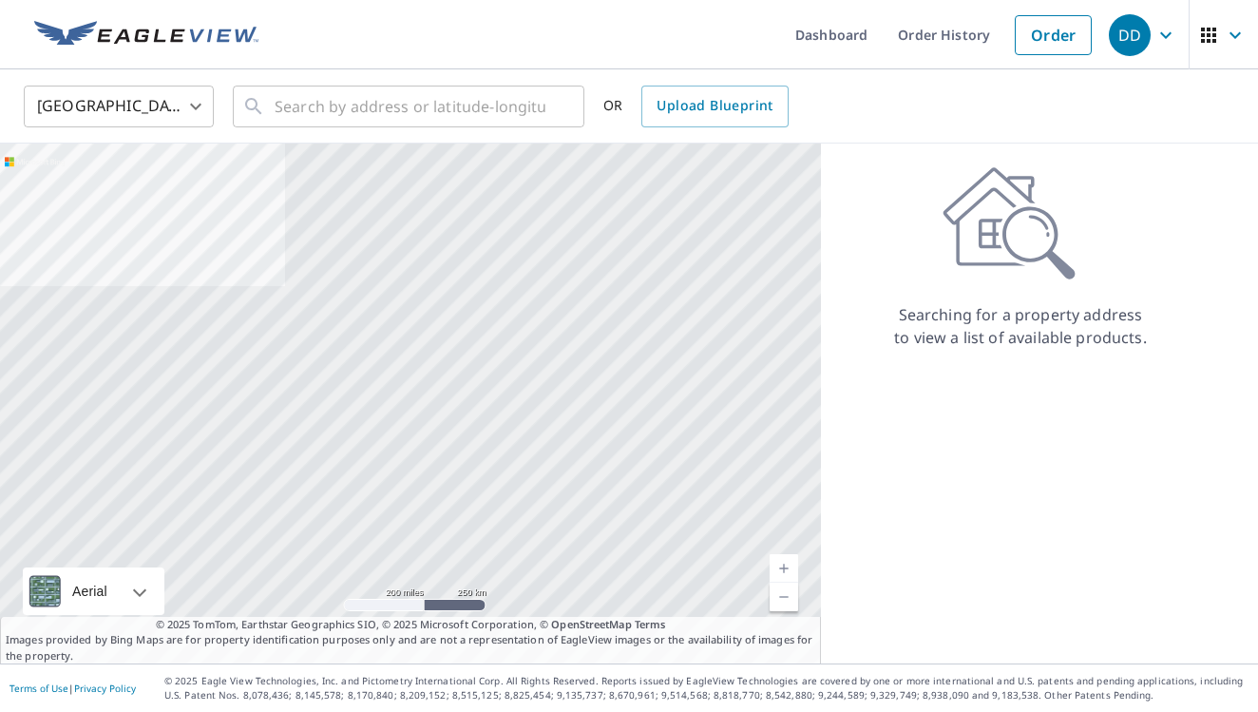
click at [389, 135] on div "United States [GEOGRAPHIC_DATA] ​ ​ OR Upload Blueprint" at bounding box center [629, 106] width 1258 height 74
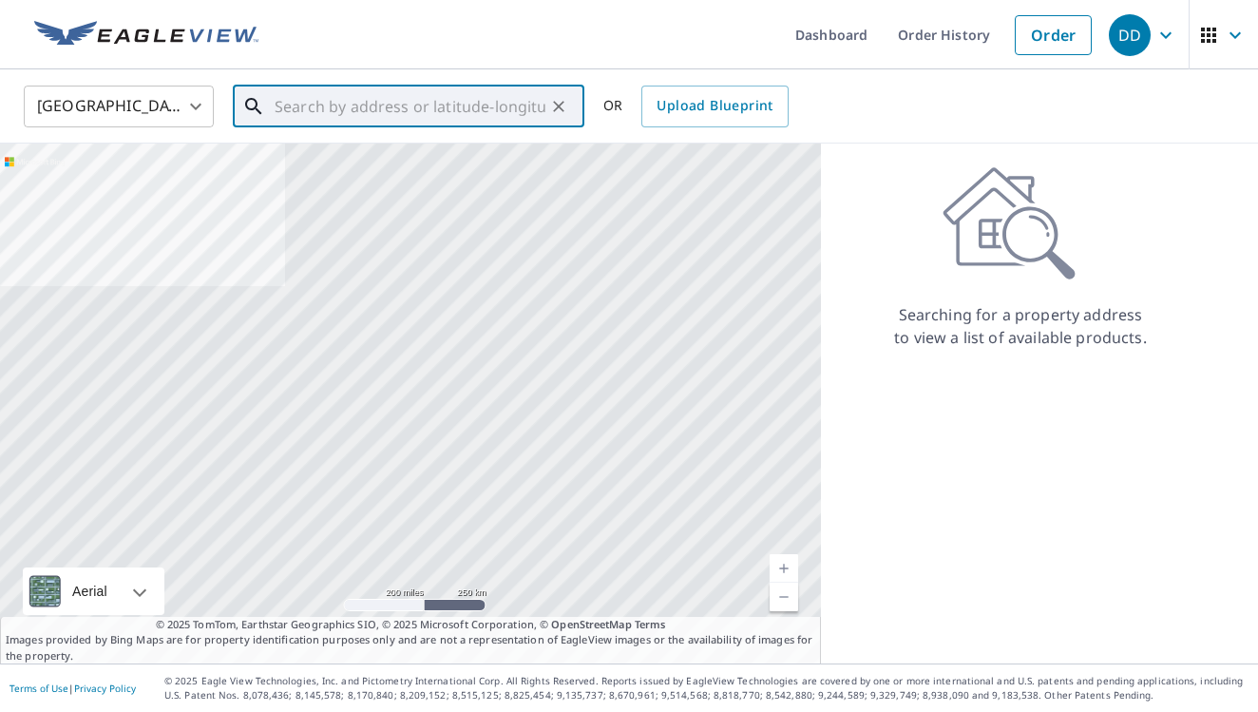
click at [381, 118] on input "text" at bounding box center [410, 106] width 271 height 53
paste input "[STREET_ADDRESS]"
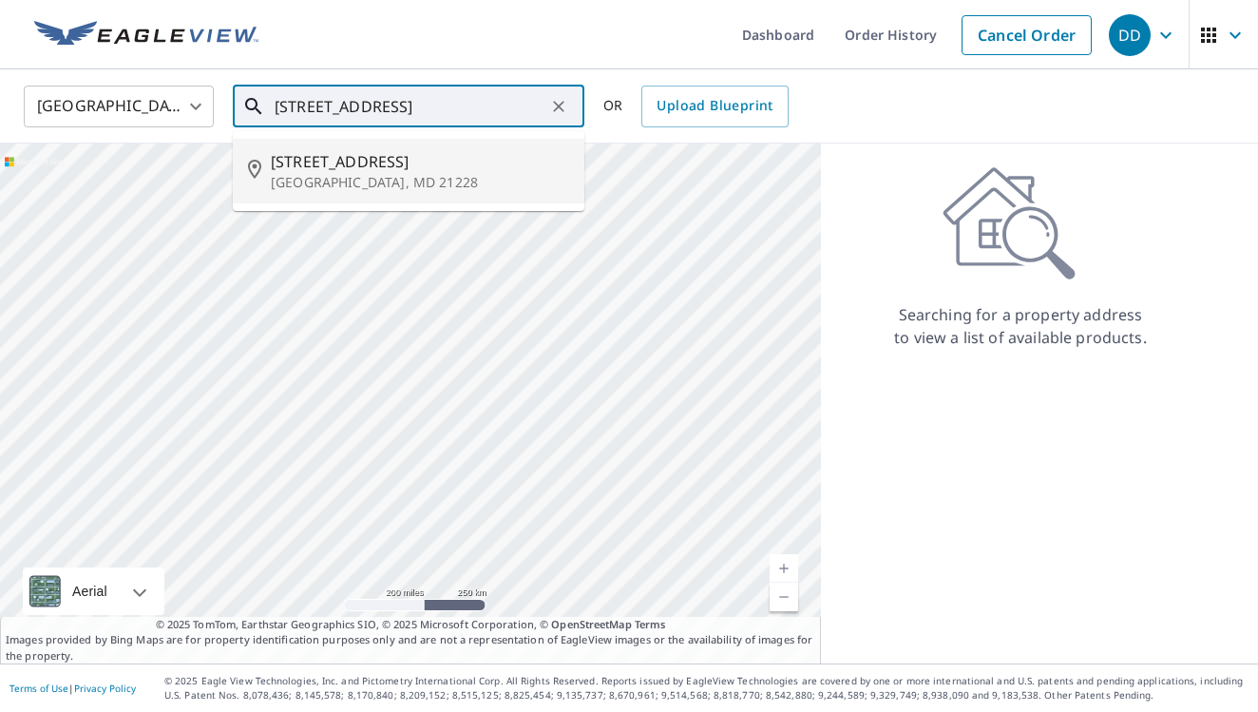
click at [386, 161] on span "[STREET_ADDRESS]" at bounding box center [420, 161] width 298 height 23
type input "[STREET_ADDRESS]"
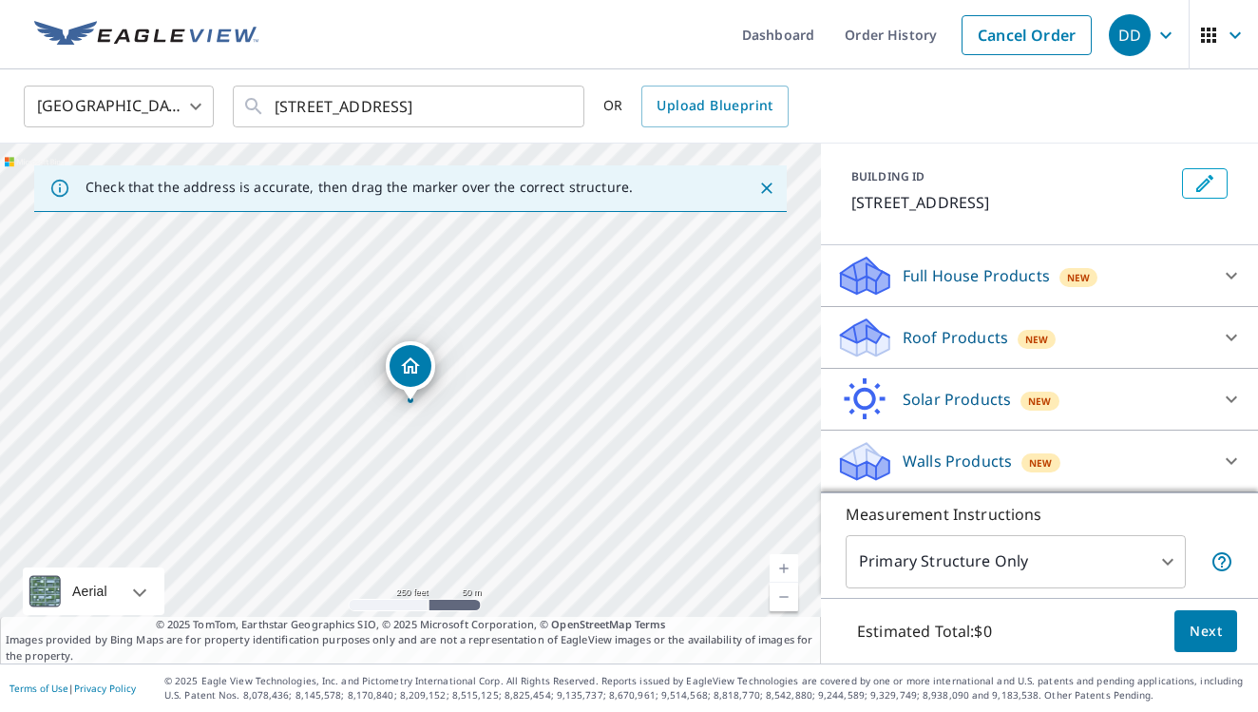
click at [954, 327] on p "Roof Products" at bounding box center [955, 337] width 105 height 23
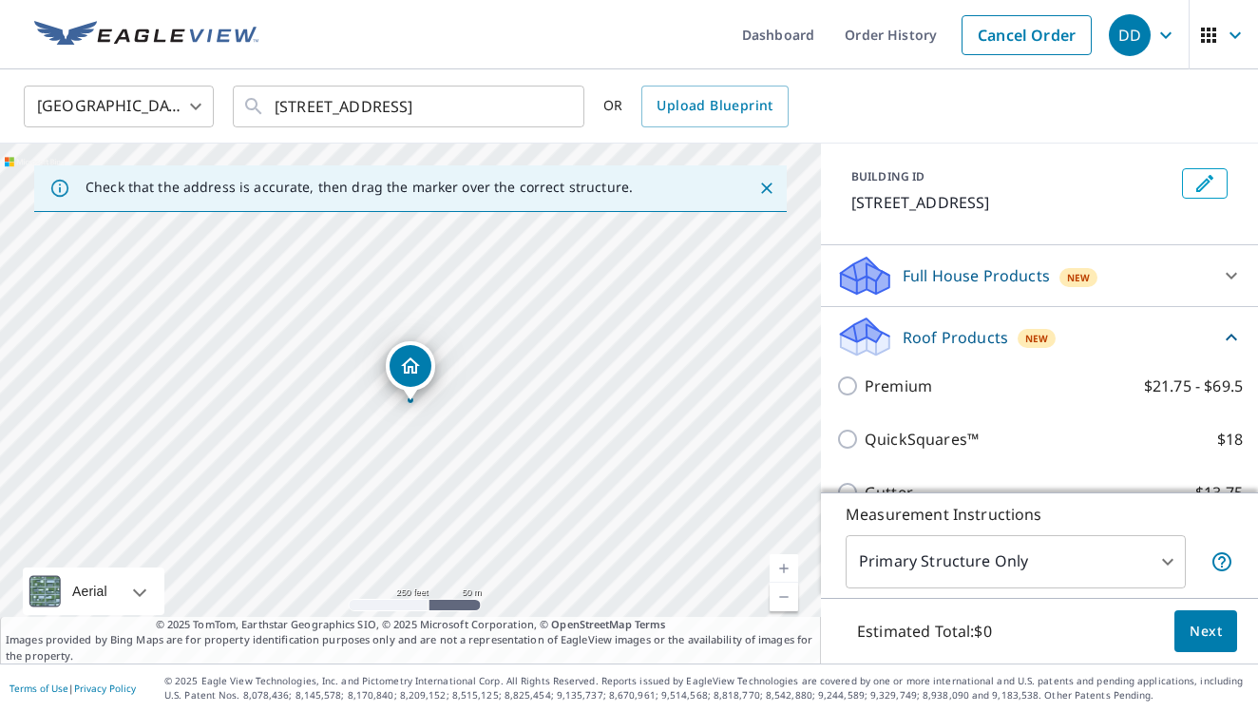
scroll to position [94, 0]
click at [879, 387] on p "Premium" at bounding box center [898, 386] width 67 height 23
click at [865, 387] on input "Premium $21.75 - $69.5" at bounding box center [850, 386] width 29 height 23
checkbox input "true"
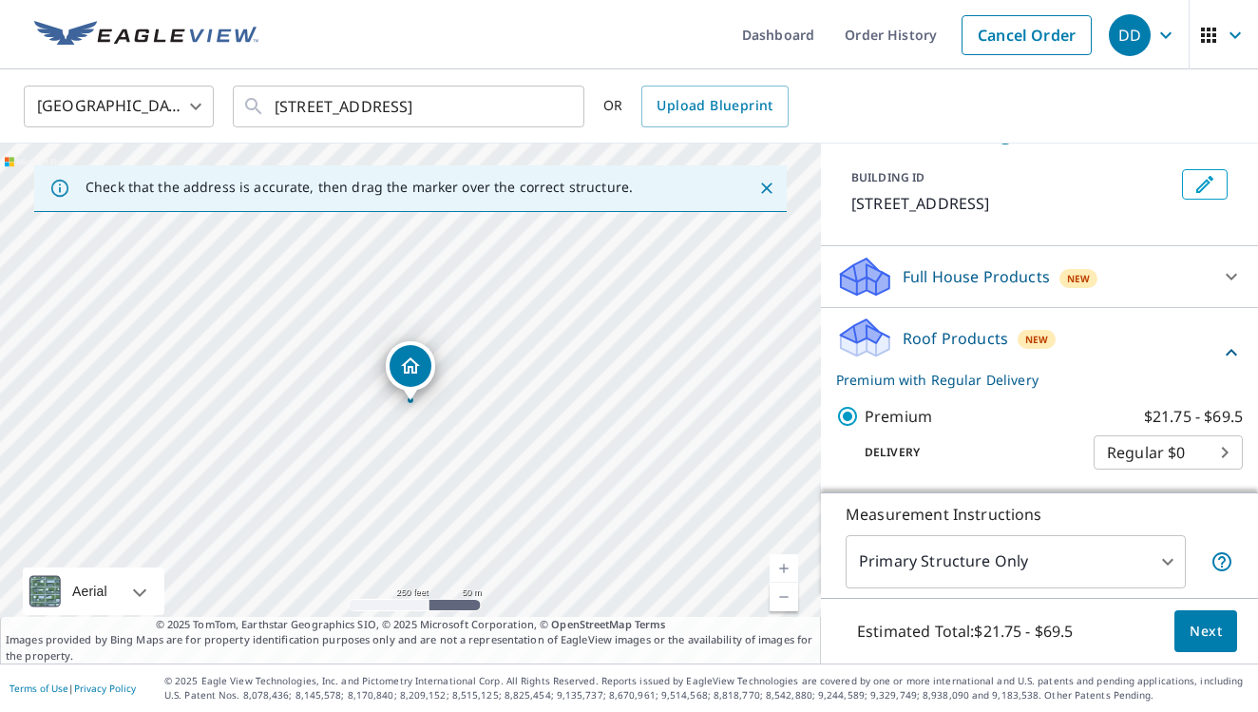
click at [1214, 641] on span "Next" at bounding box center [1206, 632] width 32 height 24
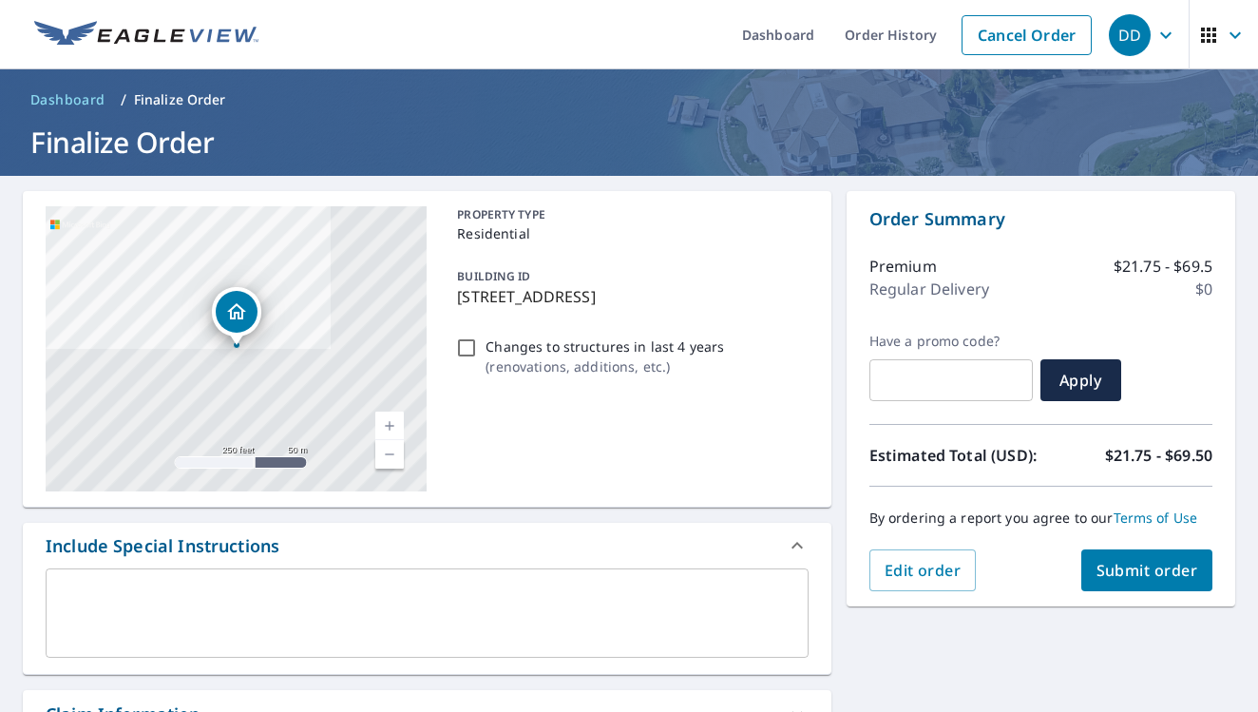
click at [1120, 579] on span "Submit order" at bounding box center [1148, 570] width 102 height 21
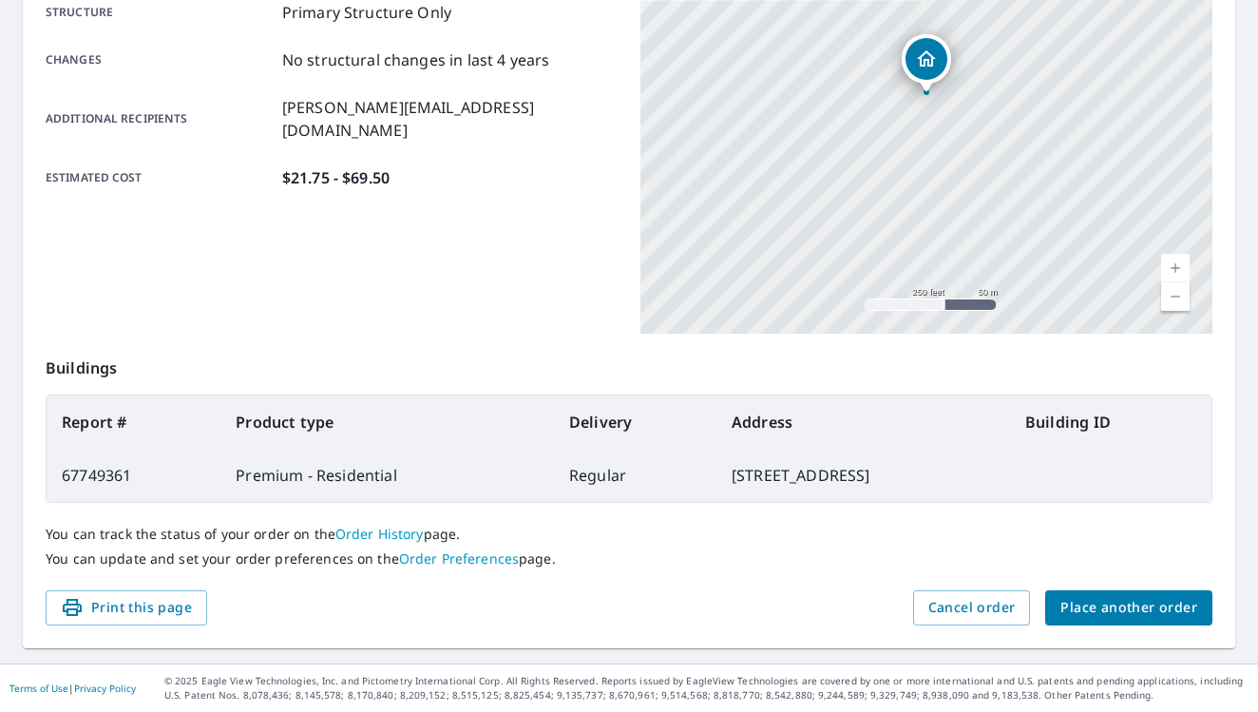
scroll to position [406, 0]
click at [1103, 610] on span "Place another order" at bounding box center [1129, 609] width 137 height 24
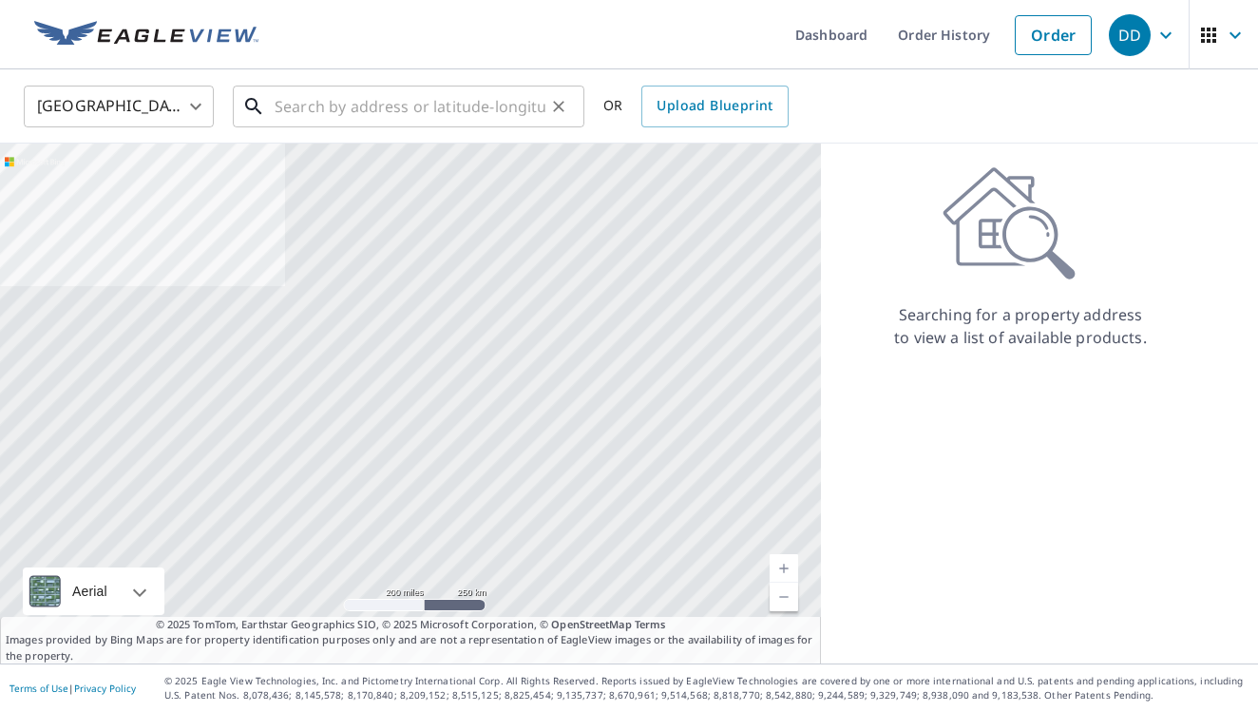
click at [389, 127] on div "​" at bounding box center [409, 107] width 352 height 42
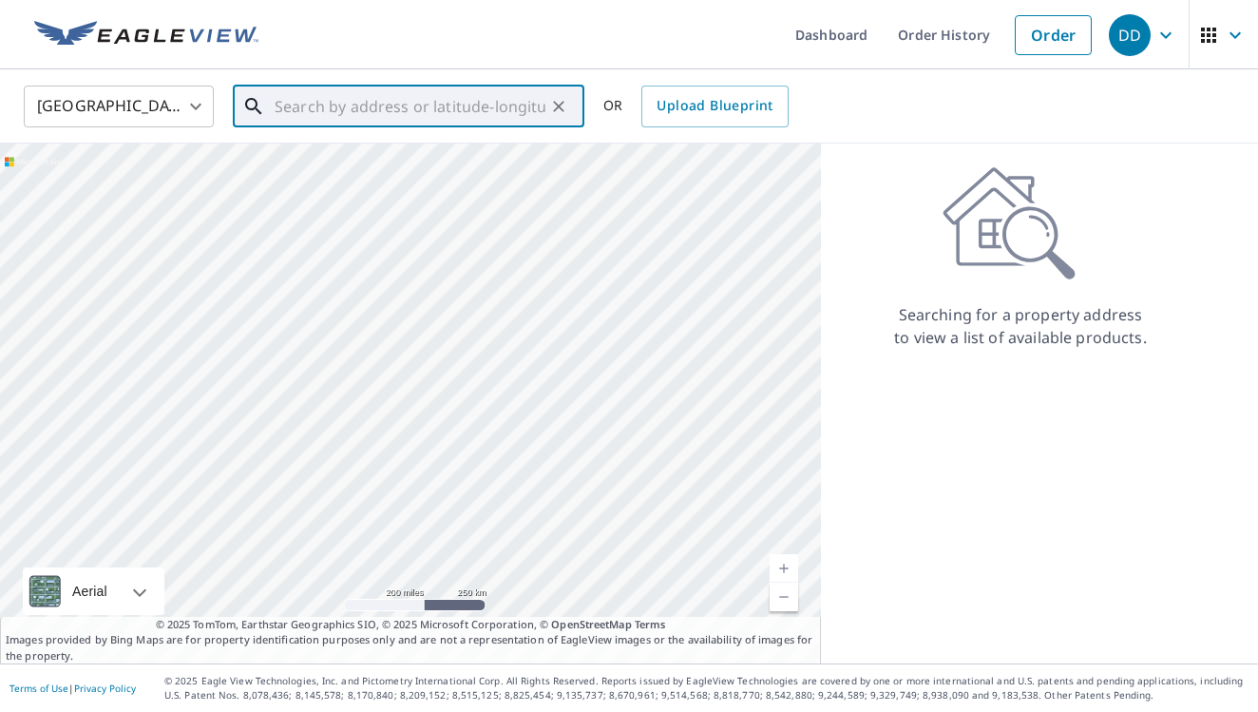
paste input "[STREET_ADDRESS]"
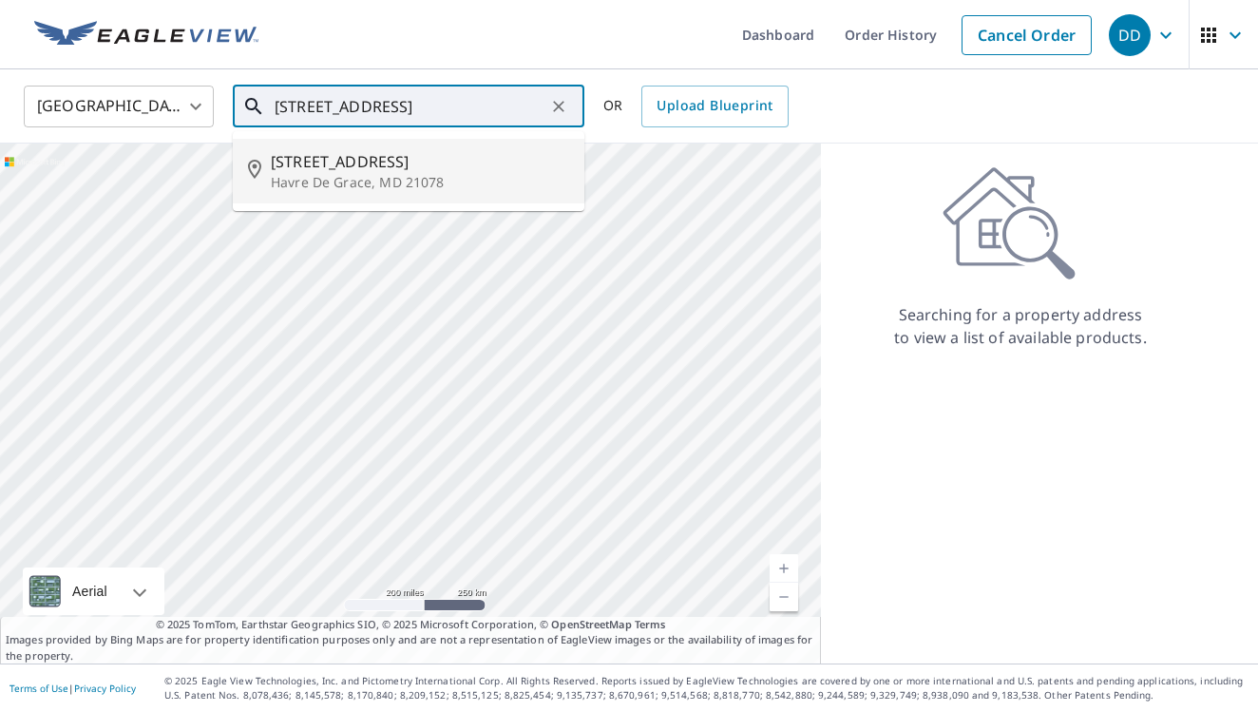
click at [326, 171] on span "[STREET_ADDRESS]" at bounding box center [420, 161] width 298 height 23
type input "[STREET_ADDRESS]"
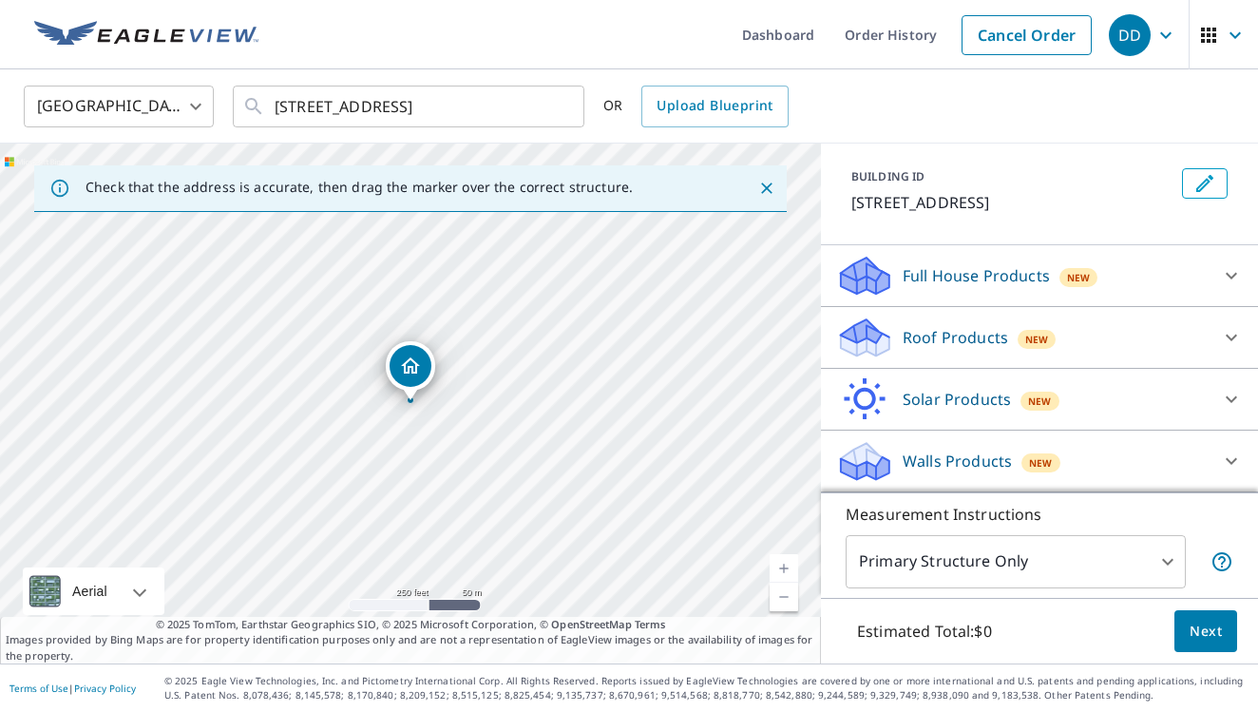
click at [946, 338] on p "Roof Products" at bounding box center [955, 337] width 105 height 23
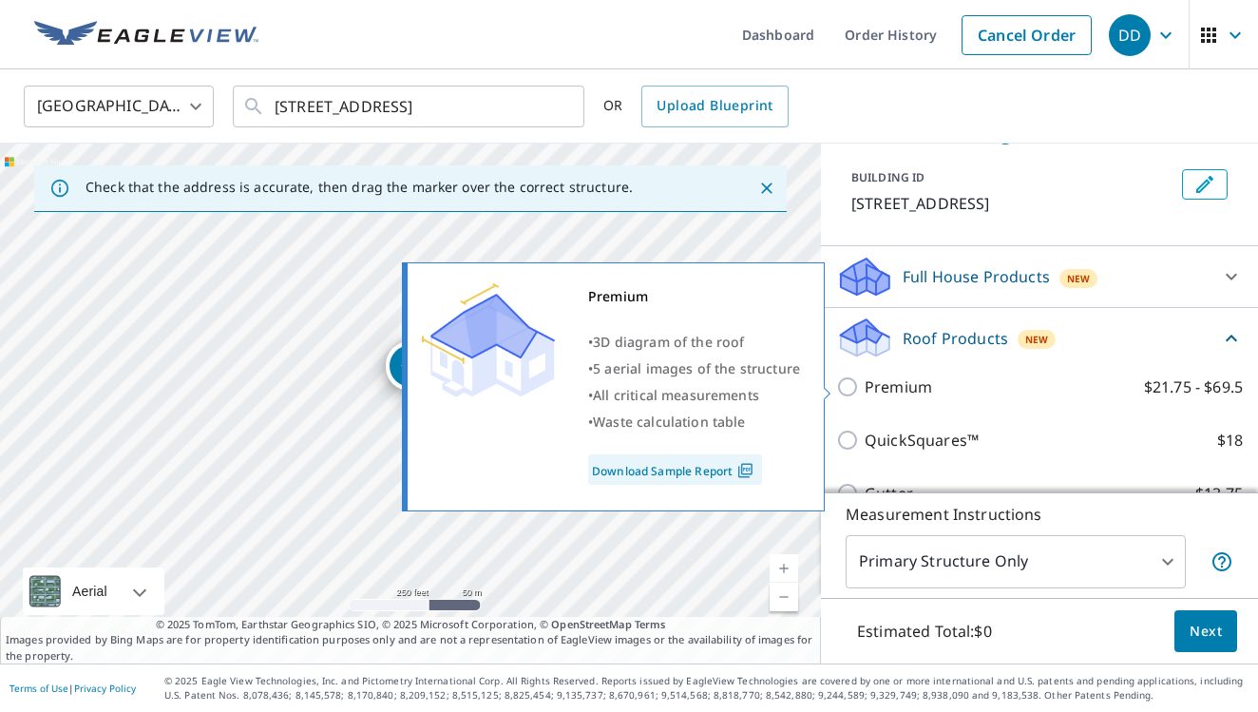
click at [869, 393] on p "Premium" at bounding box center [898, 386] width 67 height 23
click at [865, 393] on input "Premium $21.75 - $69.5" at bounding box center [850, 386] width 29 height 23
checkbox input "true"
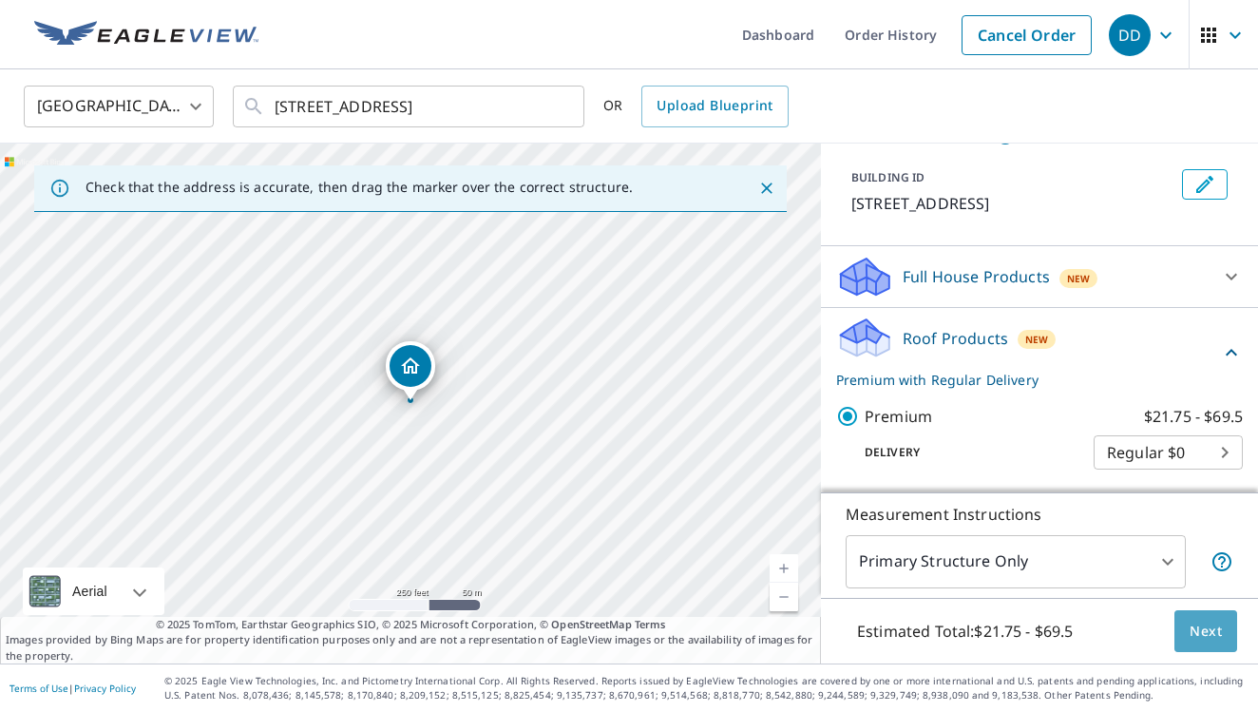
click at [1211, 636] on span "Next" at bounding box center [1206, 632] width 32 height 24
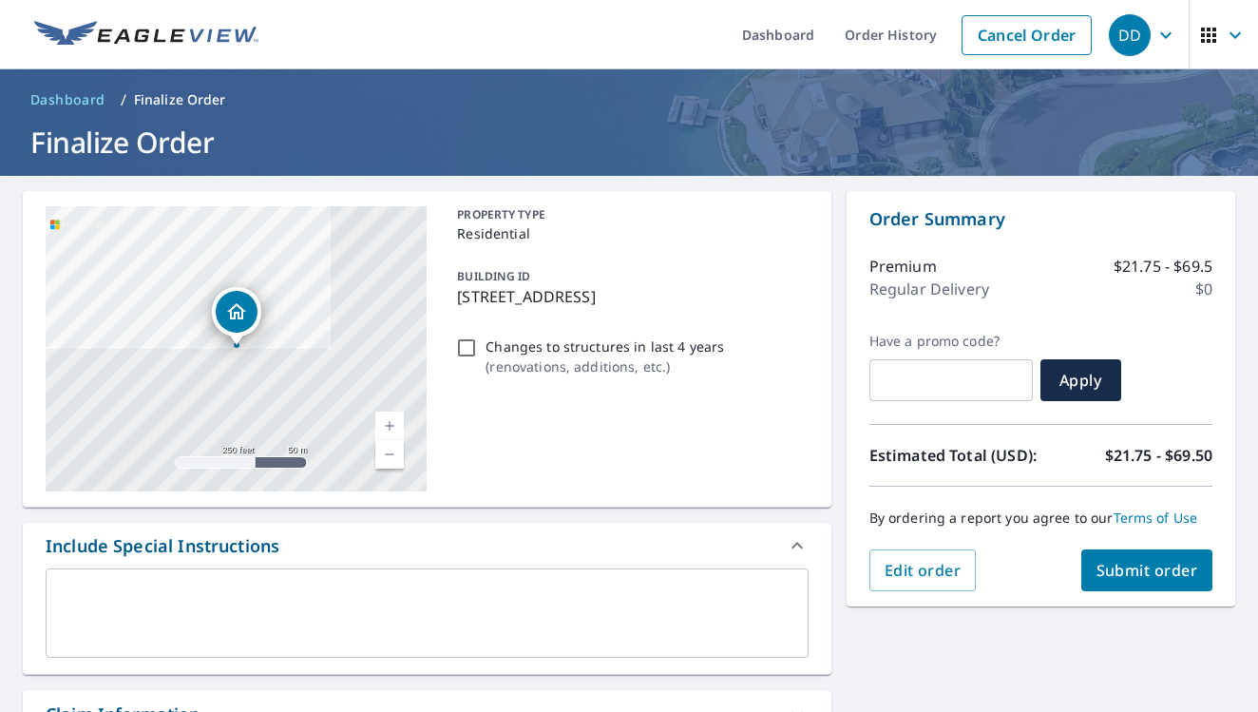
click at [1131, 574] on span "Submit order" at bounding box center [1148, 570] width 102 height 21
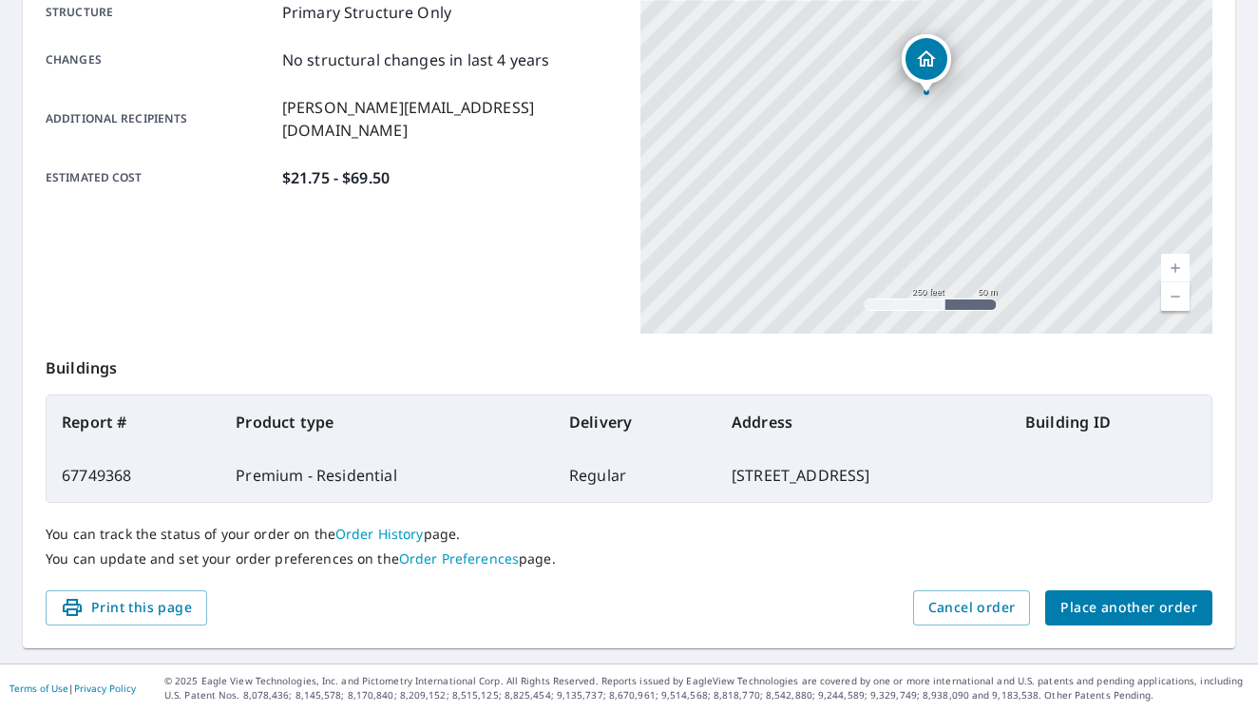
scroll to position [407, 0]
click at [1099, 591] on button "Place another order" at bounding box center [1128, 607] width 167 height 35
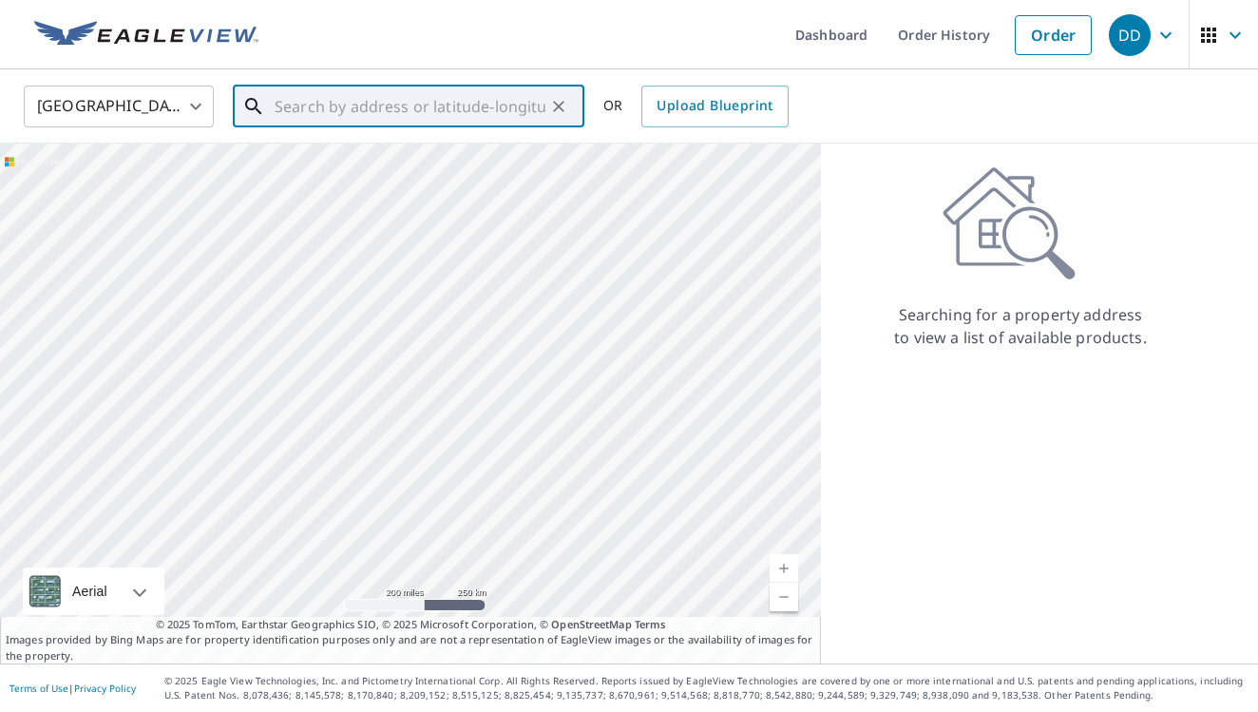
click at [510, 127] on div "​" at bounding box center [409, 107] width 352 height 42
paste input "[STREET_ADDRESS]"
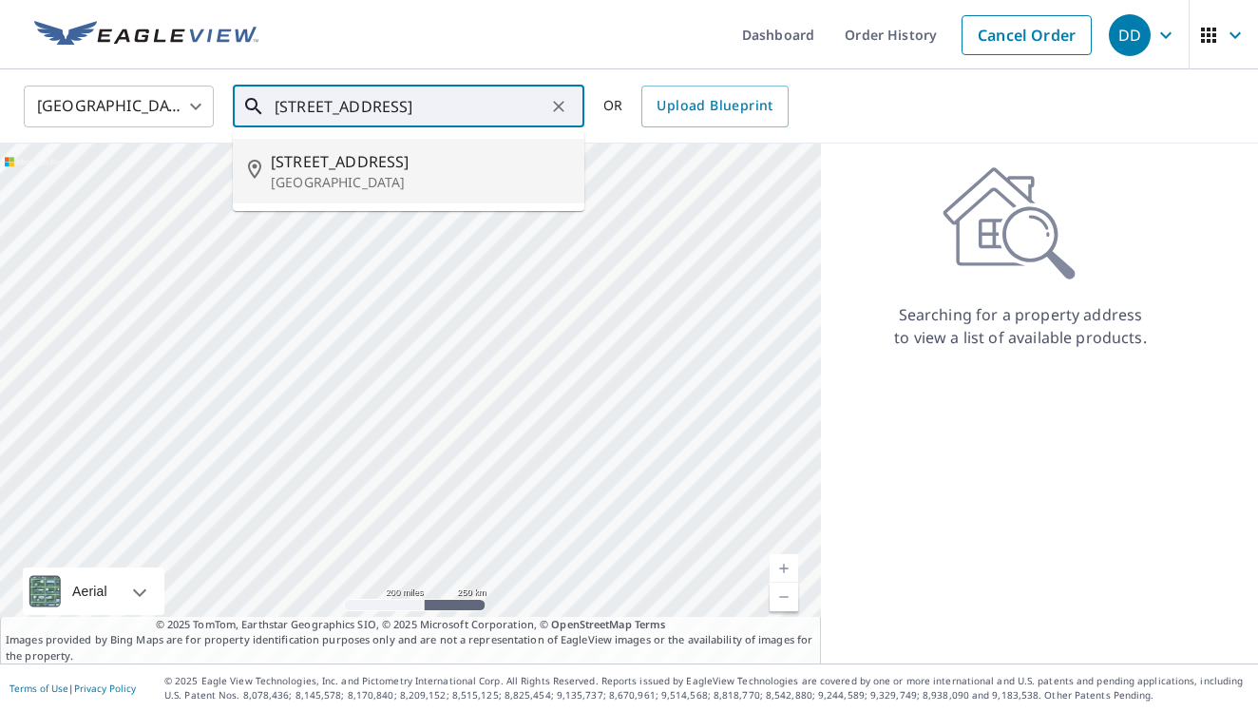
click at [469, 183] on p "[GEOGRAPHIC_DATA]" at bounding box center [420, 182] width 298 height 19
type input "[STREET_ADDRESS]"
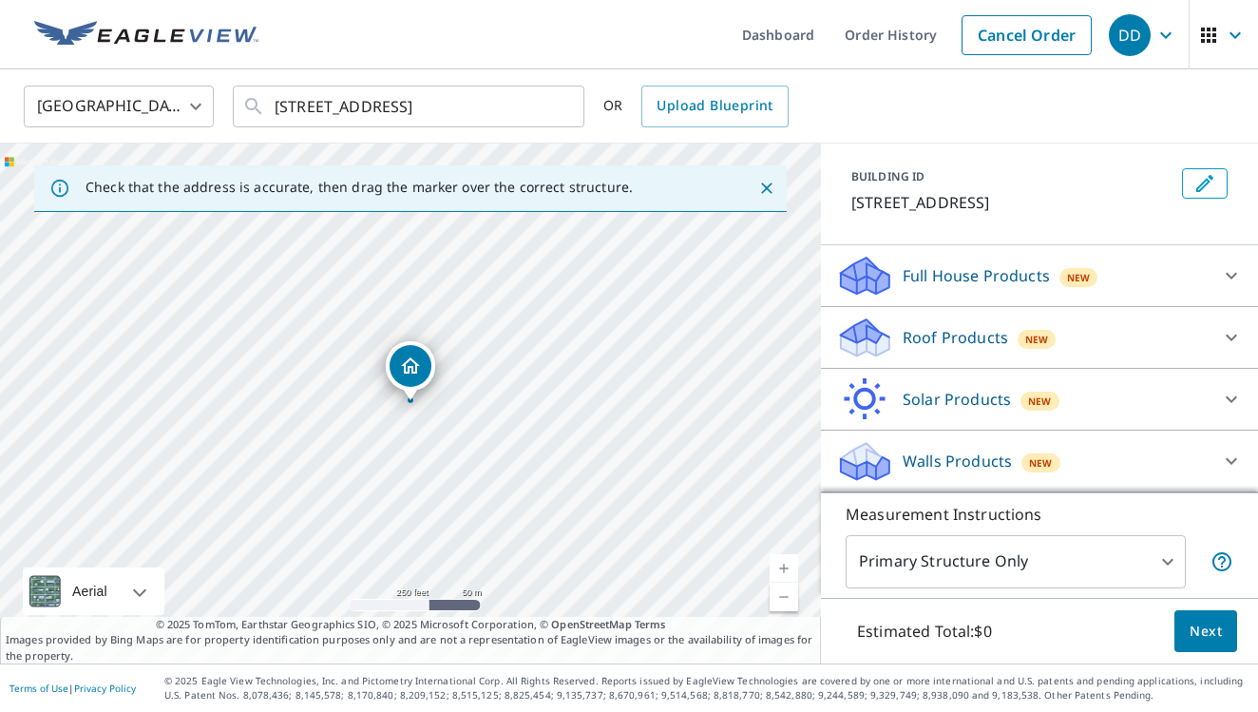
click at [968, 344] on p "Roof Products" at bounding box center [955, 337] width 105 height 23
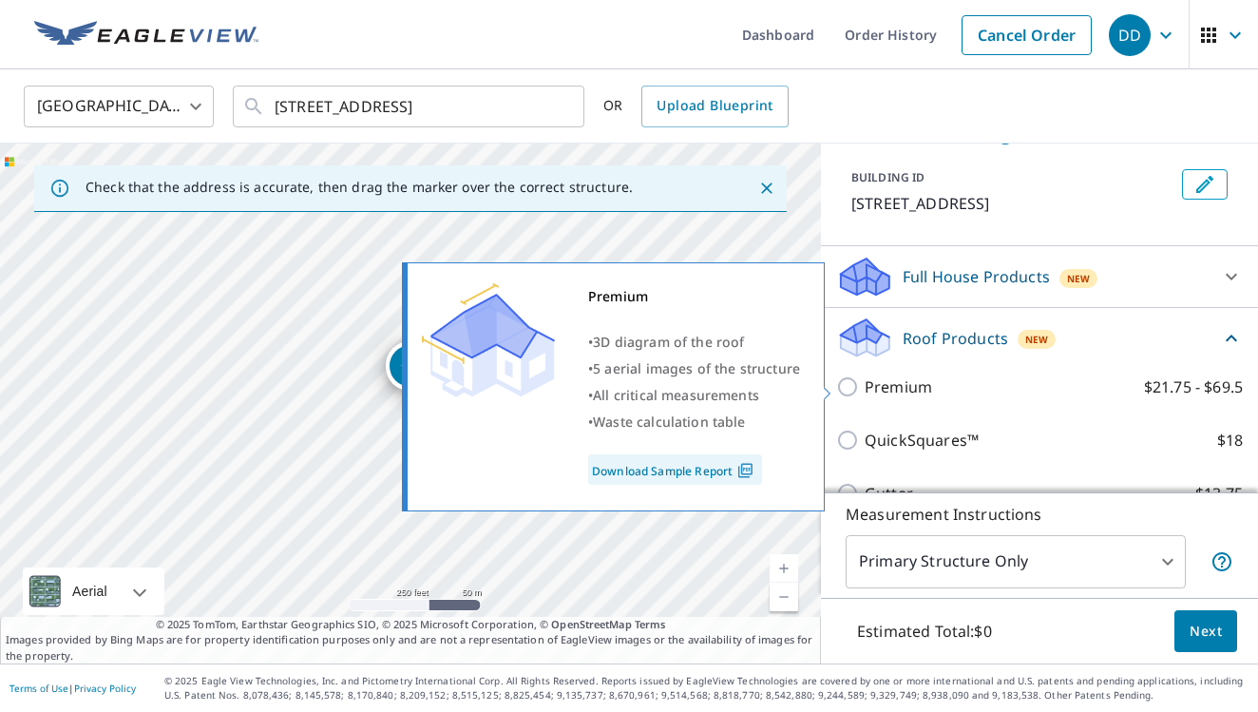
click at [885, 382] on p "Premium" at bounding box center [898, 386] width 67 height 23
click at [865, 382] on input "Premium $21.75 - $69.5" at bounding box center [850, 386] width 29 height 23
checkbox input "true"
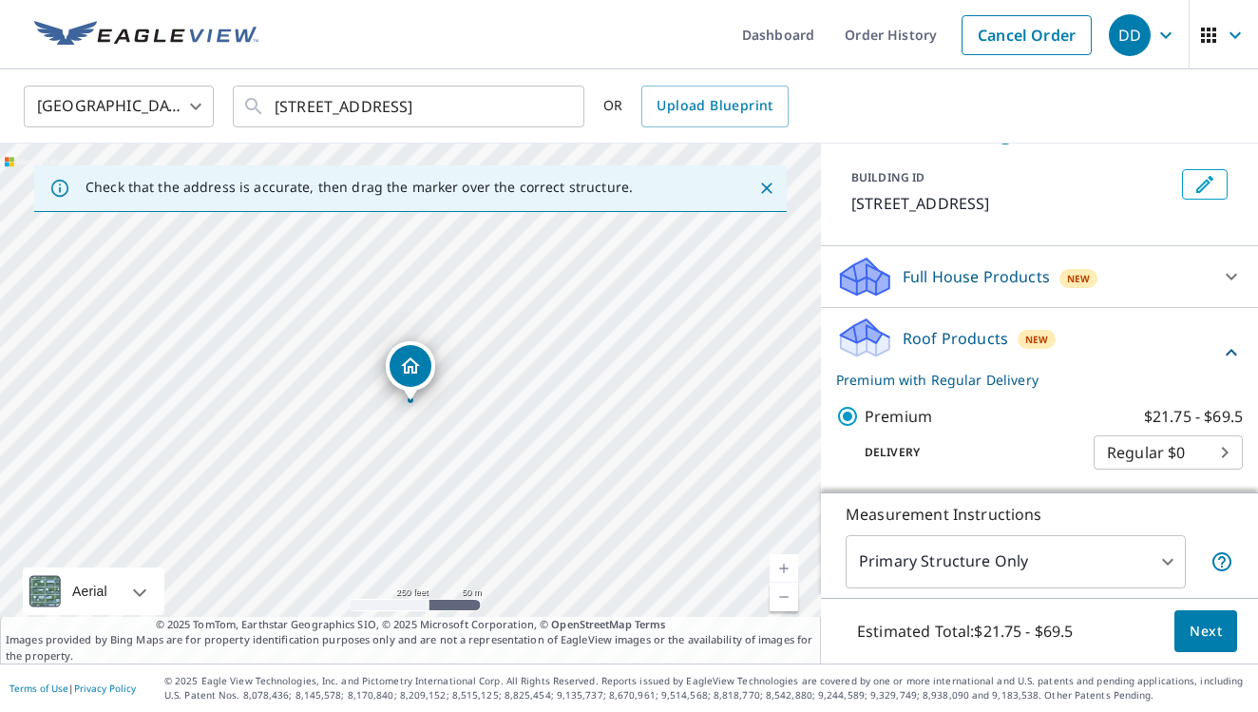
click at [1217, 622] on span "Next" at bounding box center [1206, 632] width 32 height 24
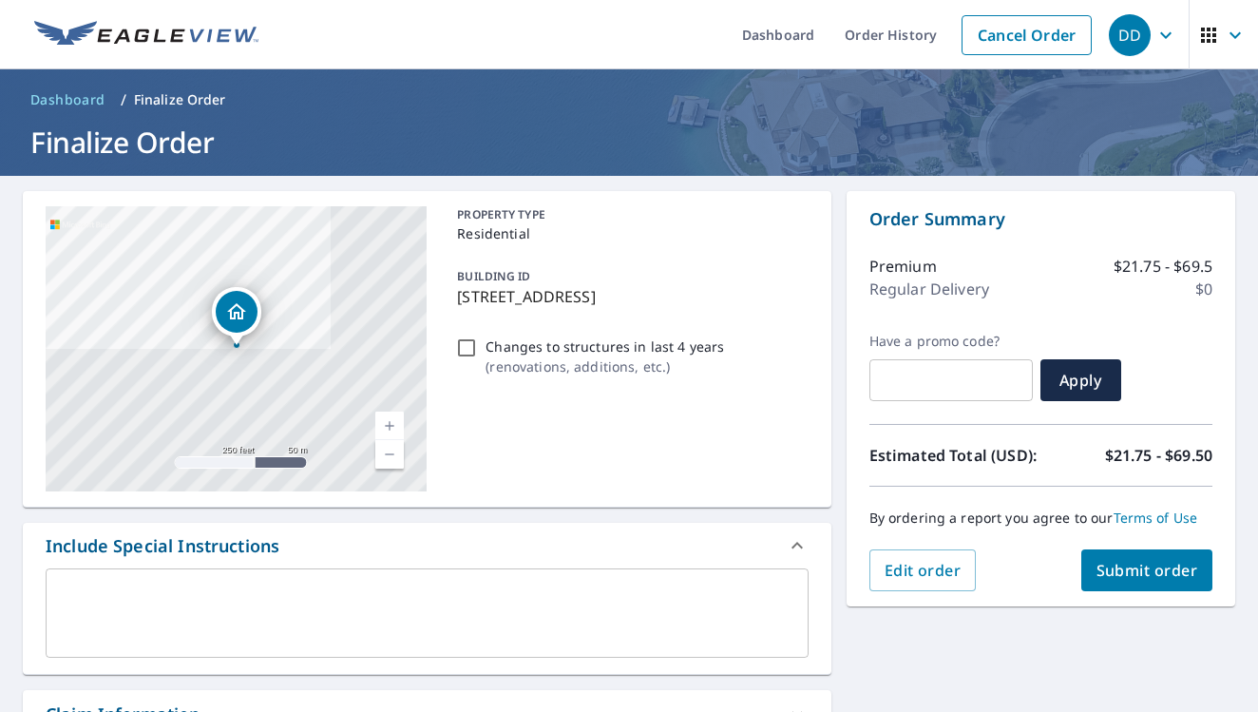
click at [1176, 569] on span "Submit order" at bounding box center [1148, 570] width 102 height 21
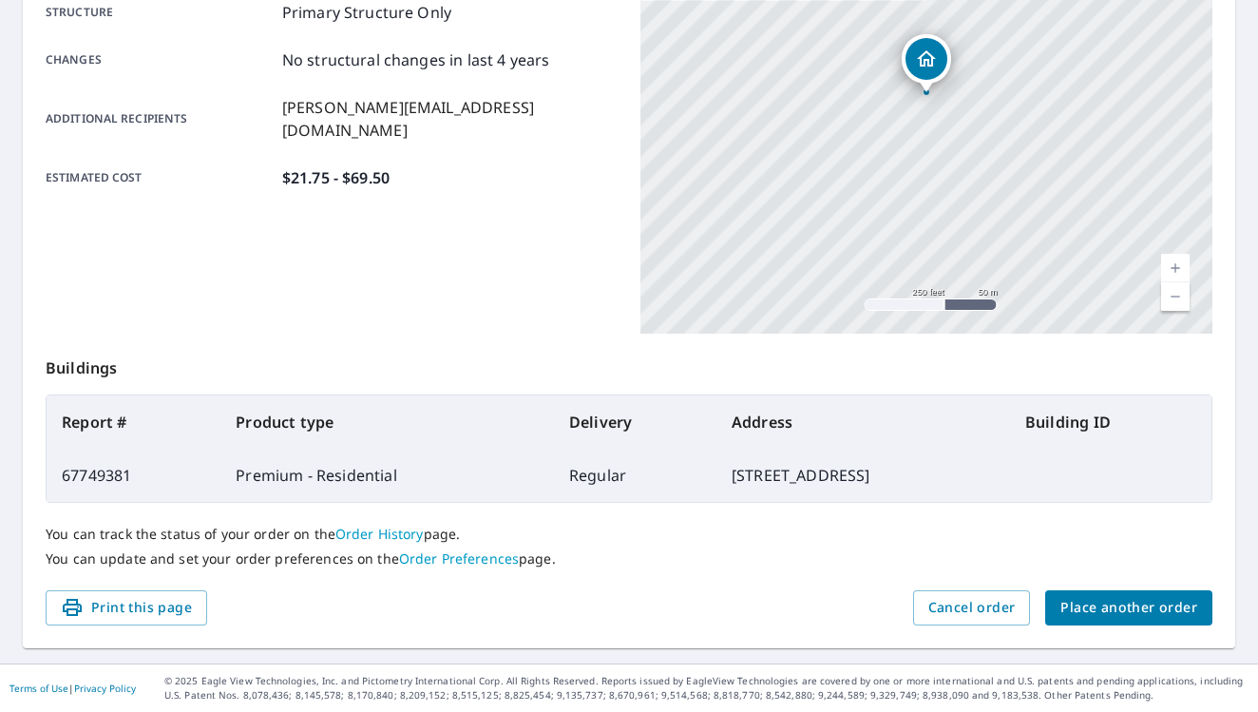
scroll to position [406, 0]
click at [1181, 602] on span "Place another order" at bounding box center [1129, 609] width 137 height 24
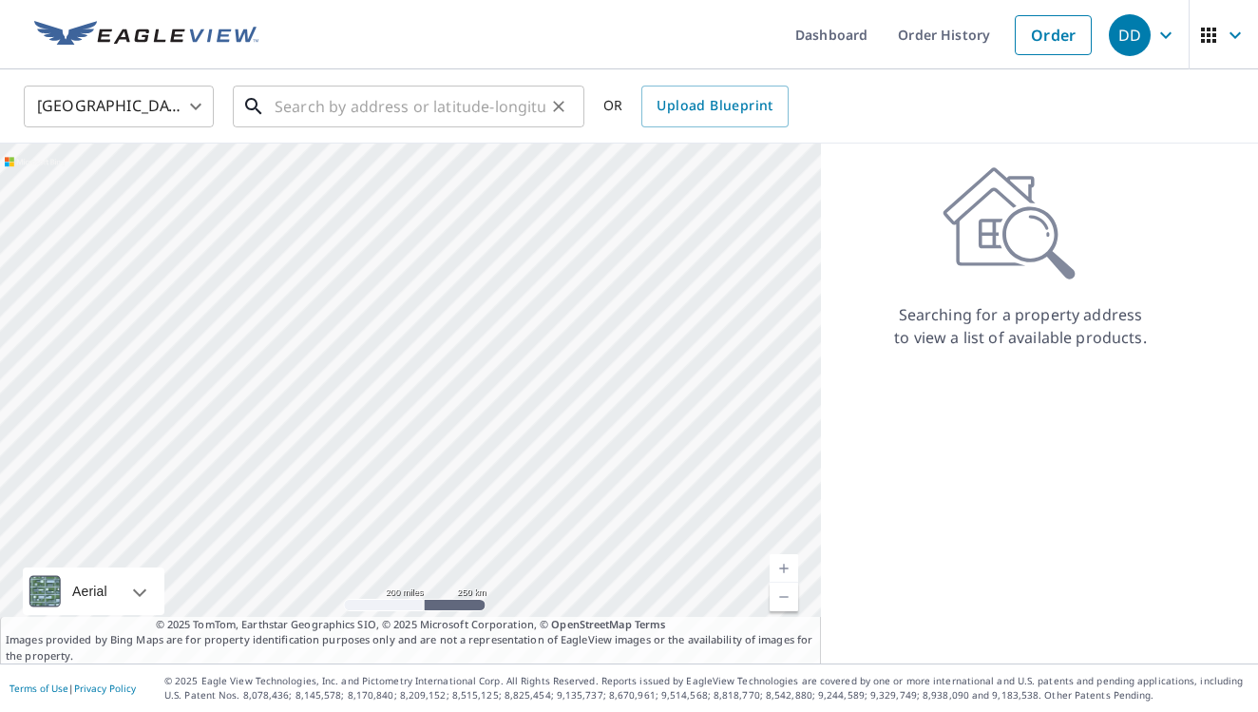
click at [385, 99] on input "text" at bounding box center [410, 106] width 271 height 53
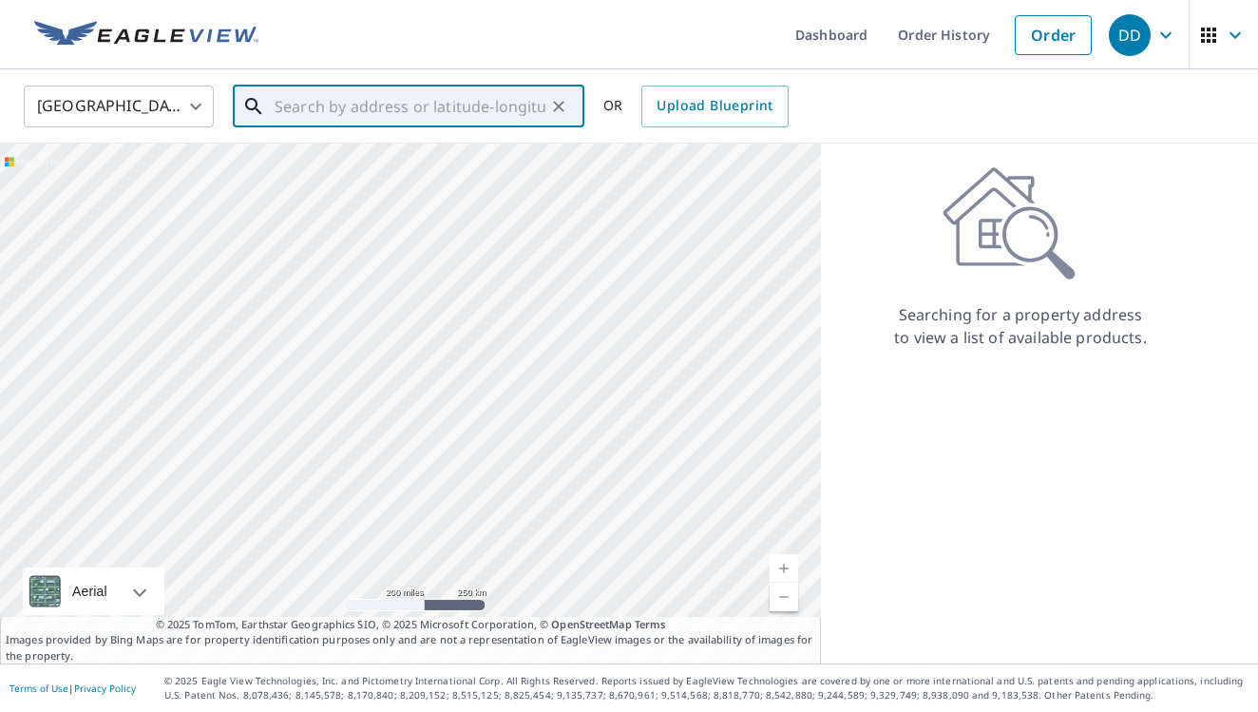
paste input "[STREET_ADDRESS]"
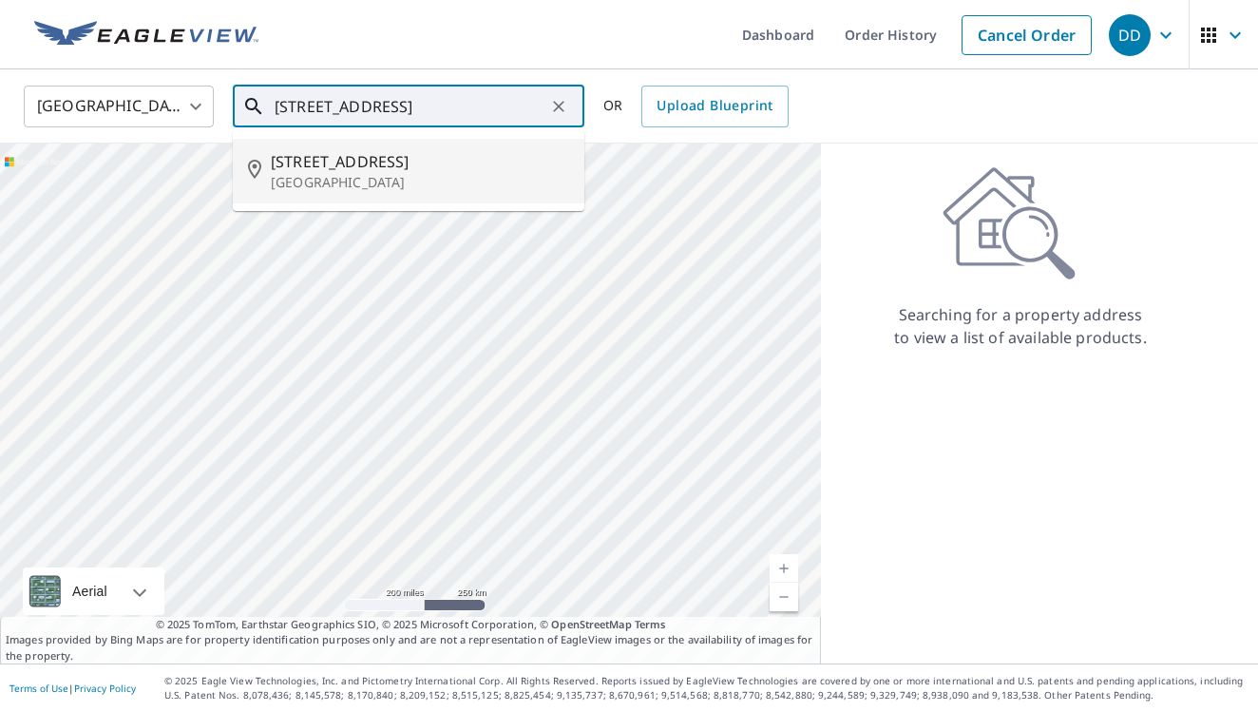
click at [338, 158] on span "[STREET_ADDRESS]" at bounding box center [420, 161] width 298 height 23
type input "[STREET_ADDRESS]"
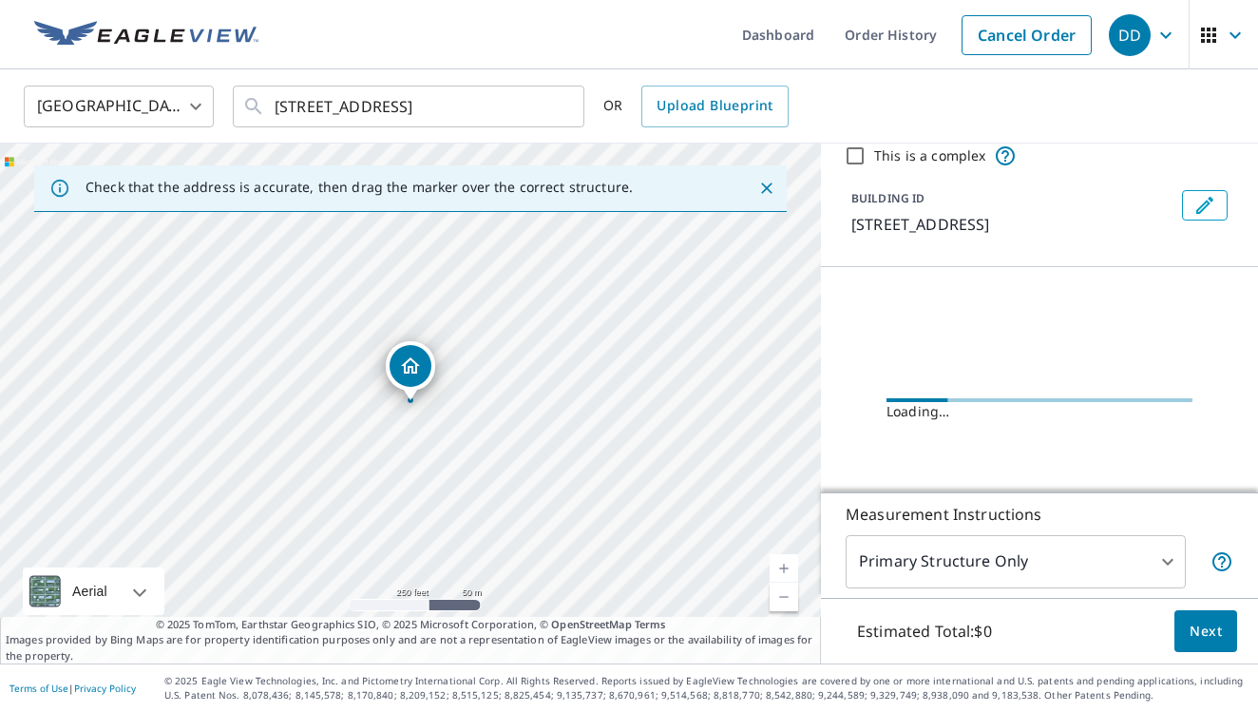
scroll to position [84, 0]
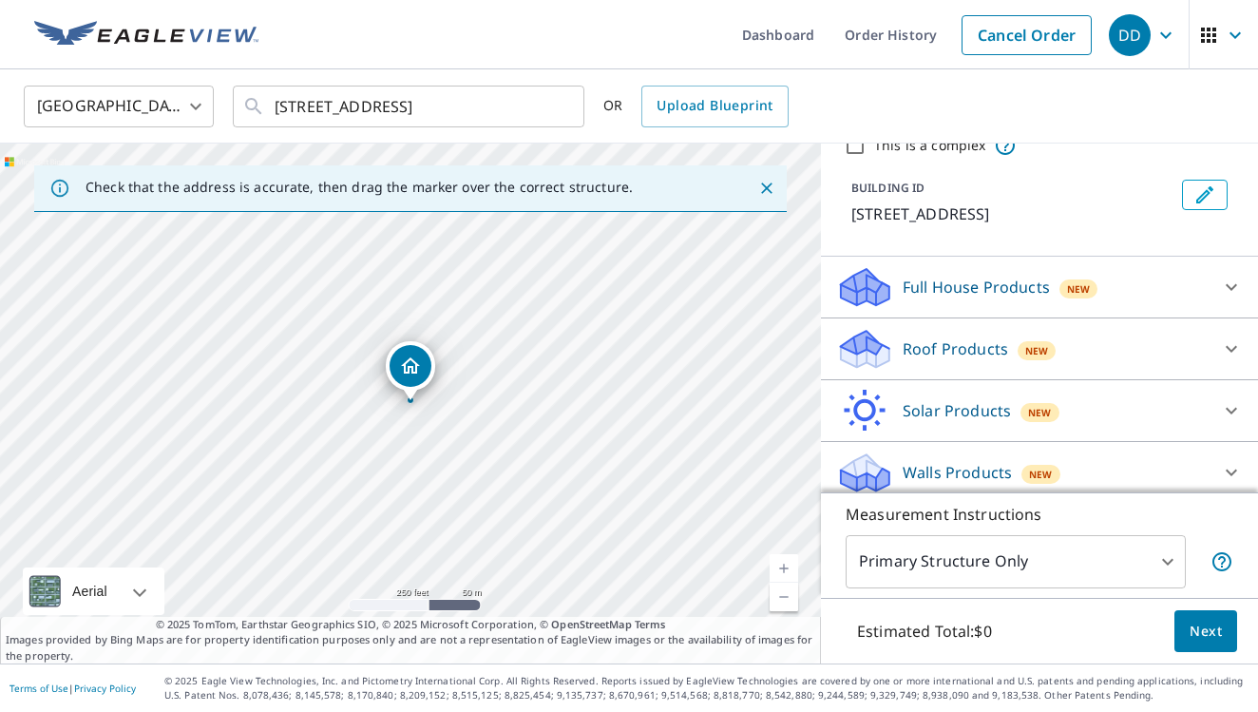
click at [966, 336] on div "Roof Products New" at bounding box center [1022, 349] width 373 height 45
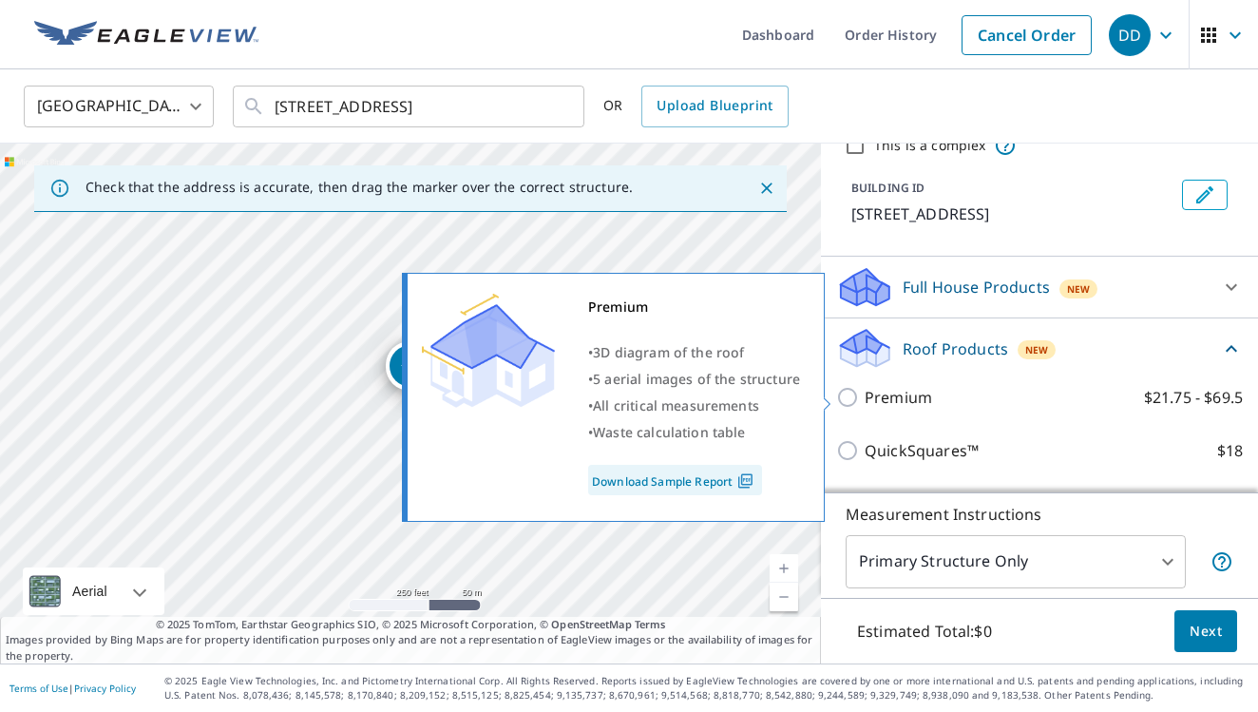
click at [884, 399] on p "Premium" at bounding box center [898, 397] width 67 height 23
click at [865, 399] on input "Premium $21.75 - $69.5" at bounding box center [850, 397] width 29 height 23
checkbox input "true"
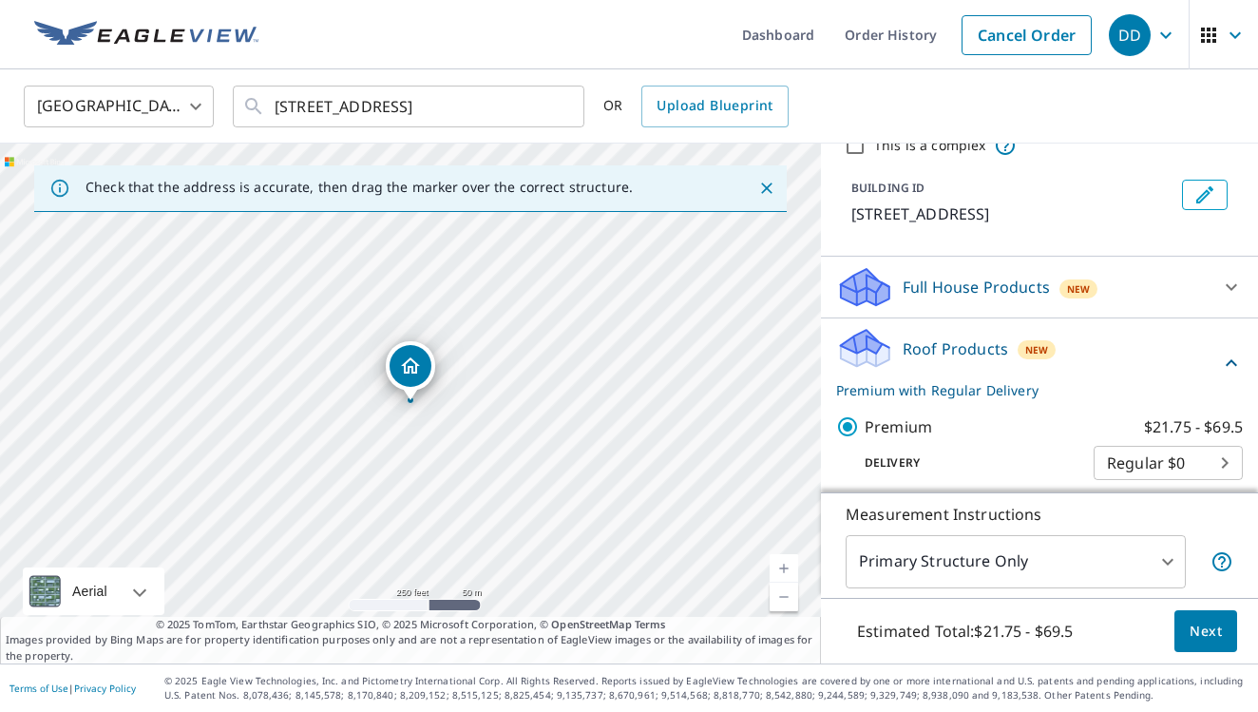
click at [1217, 644] on button "Next" at bounding box center [1206, 631] width 63 height 43
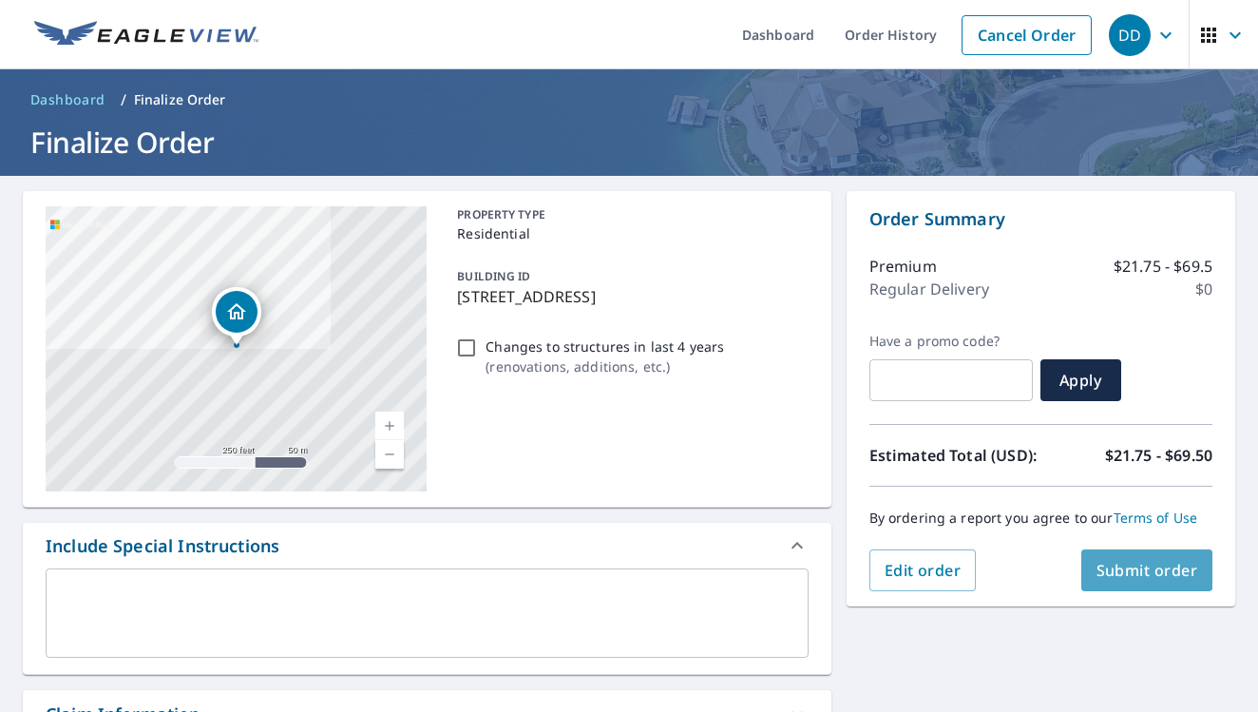
click at [1126, 554] on button "Submit order" at bounding box center [1147, 570] width 132 height 42
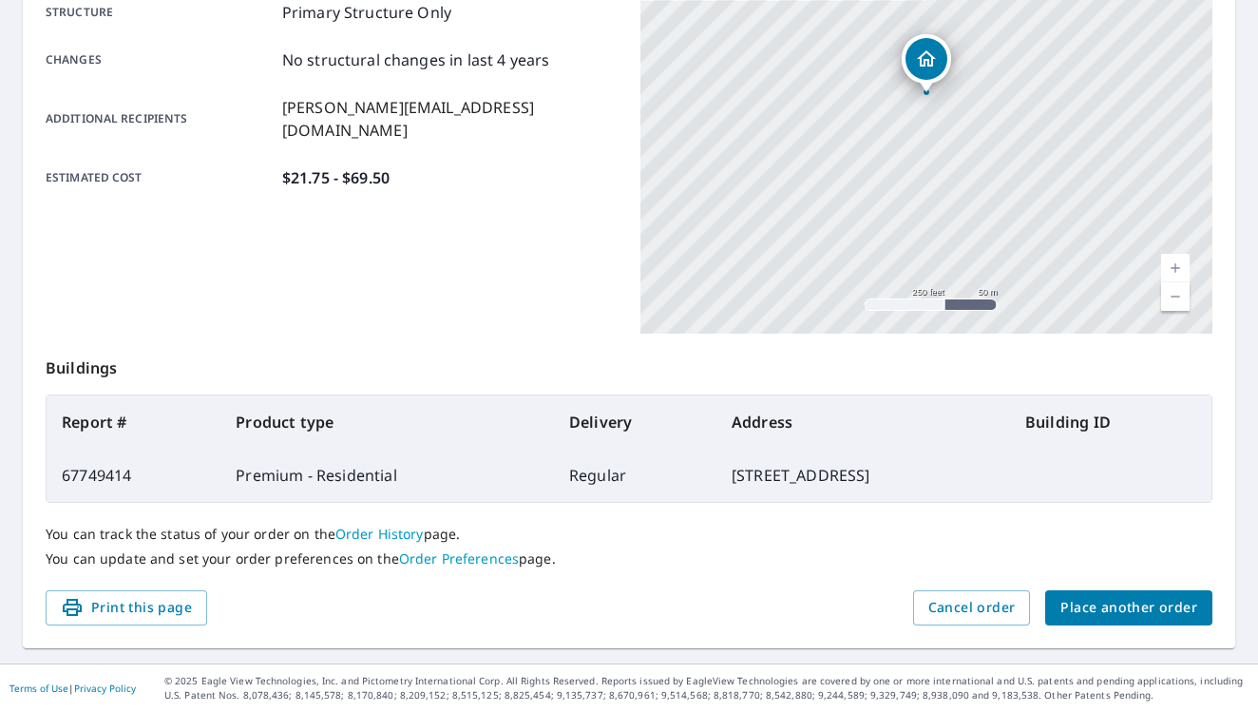
scroll to position [406, 0]
click at [1112, 621] on button "Place another order" at bounding box center [1128, 608] width 167 height 35
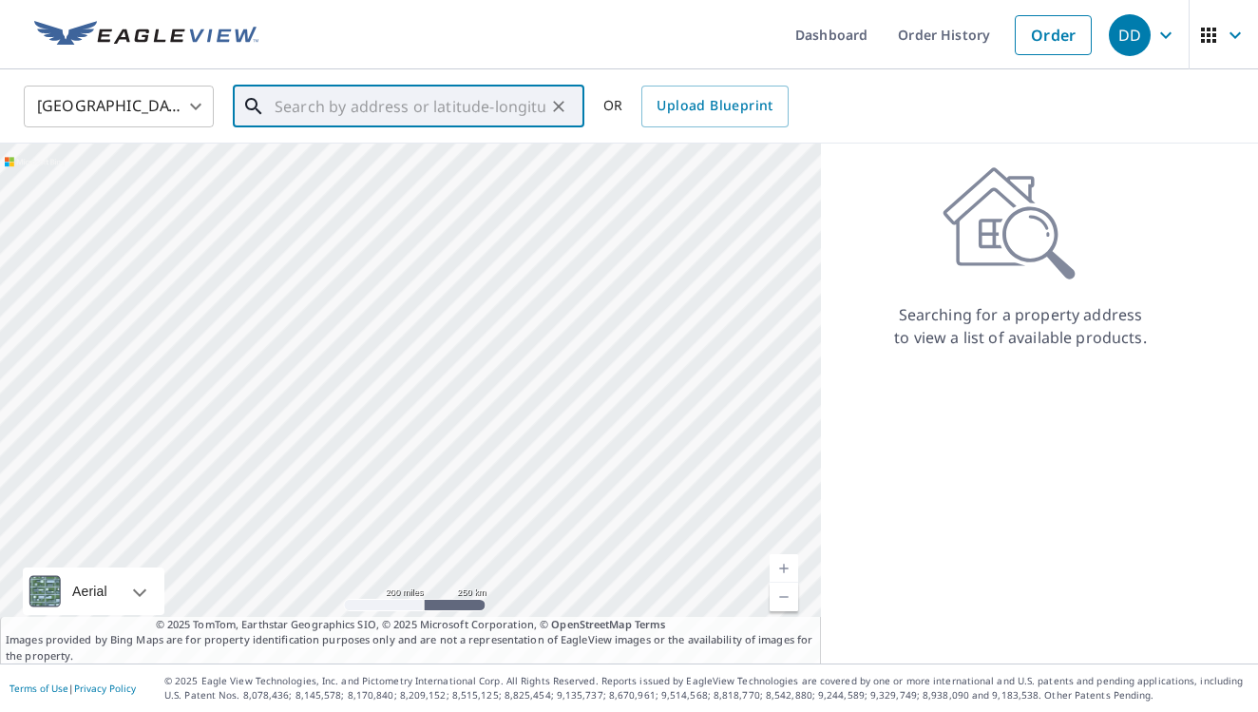
click at [387, 116] on input "text" at bounding box center [410, 106] width 271 height 53
paste input "[STREET_ADDRESS]"
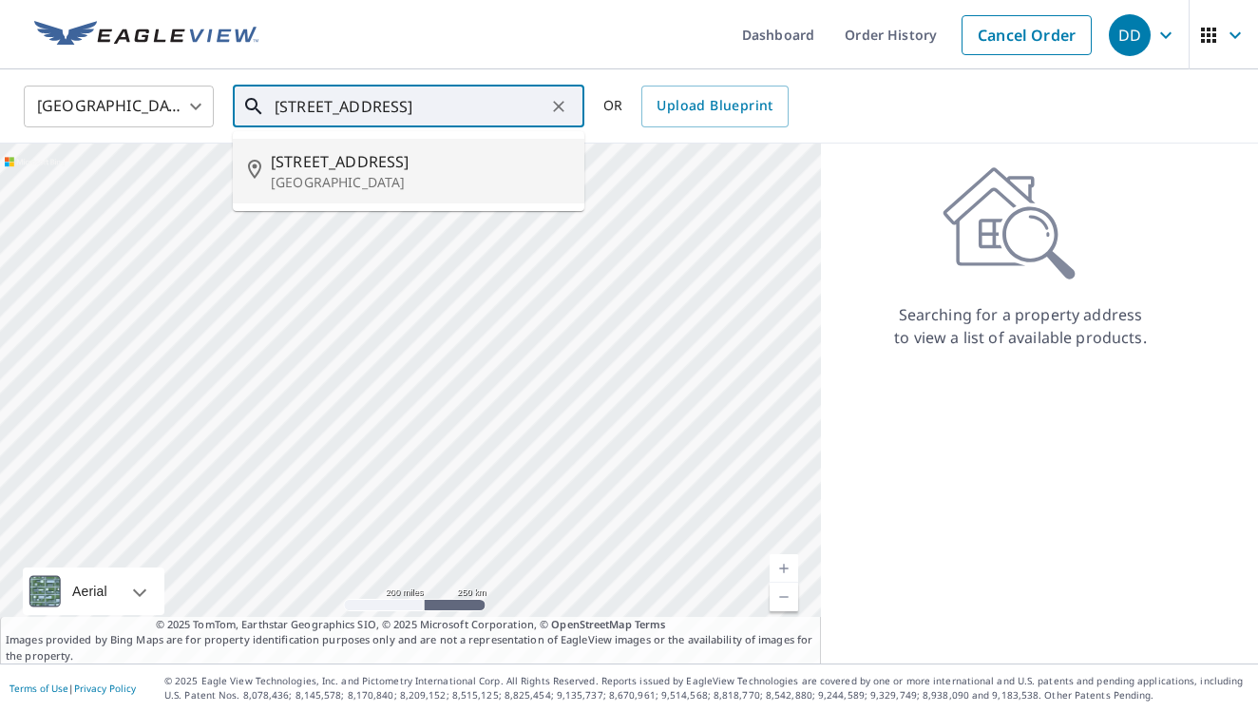
click at [346, 152] on span "[STREET_ADDRESS]" at bounding box center [420, 161] width 298 height 23
type input "[STREET_ADDRESS]"
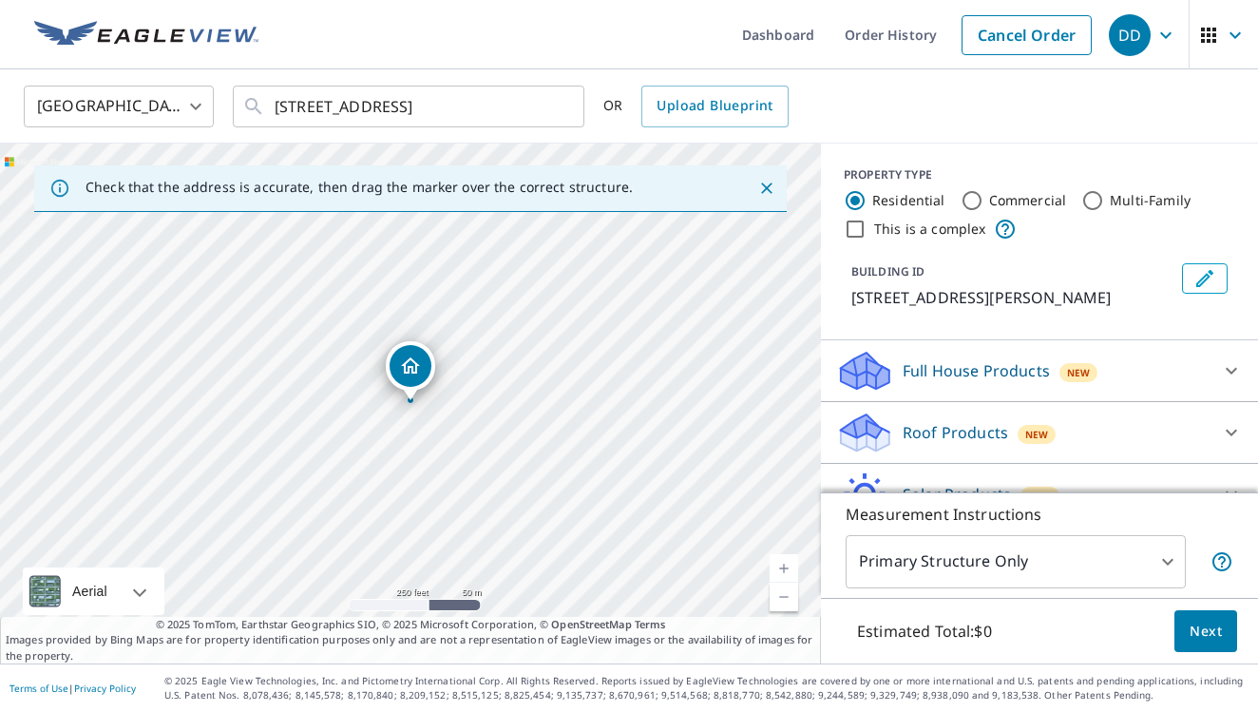
click at [952, 442] on p "Roof Products" at bounding box center [955, 432] width 105 height 23
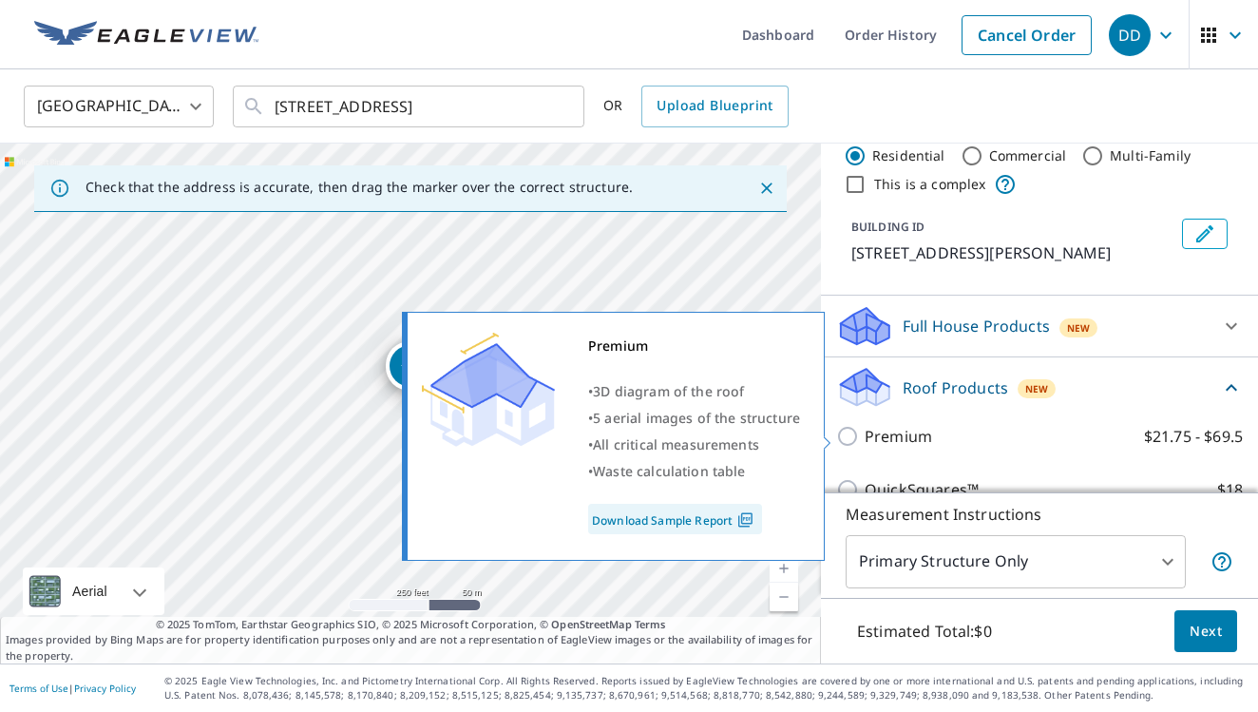
click at [908, 434] on p "Premium" at bounding box center [898, 436] width 67 height 23
click at [865, 434] on input "Premium $21.75 - $69.5" at bounding box center [850, 436] width 29 height 23
checkbox input "true"
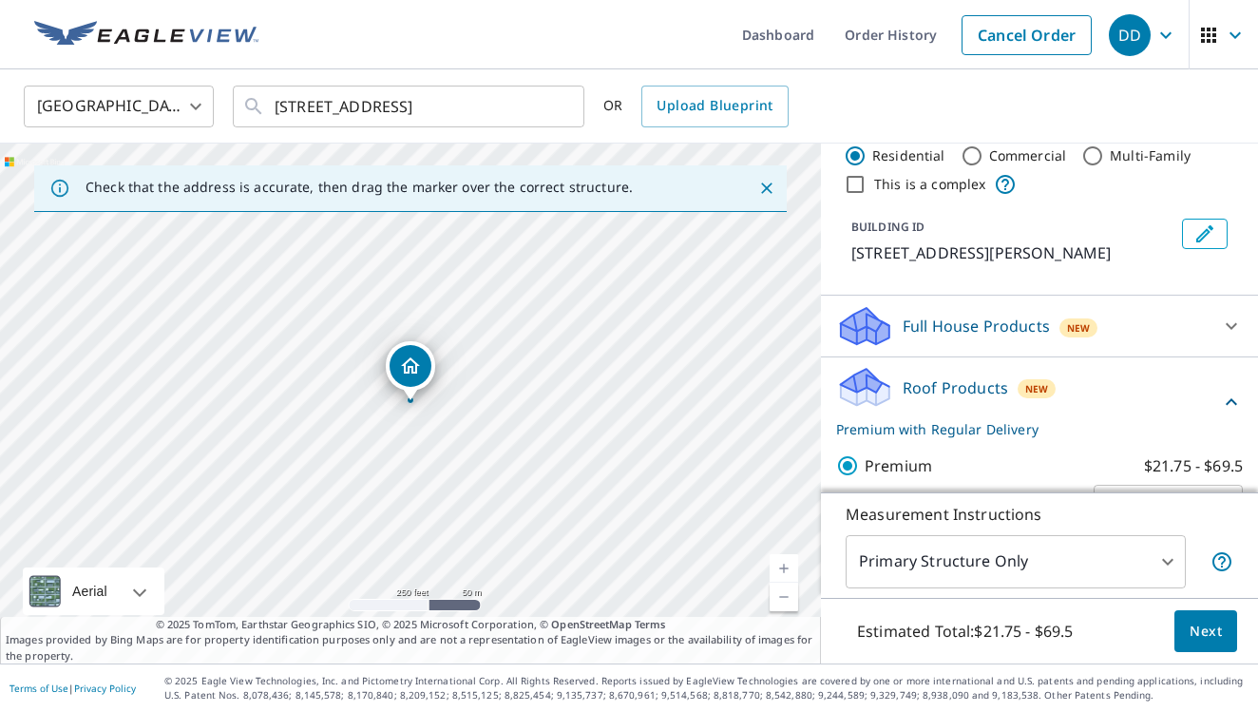
click at [1213, 630] on span "Next" at bounding box center [1206, 632] width 32 height 24
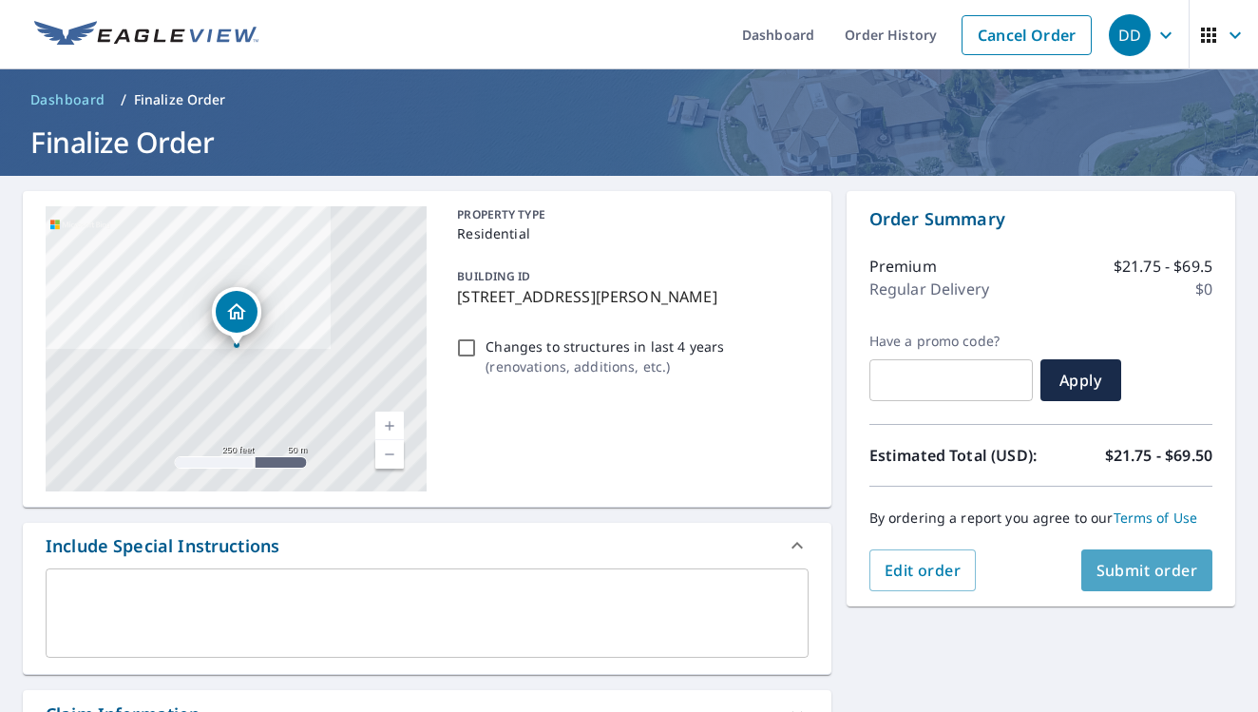
click at [1154, 568] on span "Submit order" at bounding box center [1148, 570] width 102 height 21
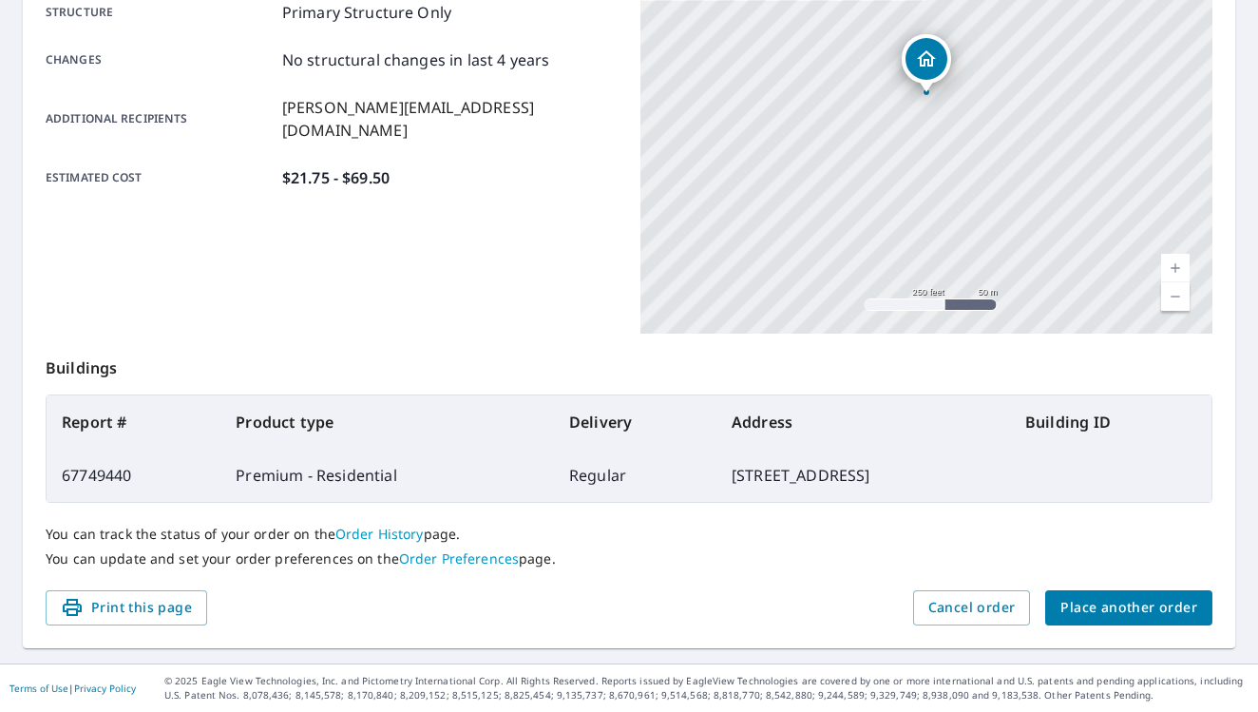
scroll to position [406, 0]
click at [1114, 602] on span "Place another order" at bounding box center [1129, 609] width 137 height 24
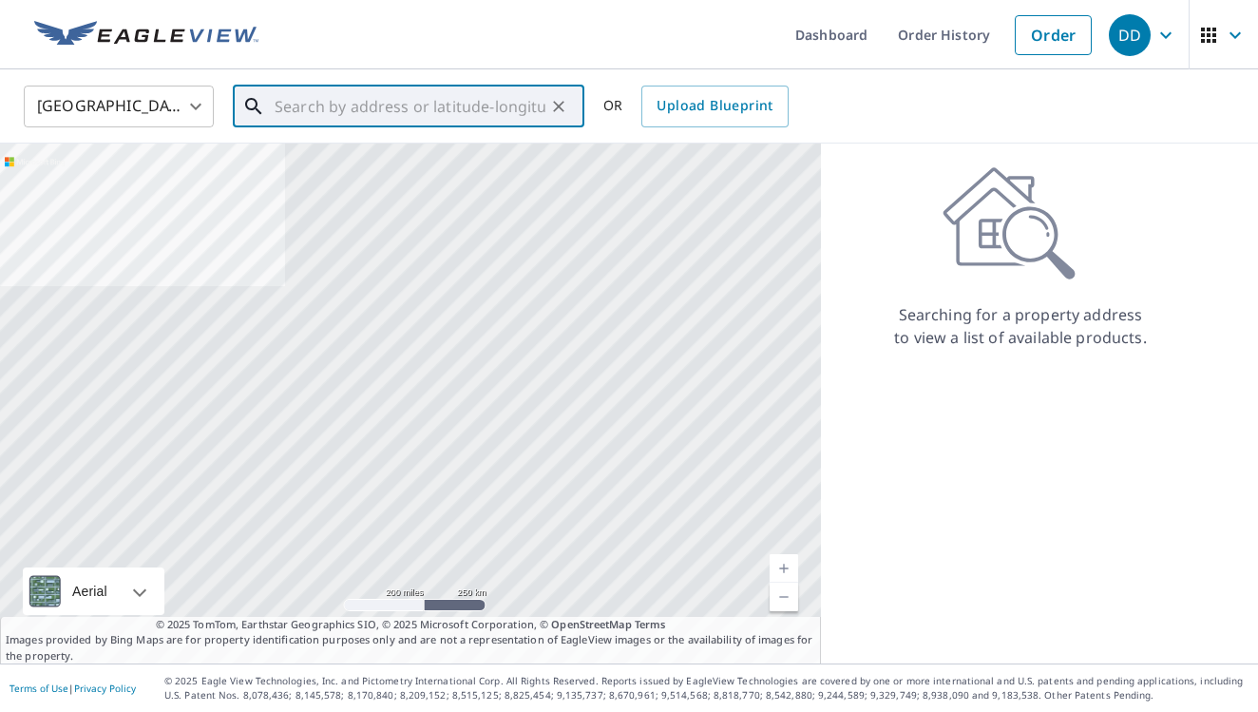
click at [457, 127] on div "​" at bounding box center [409, 107] width 352 height 42
paste input "[STREET_ADDRESS][PERSON_NAME]"
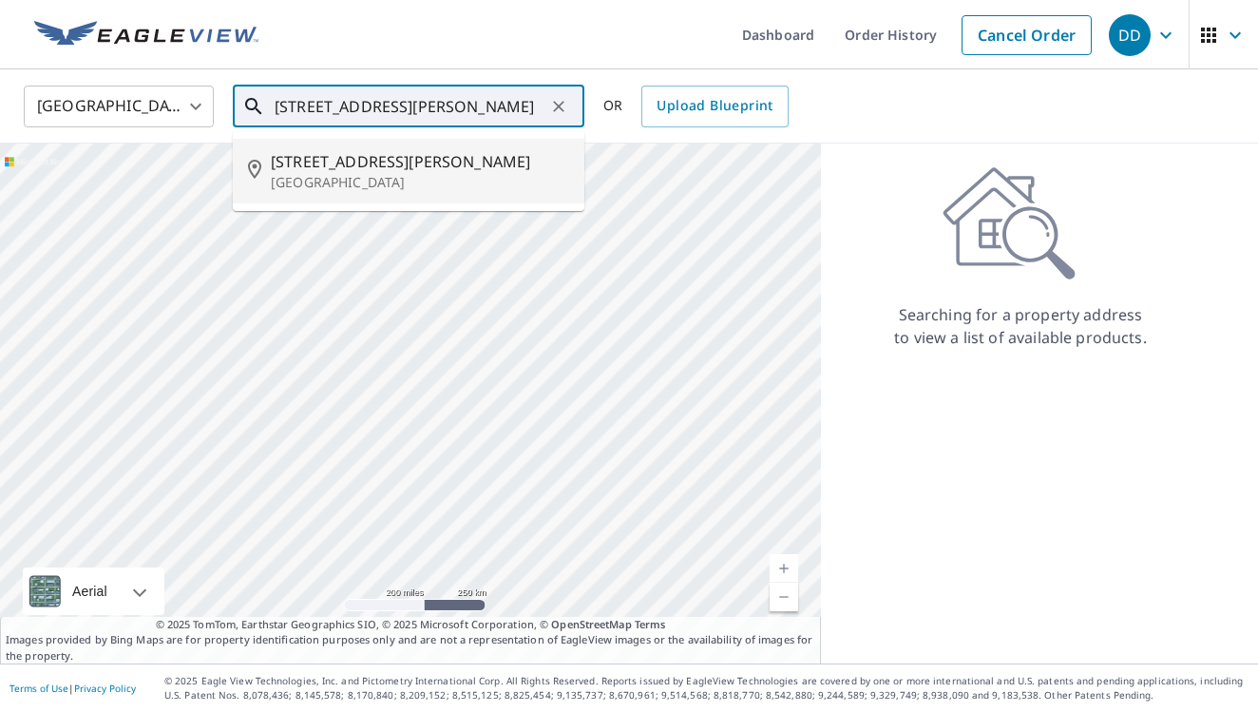
click at [458, 158] on span "[STREET_ADDRESS][PERSON_NAME]" at bounding box center [420, 161] width 298 height 23
type input "[STREET_ADDRESS][PERSON_NAME]"
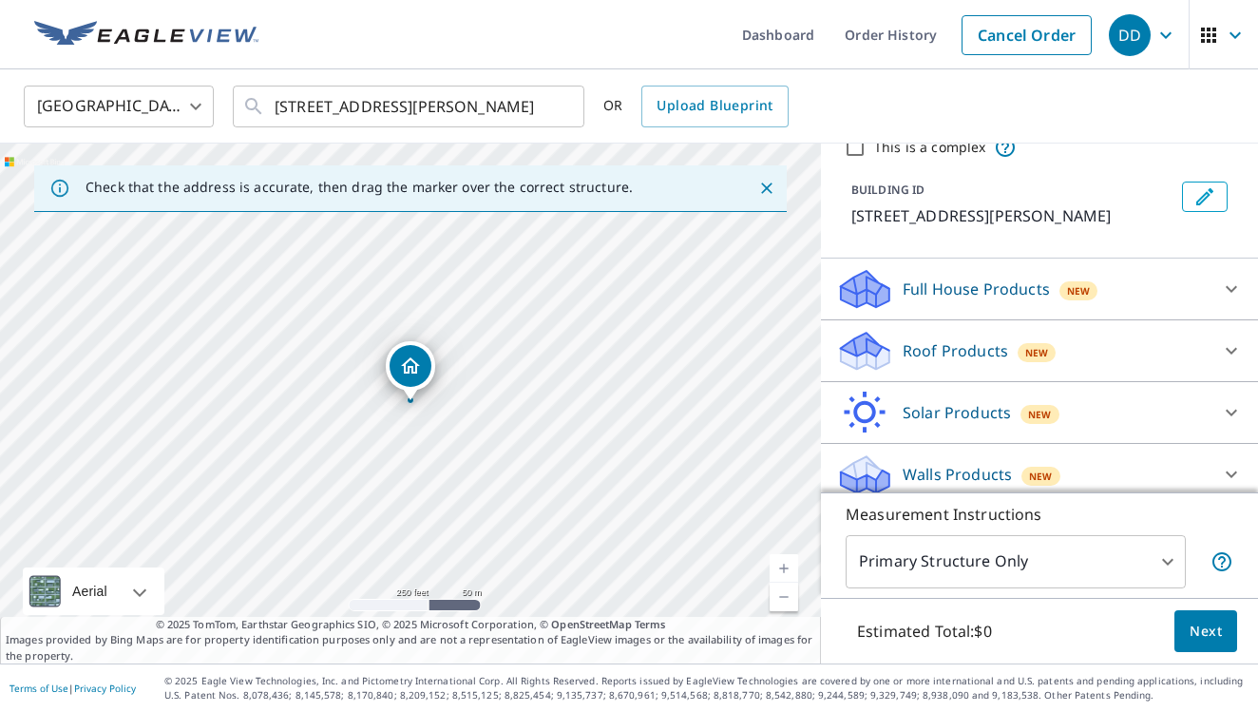
scroll to position [81, 0]
click at [961, 355] on p "Roof Products" at bounding box center [955, 351] width 105 height 23
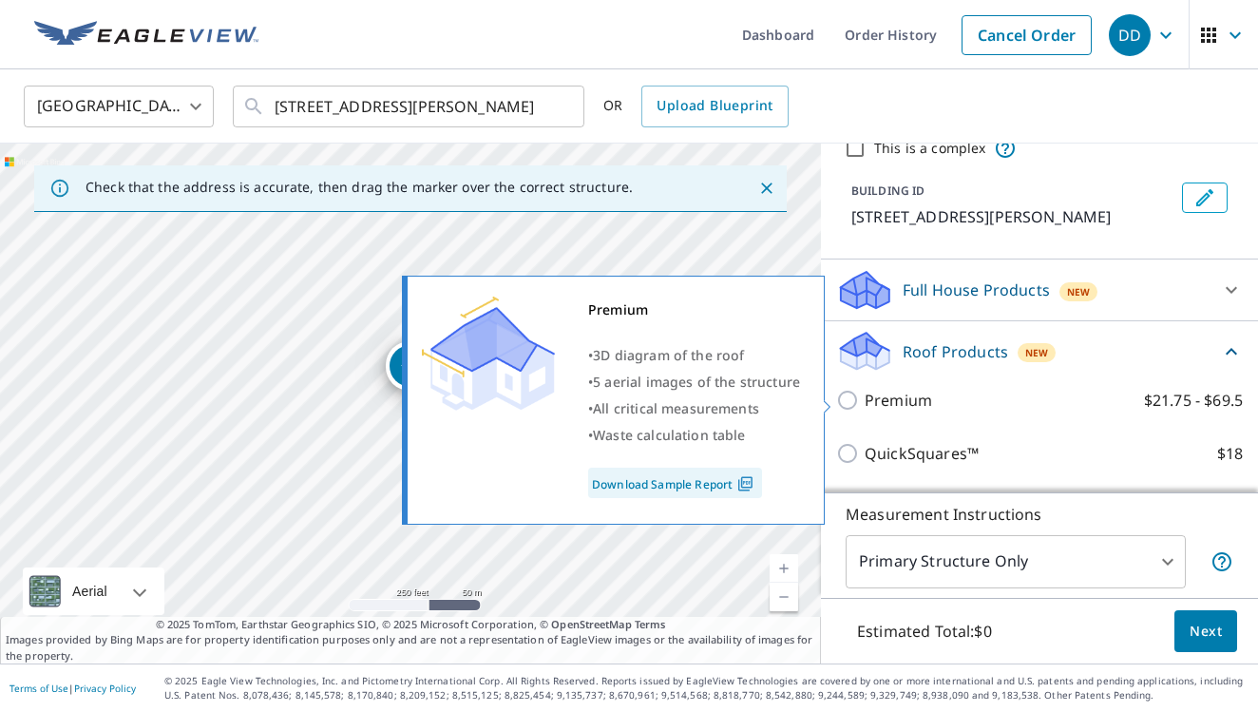
click at [886, 402] on p "Premium" at bounding box center [898, 400] width 67 height 23
click at [865, 402] on input "Premium $21.75 - $69.5" at bounding box center [850, 400] width 29 height 23
checkbox input "true"
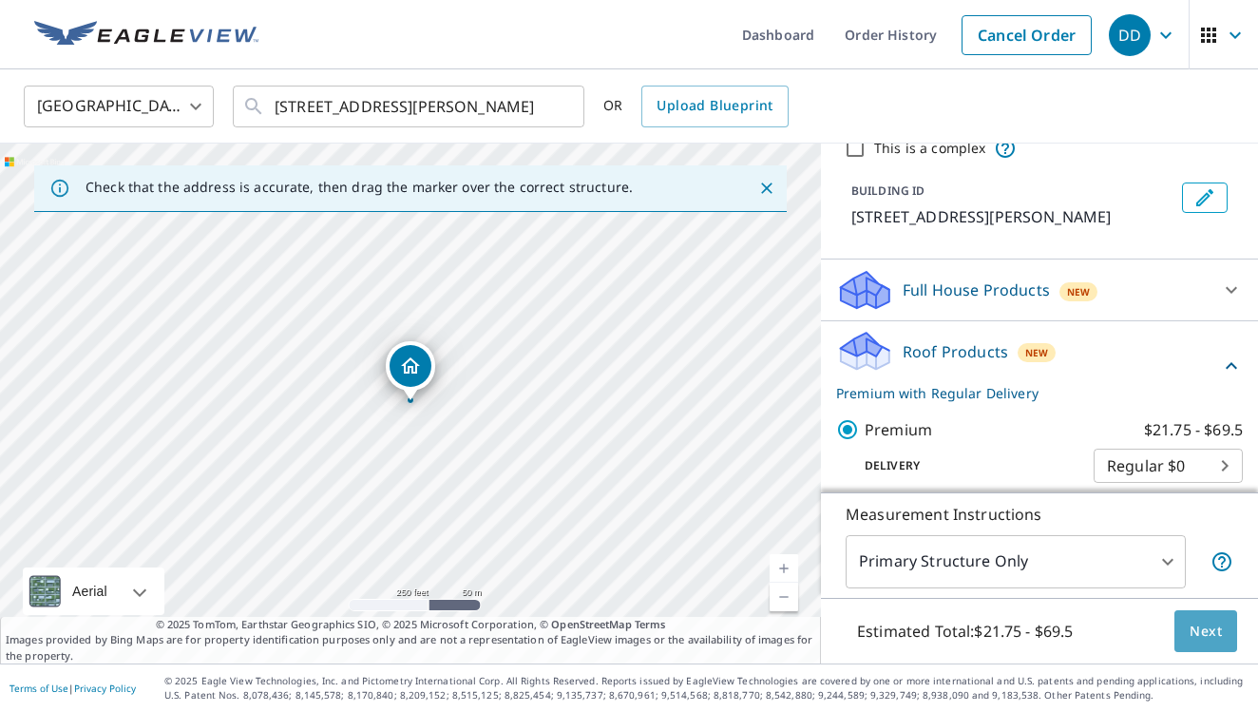
click at [1199, 624] on span "Next" at bounding box center [1206, 632] width 32 height 24
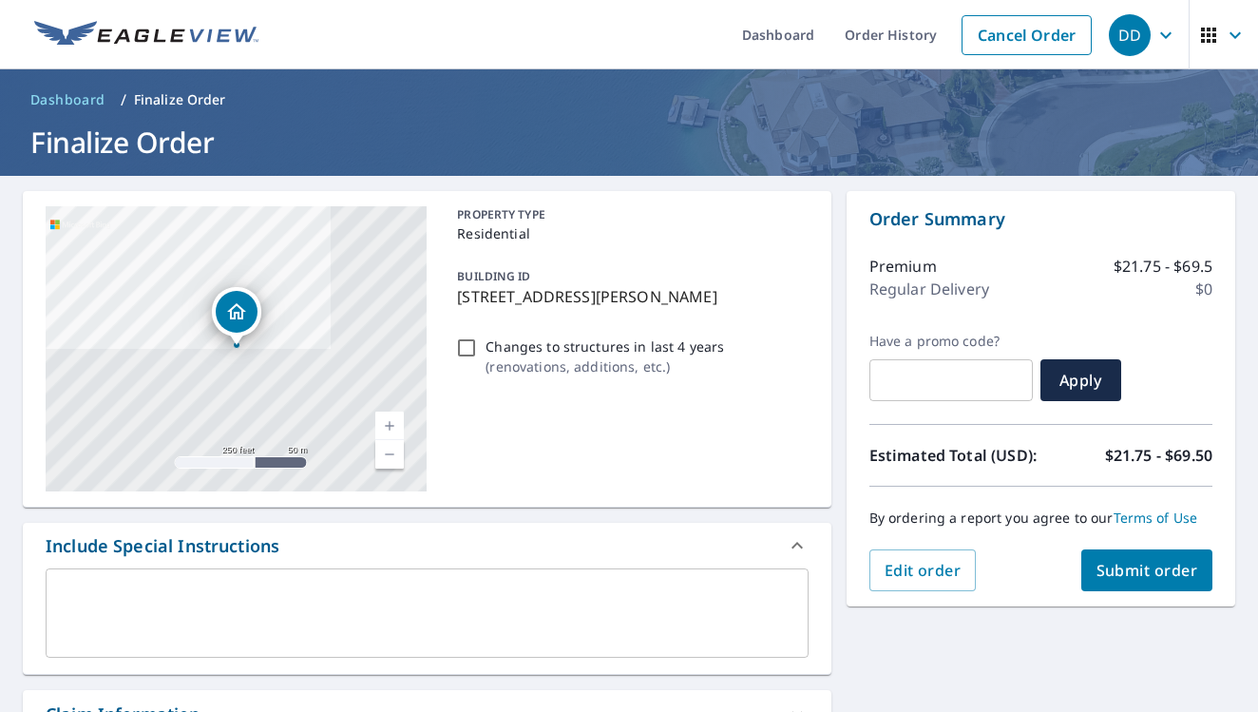
click at [1161, 563] on span "Submit order" at bounding box center [1148, 570] width 102 height 21
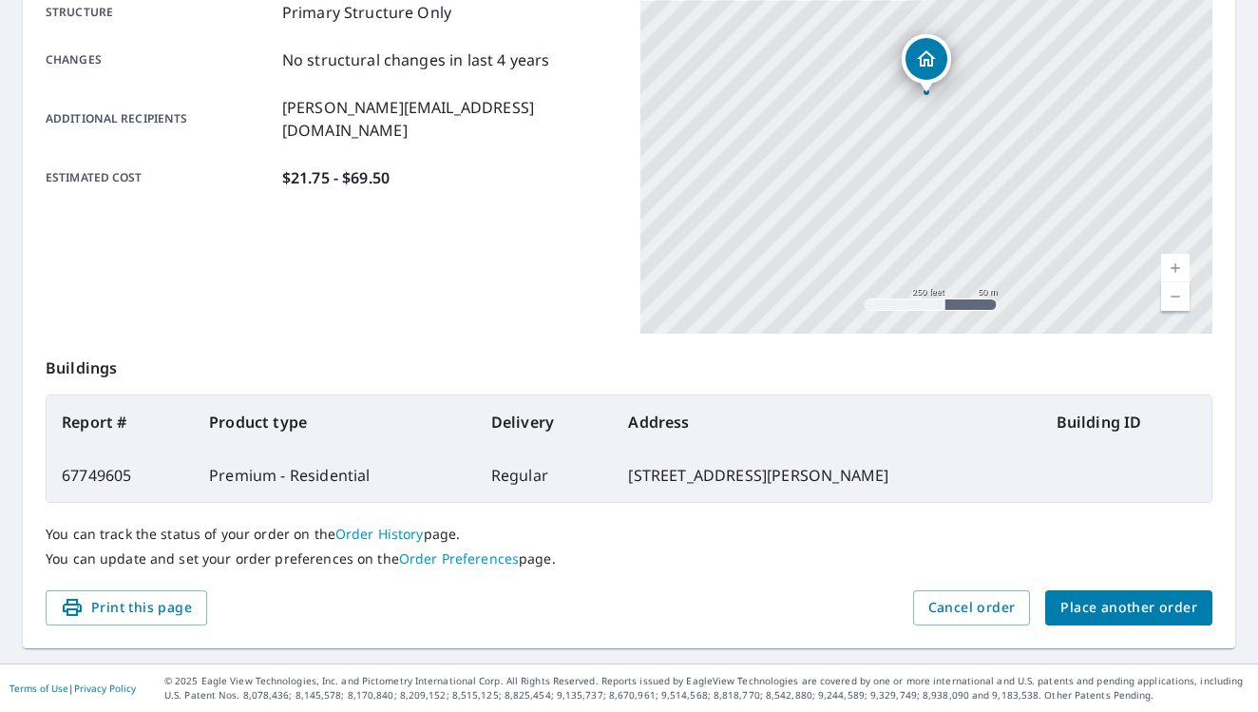
scroll to position [406, 0]
click at [1099, 610] on span "Place another order" at bounding box center [1129, 609] width 137 height 24
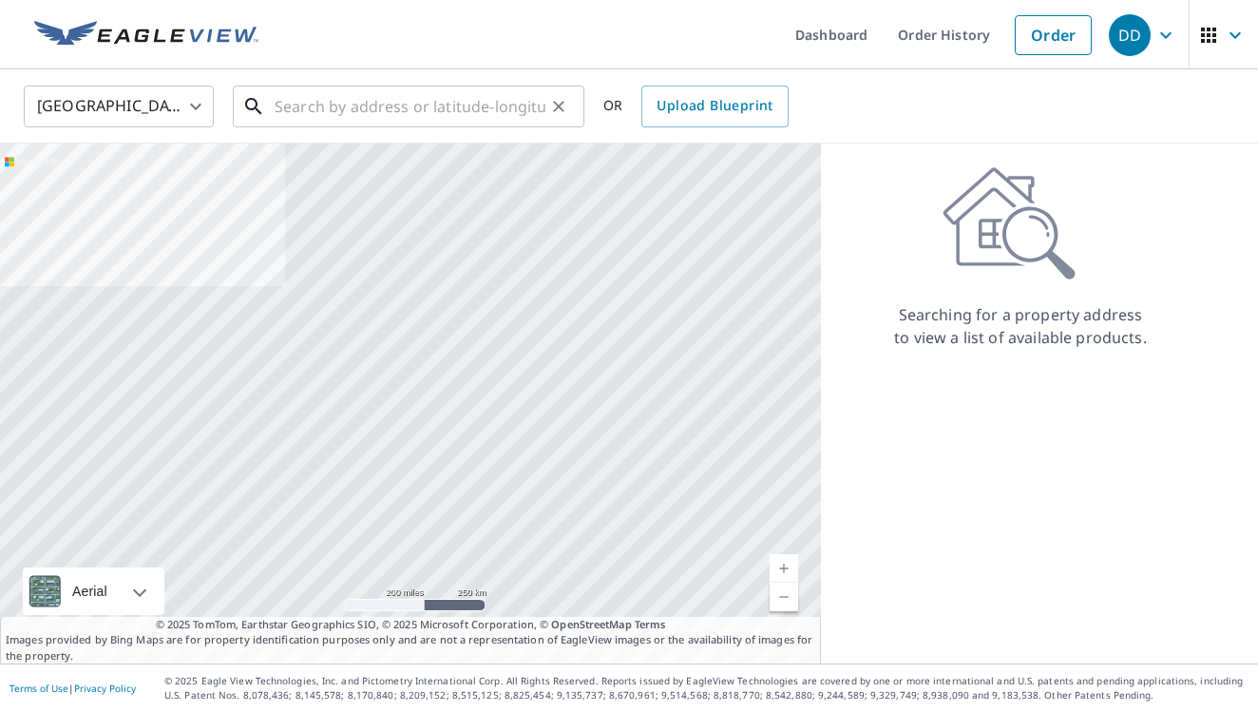
click at [364, 123] on input "text" at bounding box center [410, 106] width 271 height 53
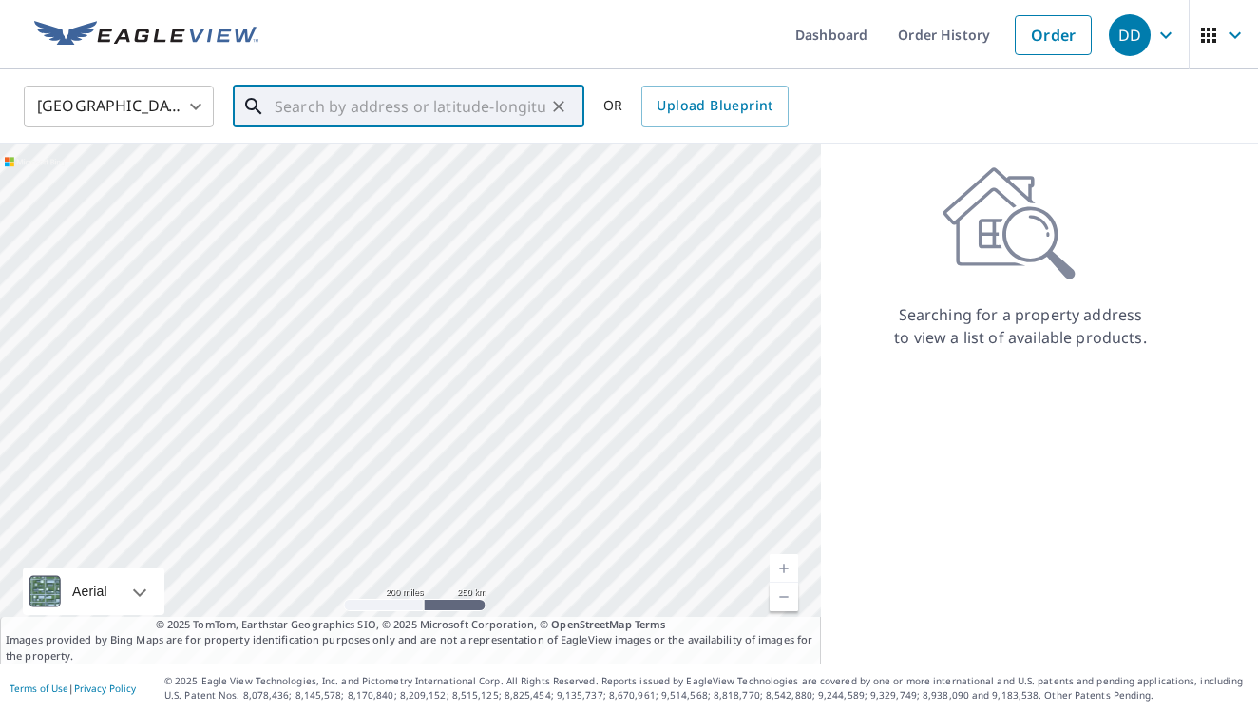
paste input "9691 [PERSON_NAME] [PERSON_NAME], MD 21647"
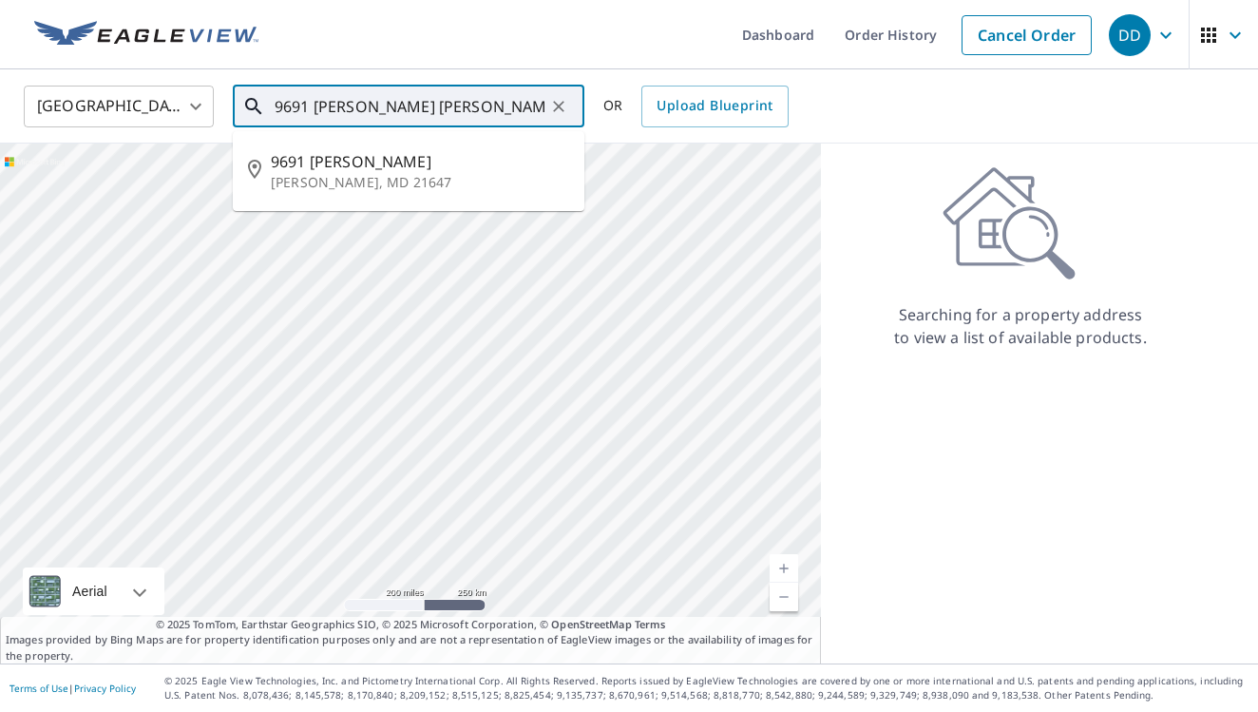
click at [385, 155] on span "9691 [PERSON_NAME]" at bounding box center [420, 161] width 298 height 23
type input "9691 [PERSON_NAME] [PERSON_NAME], MD 21647"
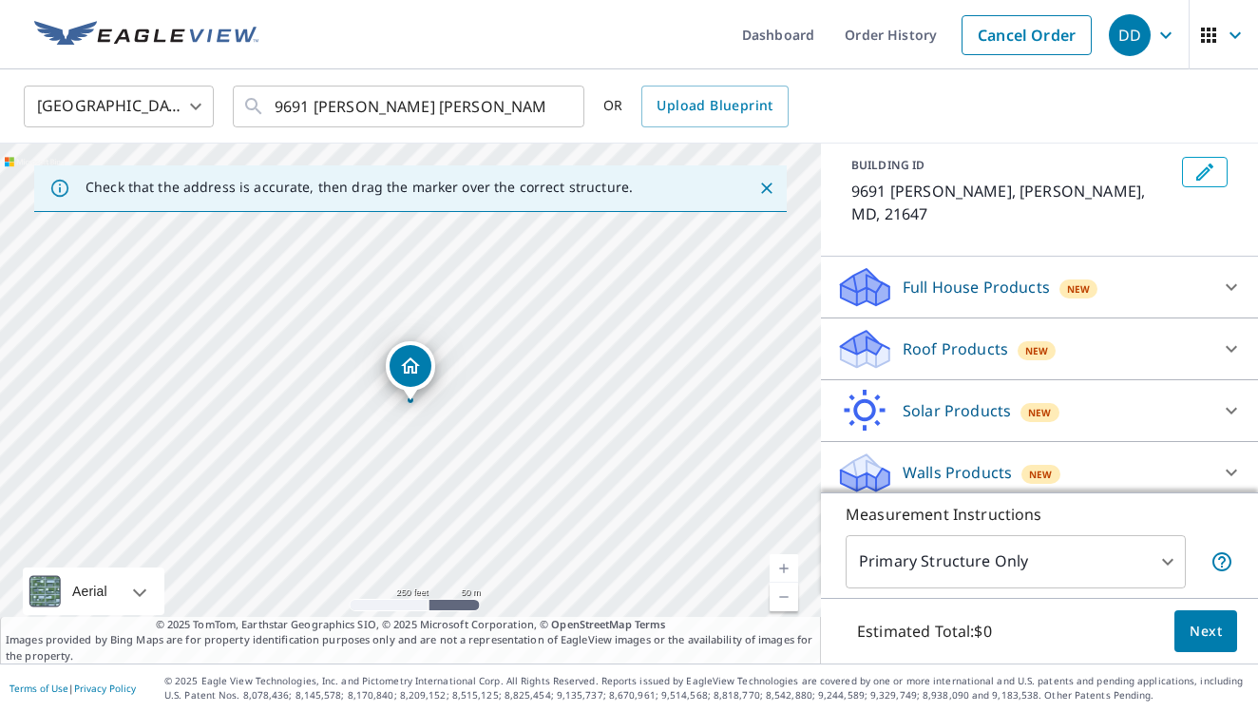
scroll to position [95, 0]
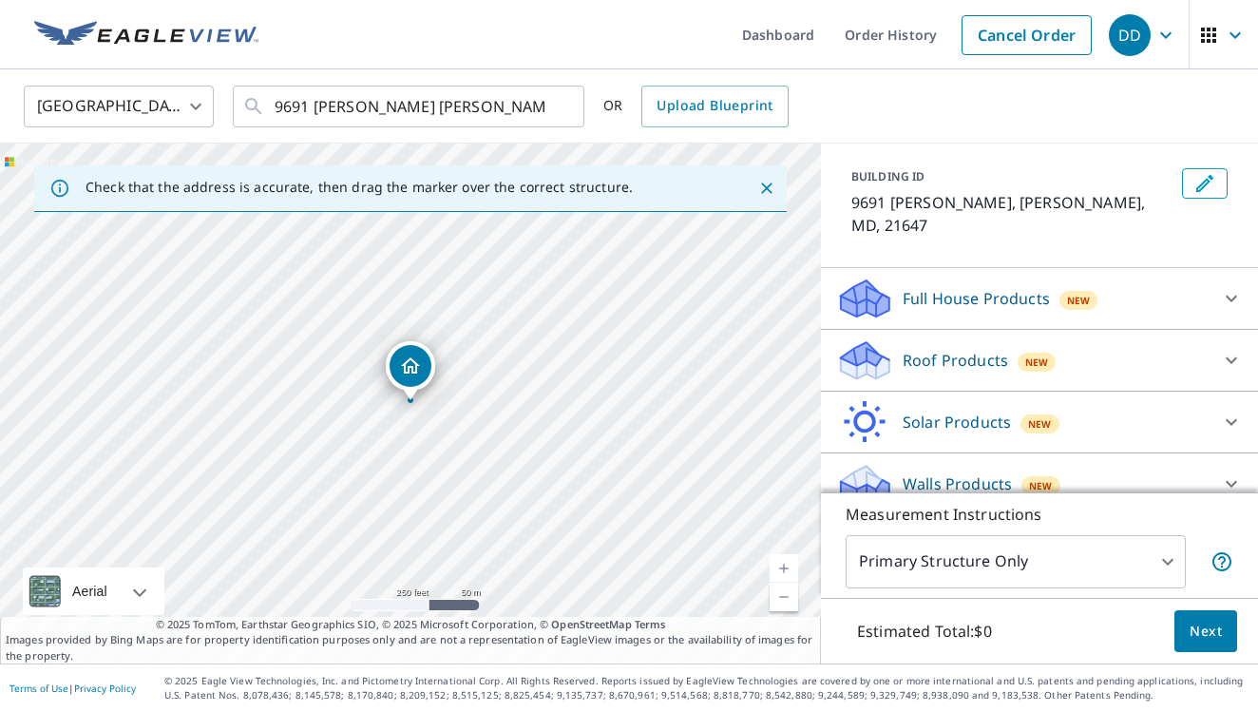
click at [988, 349] on p "Roof Products" at bounding box center [955, 360] width 105 height 23
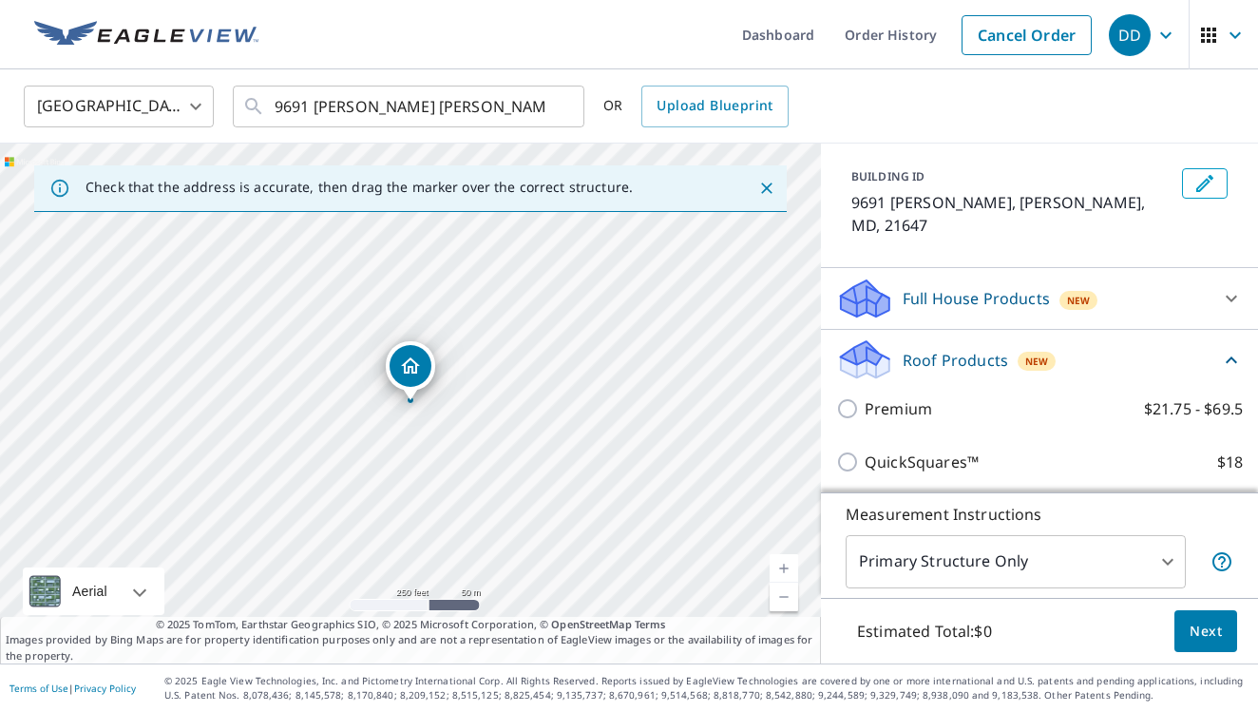
scroll to position [94, 0]
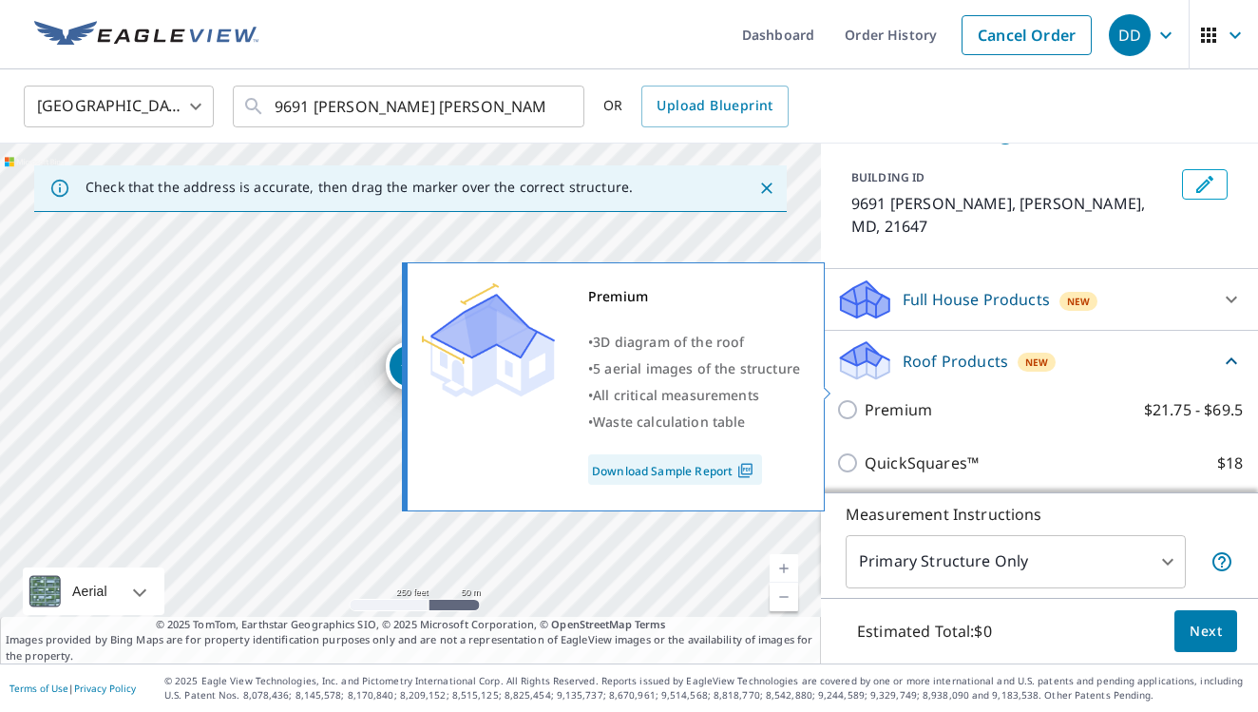
click at [864, 398] on input "Premium $21.75 - $69.5" at bounding box center [850, 409] width 29 height 23
checkbox input "true"
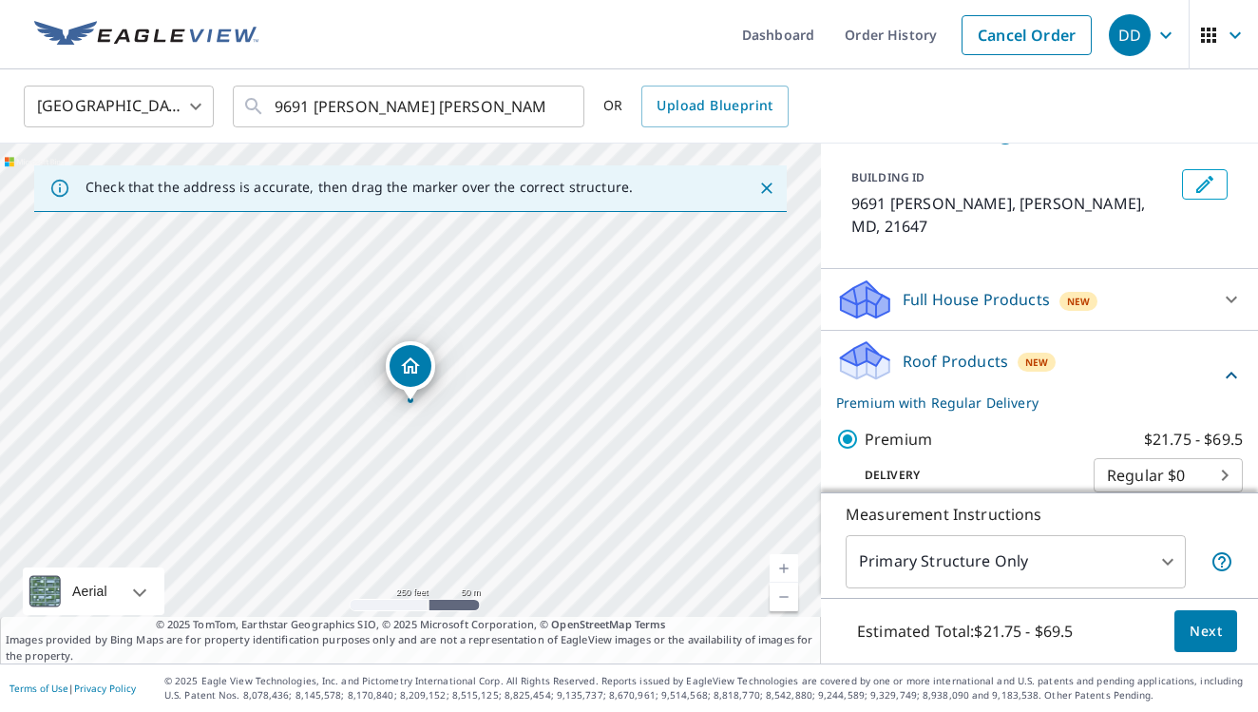
click at [1208, 629] on span "Next" at bounding box center [1206, 632] width 32 height 24
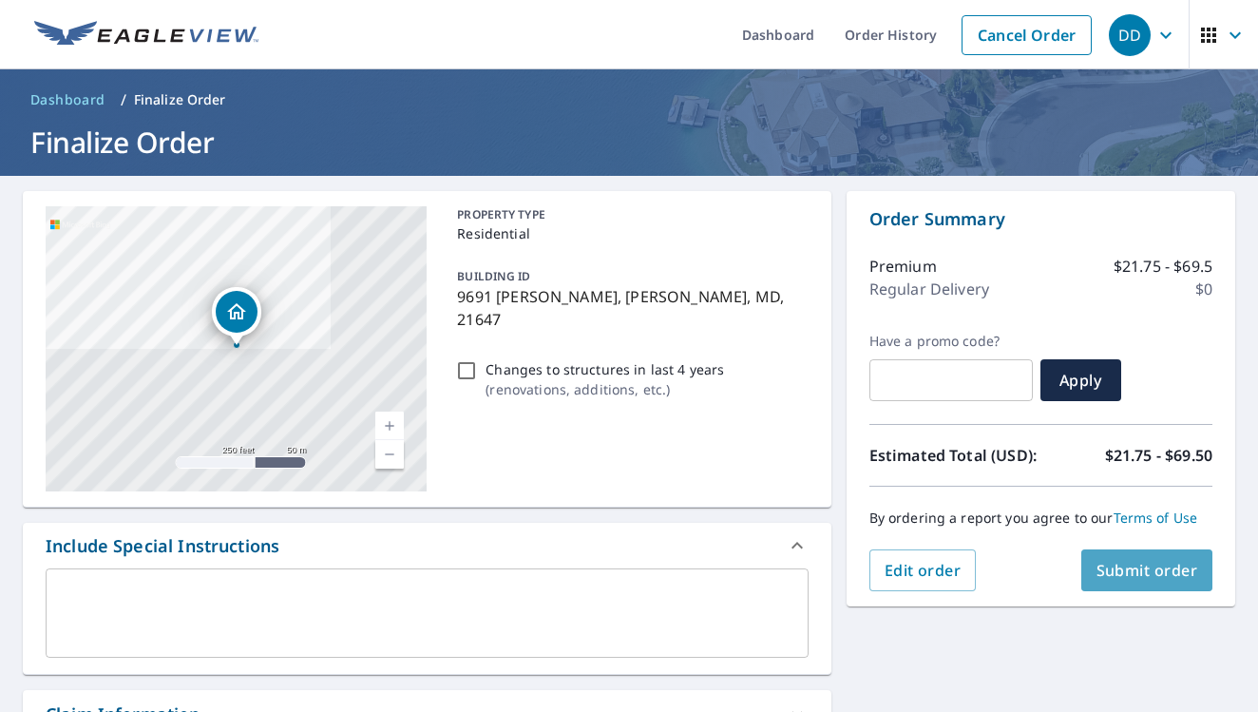
click at [1122, 574] on span "Submit order" at bounding box center [1148, 570] width 102 height 21
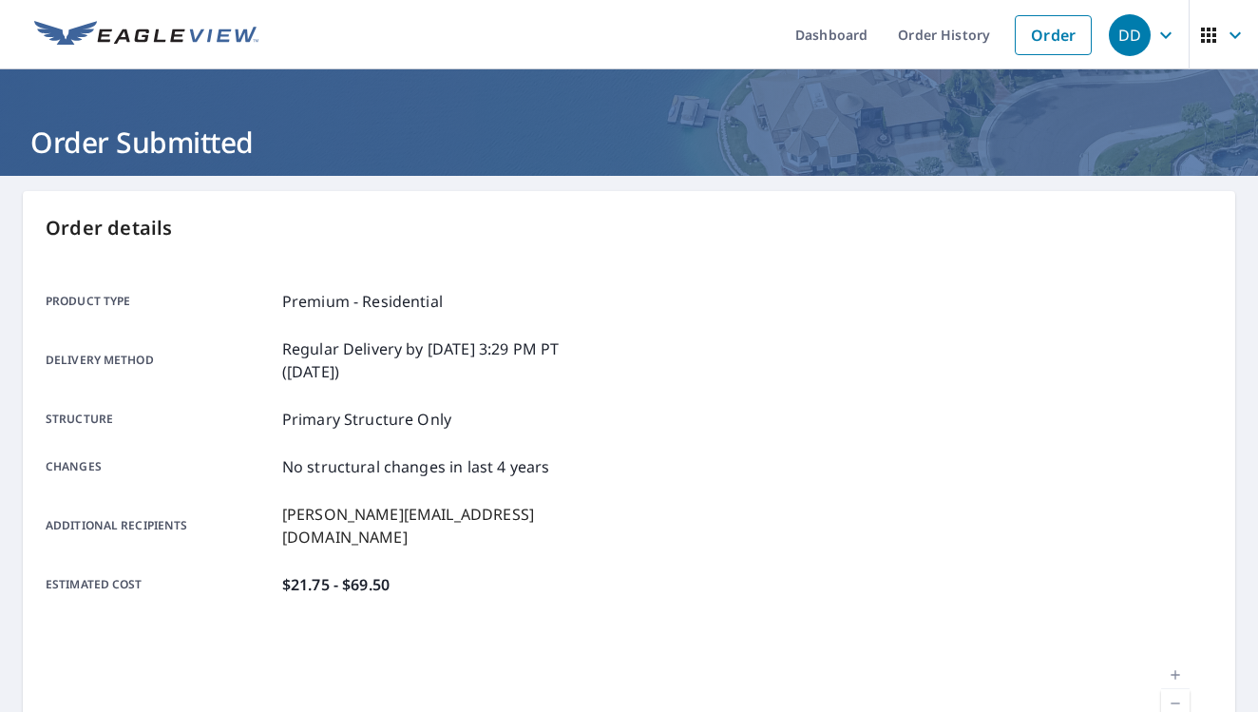
scroll to position [368, 0]
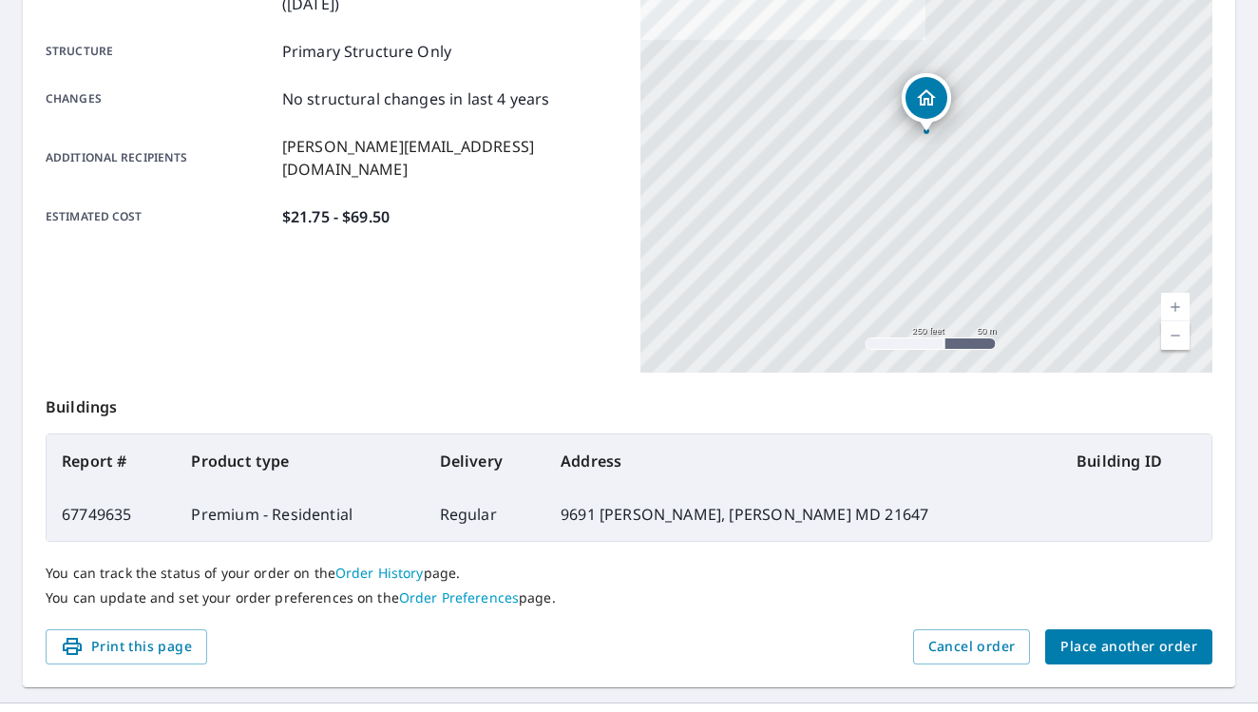
click at [1191, 654] on span "Place another order" at bounding box center [1129, 647] width 137 height 24
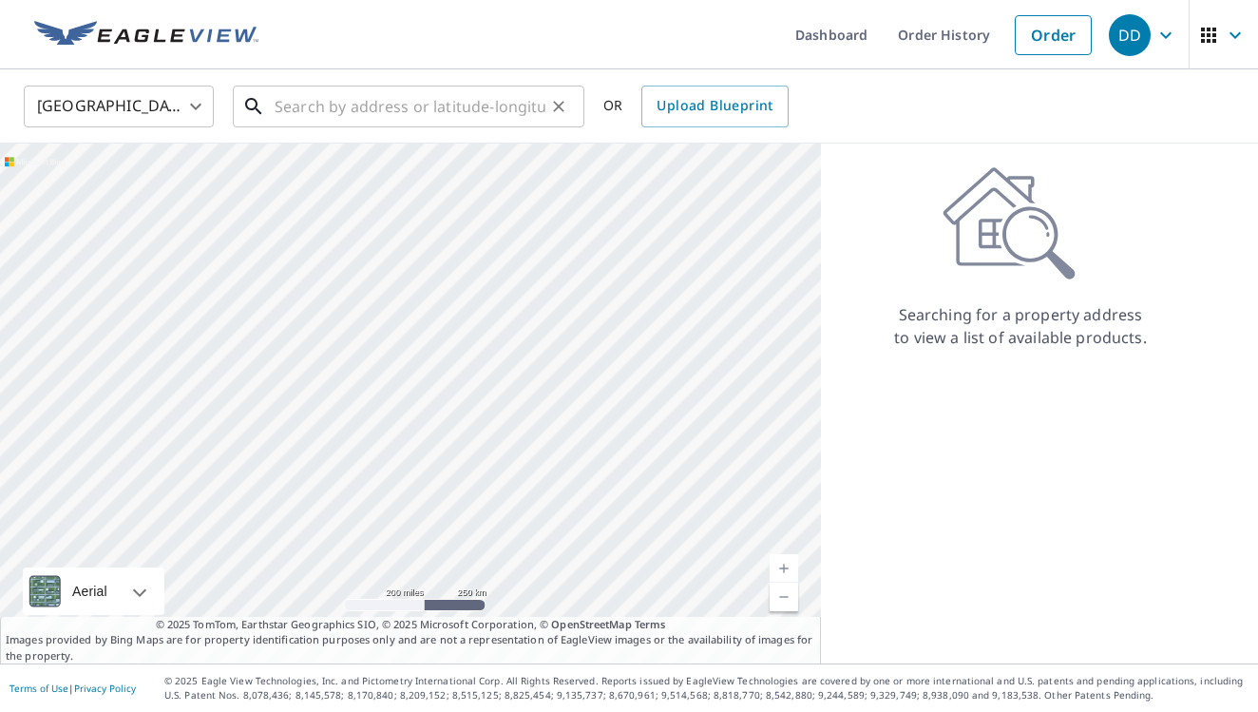
click at [474, 113] on input "text" at bounding box center [410, 106] width 271 height 53
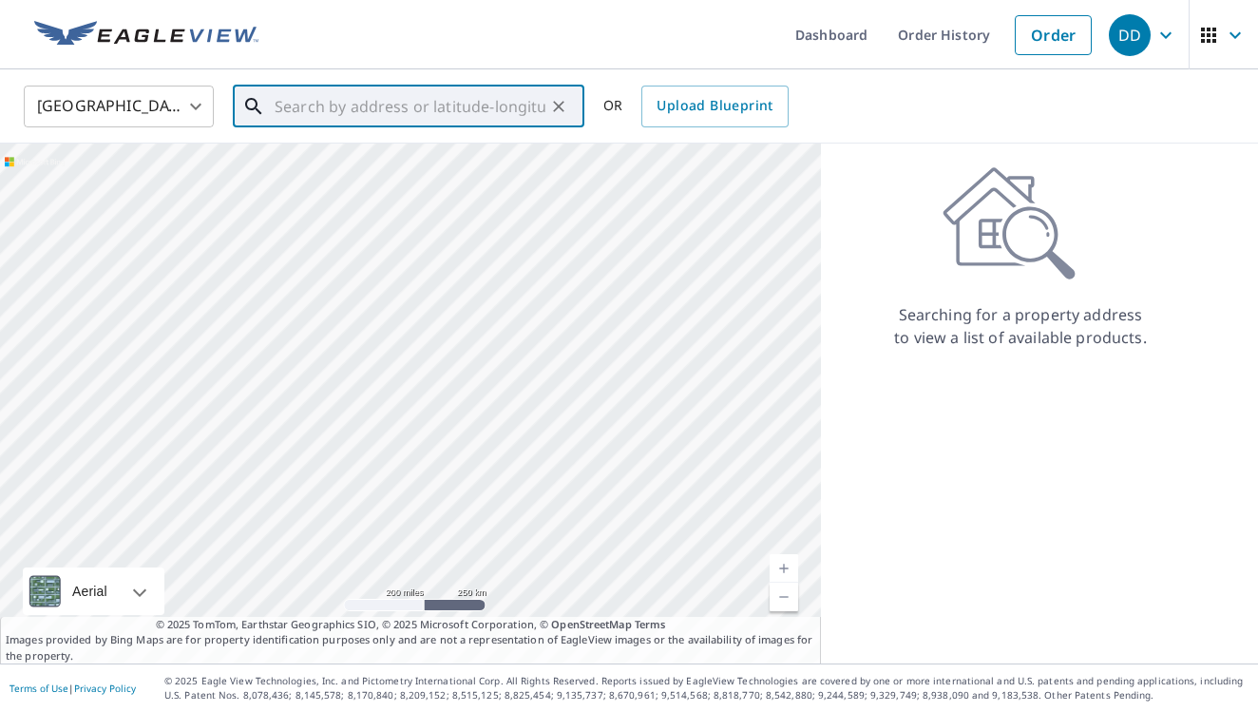
paste input "[STREET_ADDRESS]"
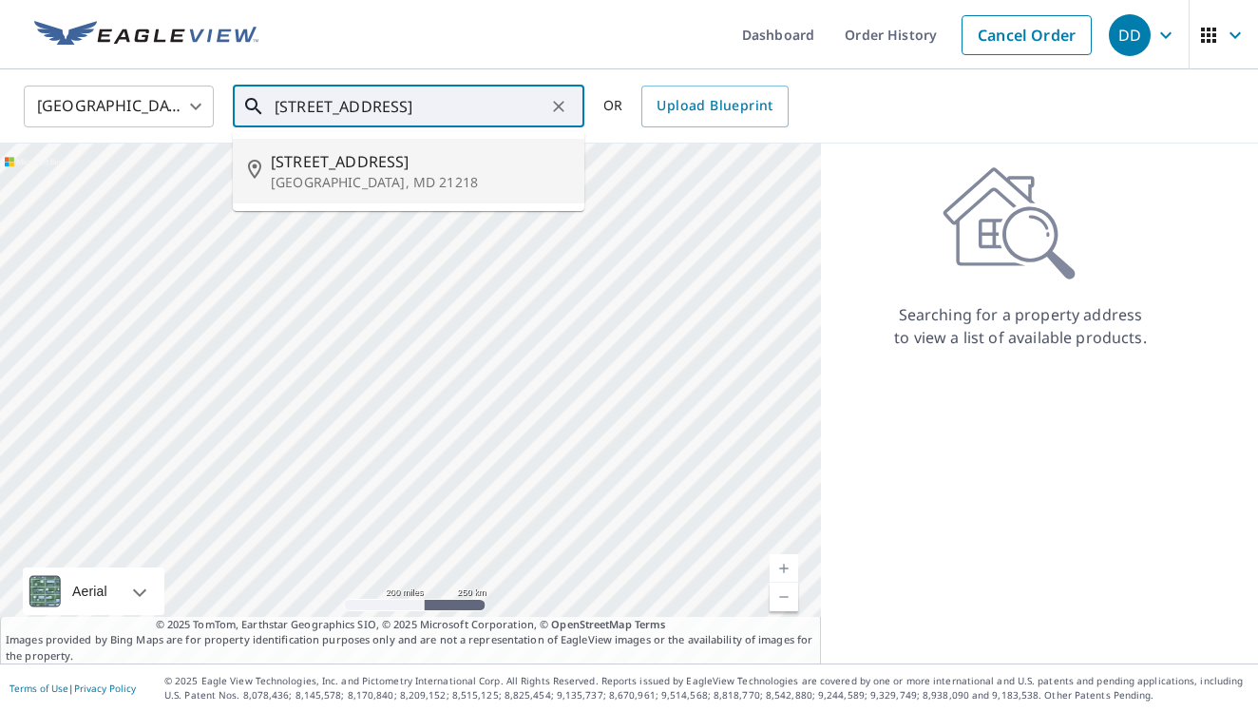
click at [444, 162] on span "[STREET_ADDRESS]" at bounding box center [420, 161] width 298 height 23
type input "[STREET_ADDRESS]"
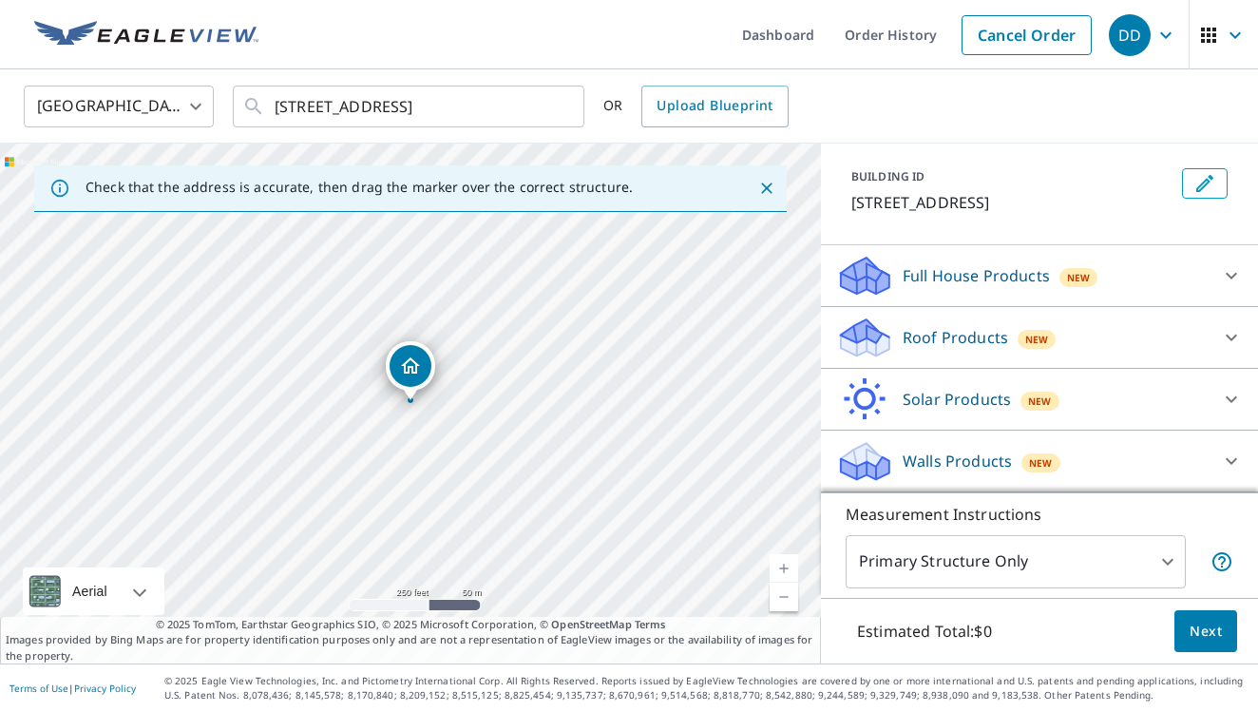
click at [922, 322] on div "Roof Products New" at bounding box center [1022, 337] width 373 height 45
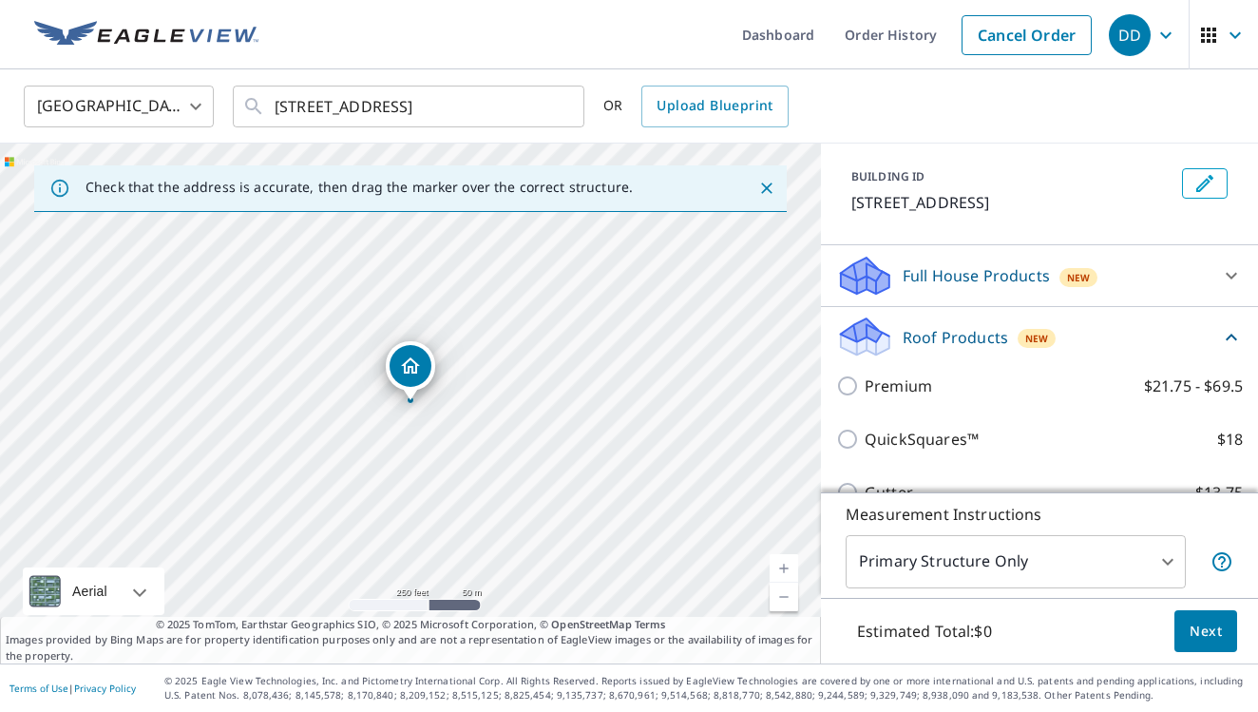
scroll to position [94, 0]
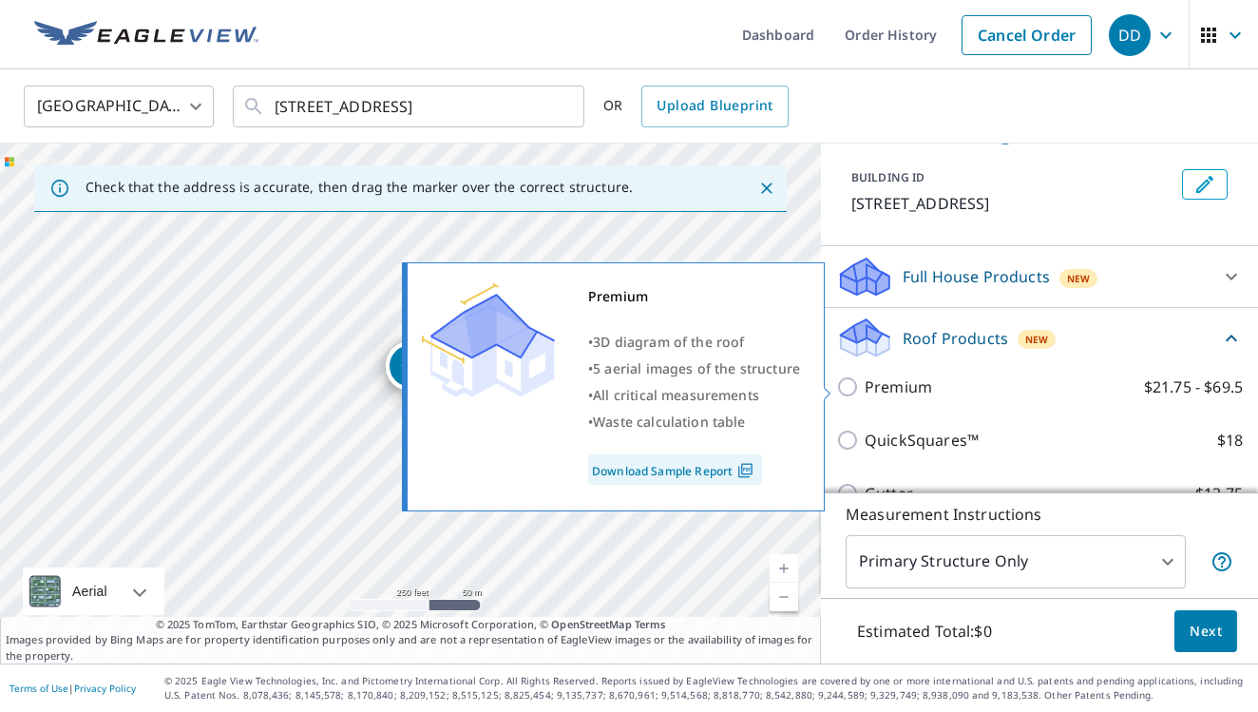
click at [872, 392] on p "Premium" at bounding box center [898, 386] width 67 height 23
click at [865, 392] on input "Premium $21.75 - $69.5" at bounding box center [850, 386] width 29 height 23
checkbox input "true"
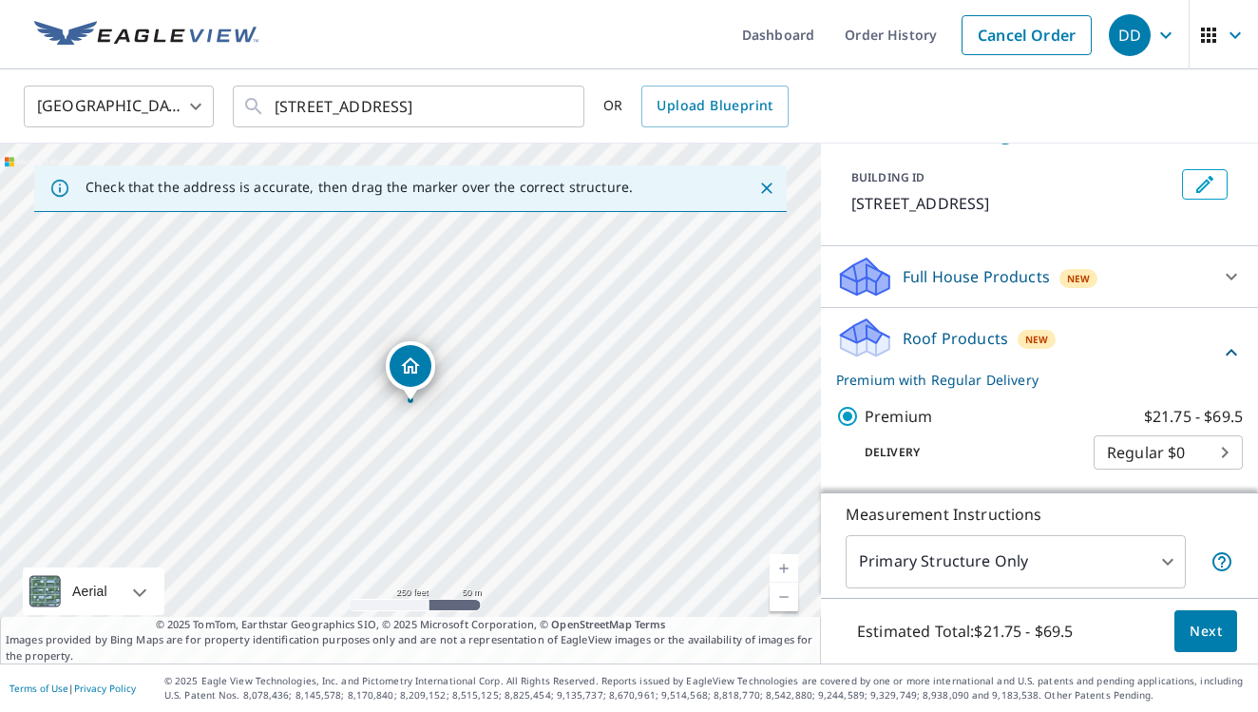
click at [1185, 609] on div "Estimated Total: $21.75 - $69.5 Next" at bounding box center [1039, 631] width 437 height 67
click at [1185, 615] on button "Next" at bounding box center [1206, 631] width 63 height 43
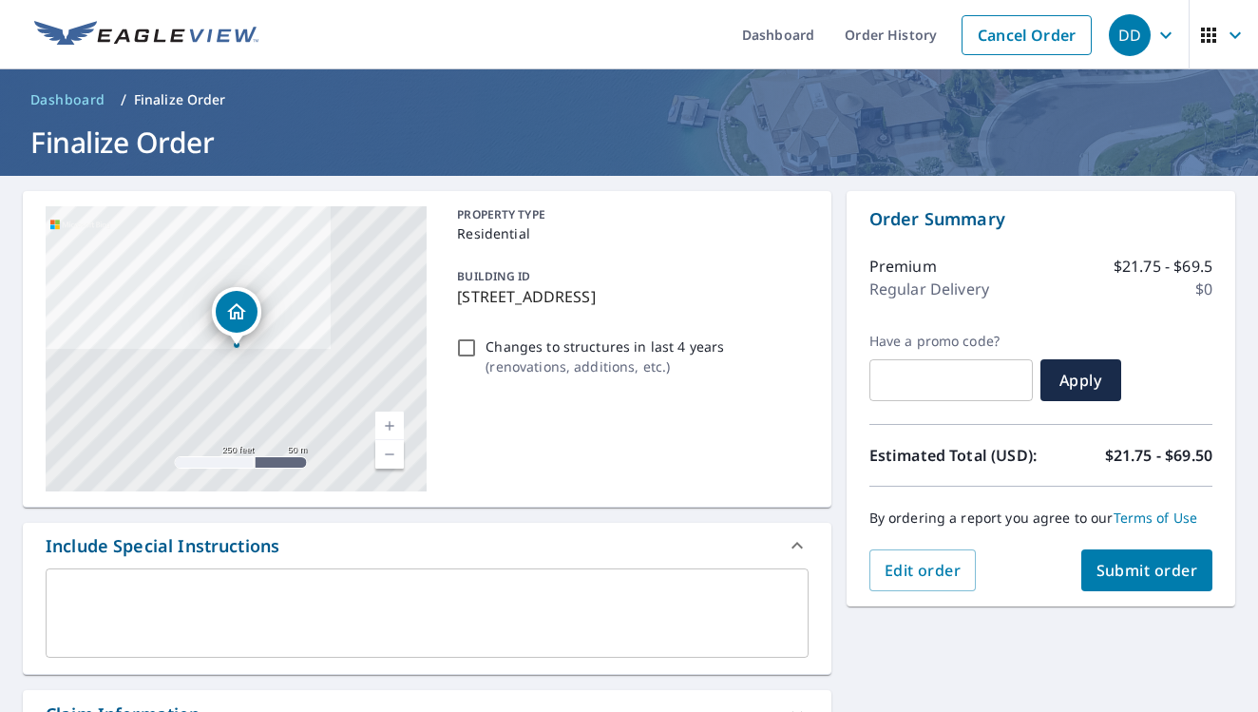
click at [1110, 564] on span "Submit order" at bounding box center [1148, 570] width 102 height 21
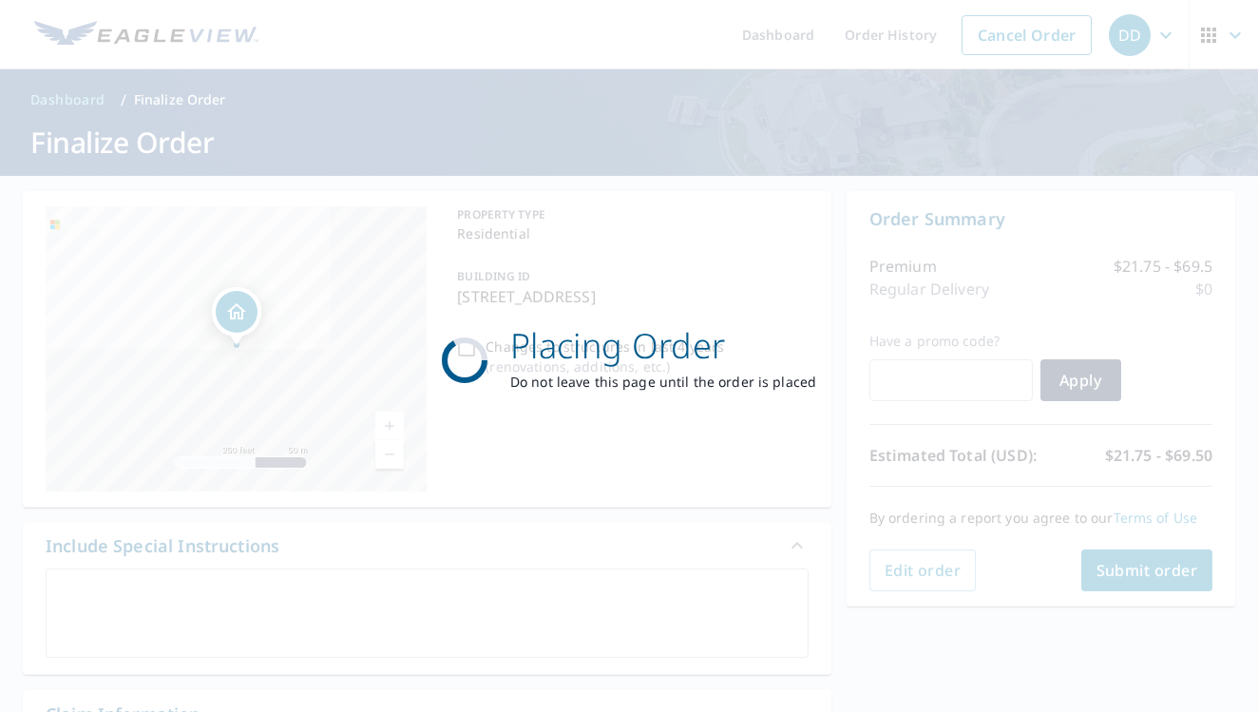
click at [1111, 564] on div "Placing Order Do not leave this page until the order is placed" at bounding box center [629, 356] width 1258 height 712
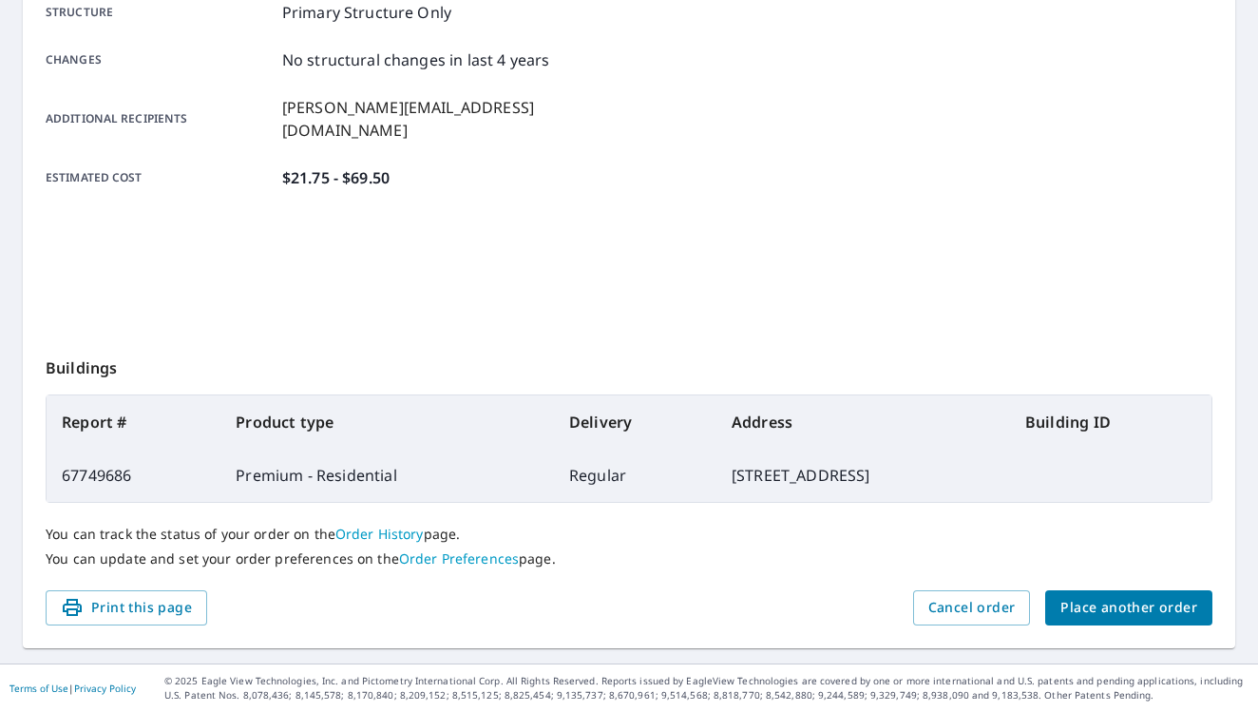
scroll to position [407, 0]
click at [1097, 606] on span "Place another order" at bounding box center [1129, 608] width 137 height 24
